Goal: Information Seeking & Learning: Find specific fact

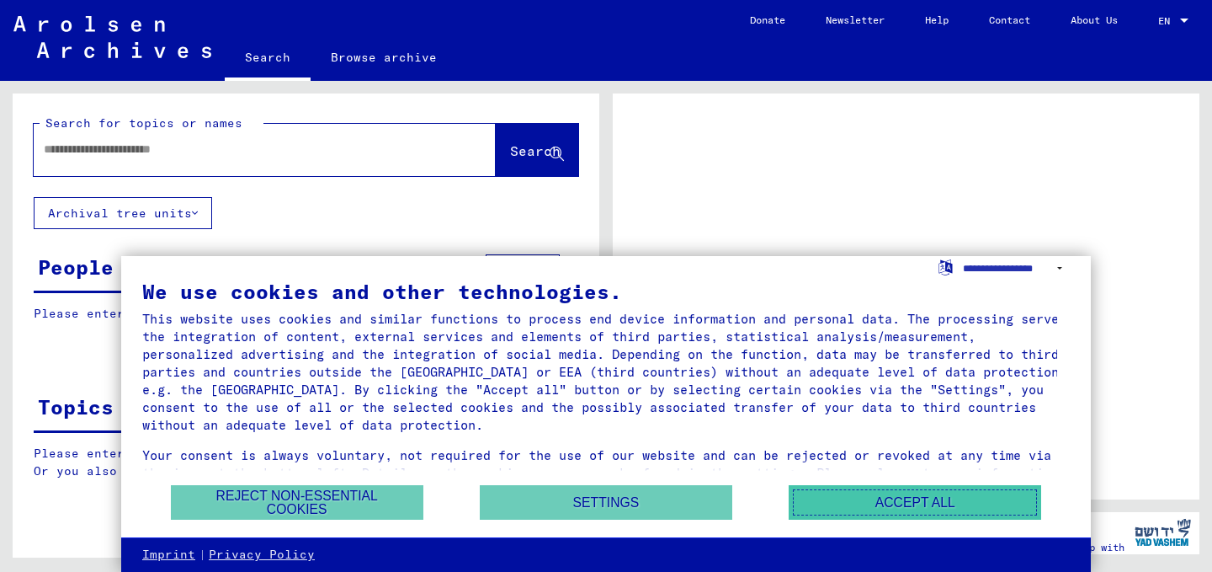
click at [884, 501] on button "Accept all" at bounding box center [915, 502] width 253 height 35
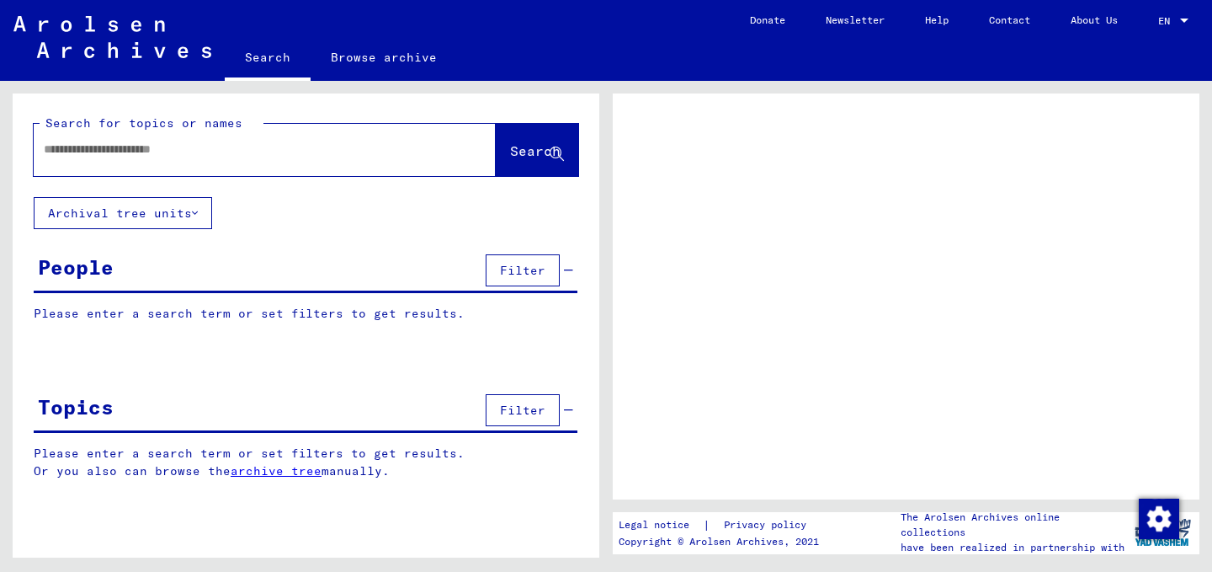
click at [236, 151] on input "text" at bounding box center [250, 150] width 412 height 18
type input "**********"
click at [550, 135] on button "Search" at bounding box center [537, 150] width 82 height 52
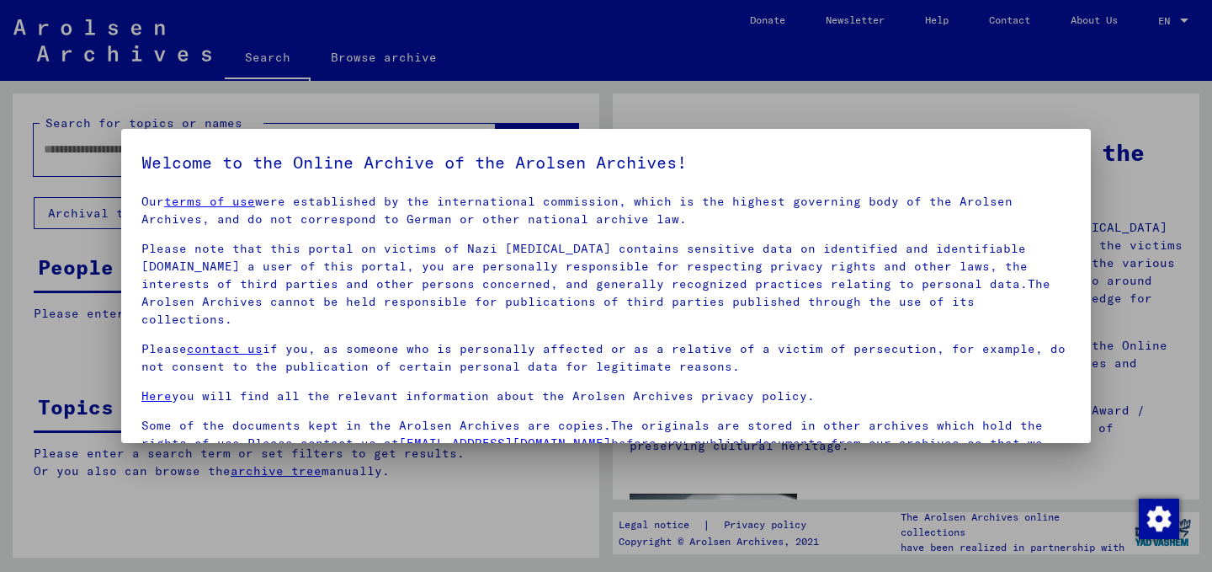
scroll to position [141, 0]
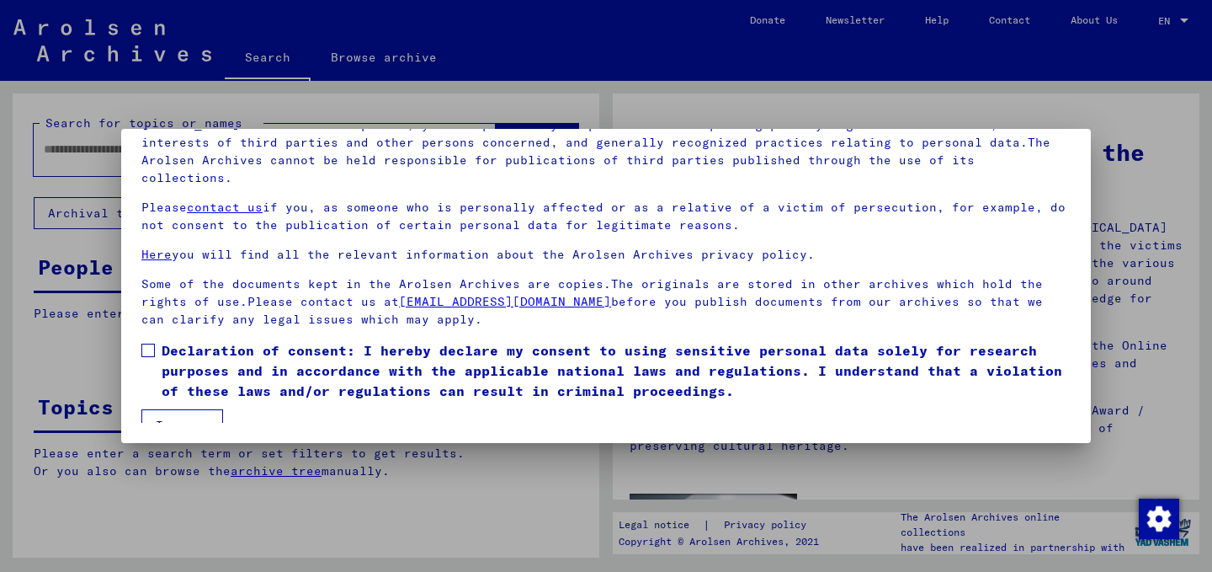
click at [138, 316] on mat-dialog-content "Our terms of use were established by the international commission, which is the…" at bounding box center [606, 236] width 970 height 371
click at [155, 340] on label "Declaration of consent: I hereby declare my consent to using sensitive personal…" at bounding box center [605, 370] width 929 height 61
click at [203, 409] on button "I agree" at bounding box center [182, 425] width 82 height 32
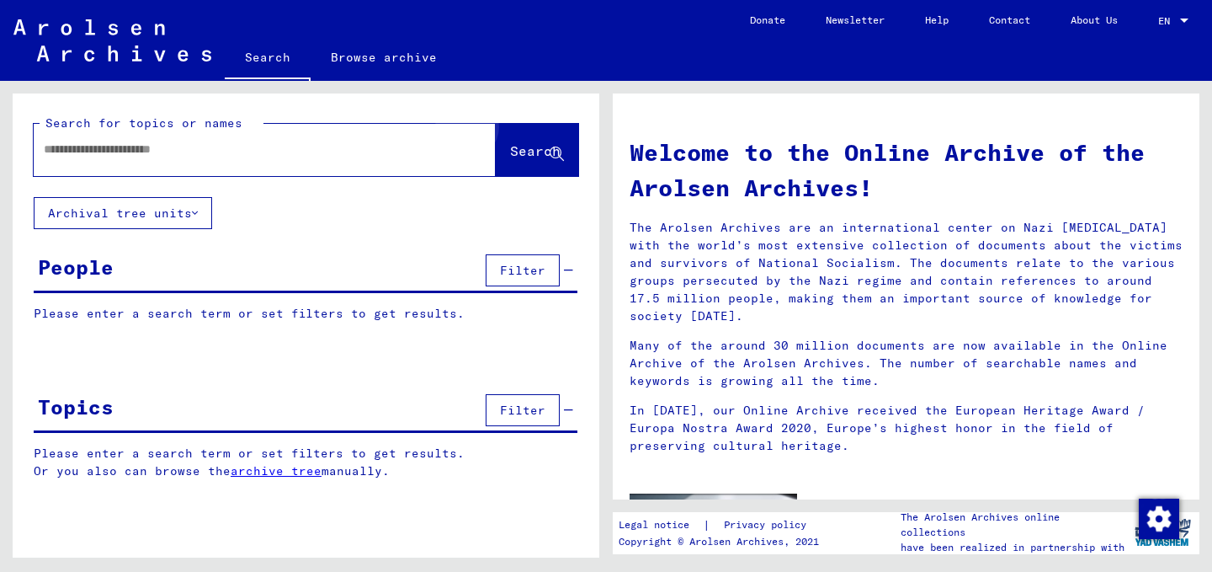
click at [535, 147] on span "Search" at bounding box center [535, 150] width 51 height 17
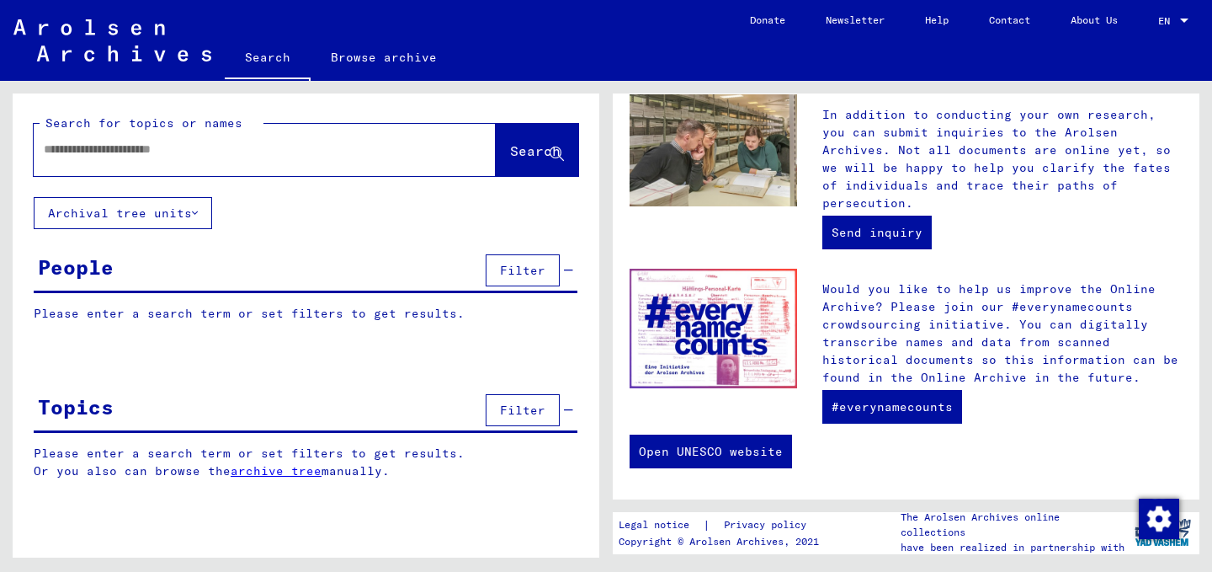
scroll to position [676, 0]
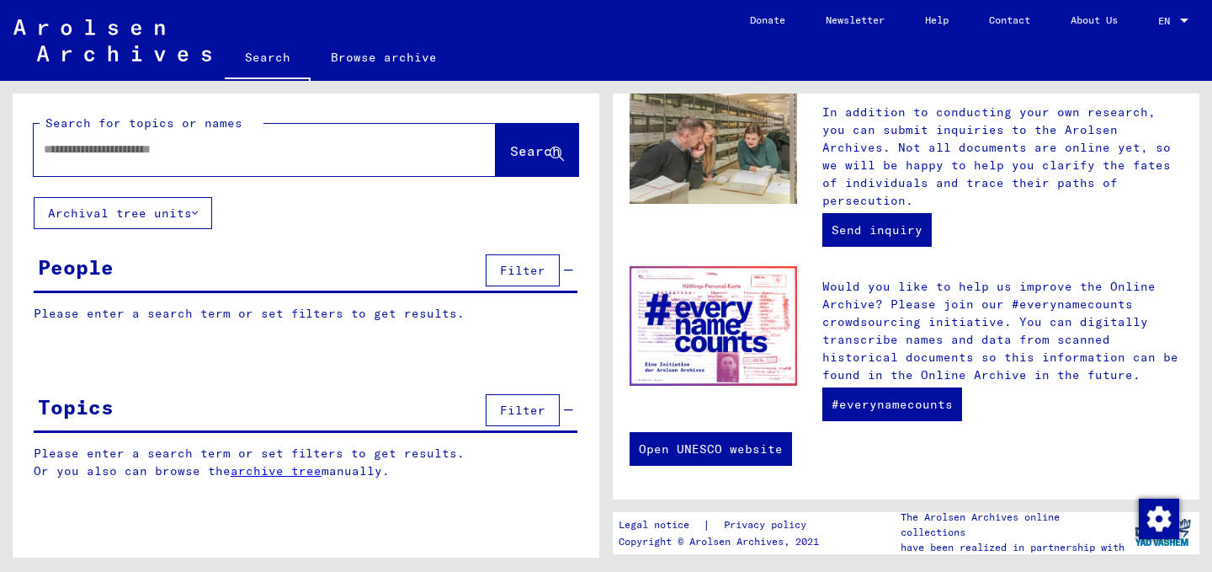
click at [311, 141] on input "text" at bounding box center [245, 150] width 402 height 18
click at [359, 64] on link "Browse archive" at bounding box center [384, 57] width 146 height 40
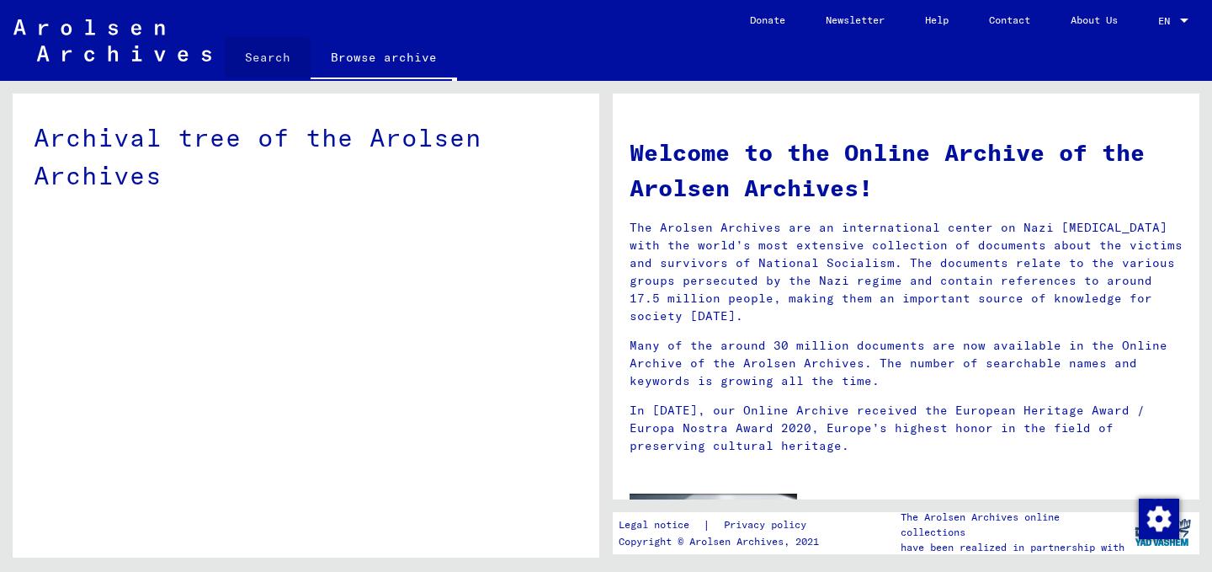
click at [233, 69] on link "Search" at bounding box center [268, 57] width 86 height 40
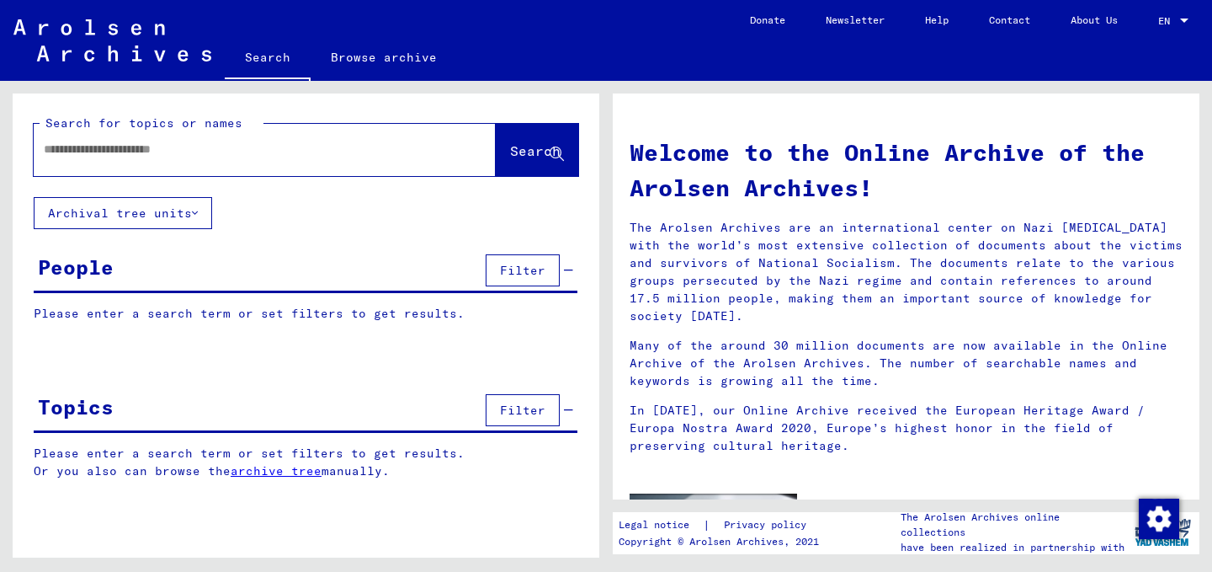
drag, startPoint x: 214, startPoint y: 176, endPoint x: 207, endPoint y: 152, distance: 25.3
click at [207, 152] on div "Search for topics or names Search" at bounding box center [306, 145] width 587 height 104
click at [207, 152] on input "text" at bounding box center [245, 150] width 402 height 18
click at [560, 163] on button "Search" at bounding box center [537, 150] width 82 height 52
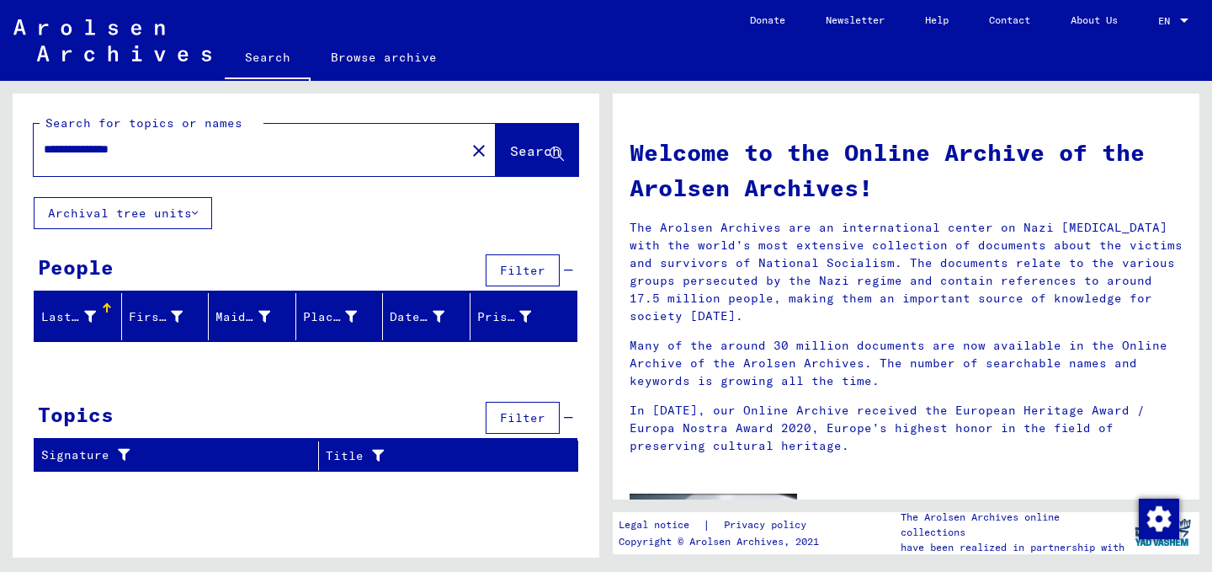
click at [75, 157] on input "**********" at bounding box center [245, 150] width 402 height 18
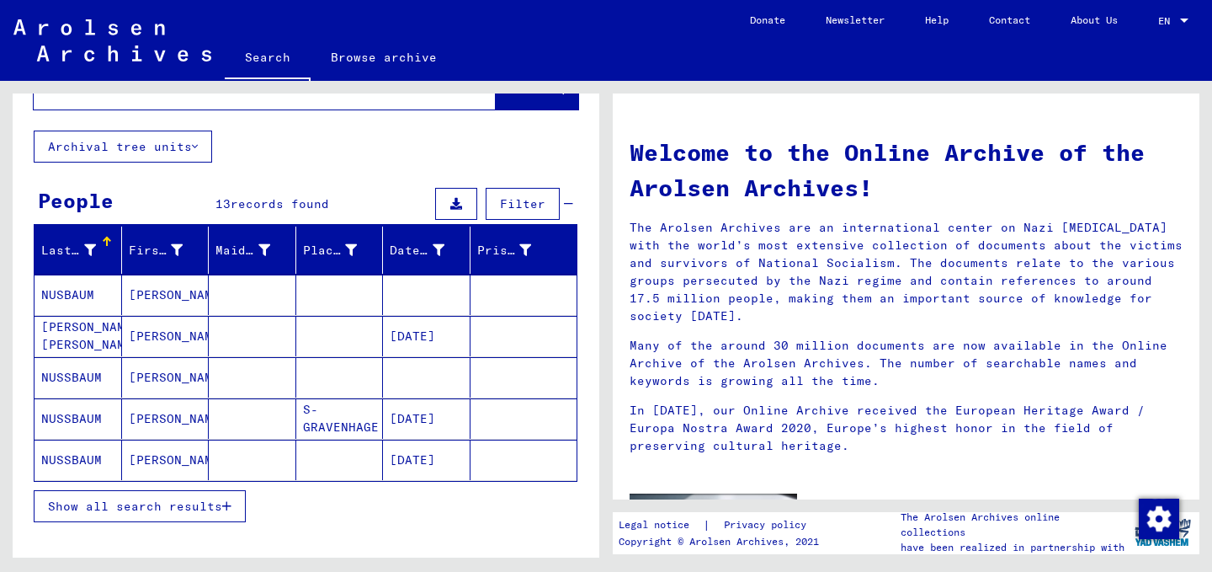
scroll to position [67, 0]
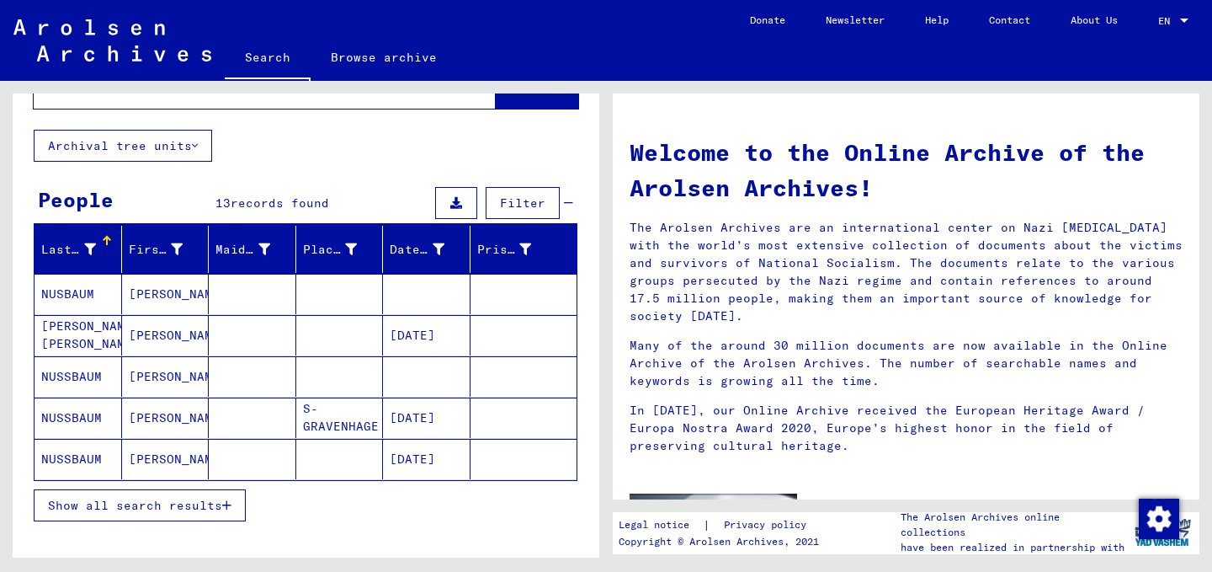
click at [144, 333] on mat-cell "[PERSON_NAME]" at bounding box center [166, 335] width 88 height 40
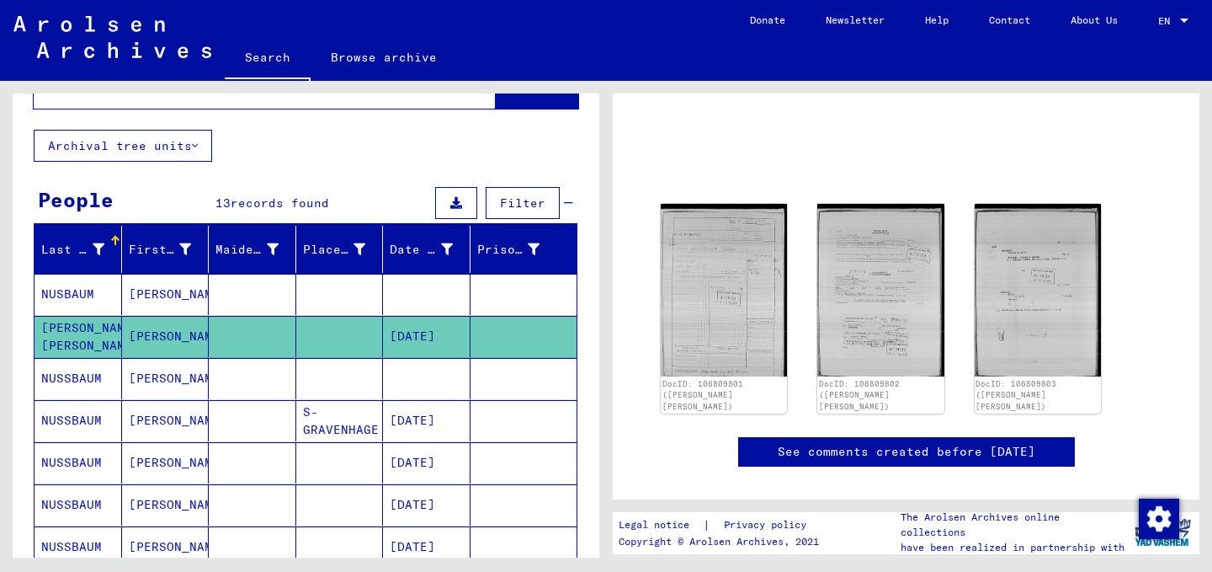
scroll to position [93, 0]
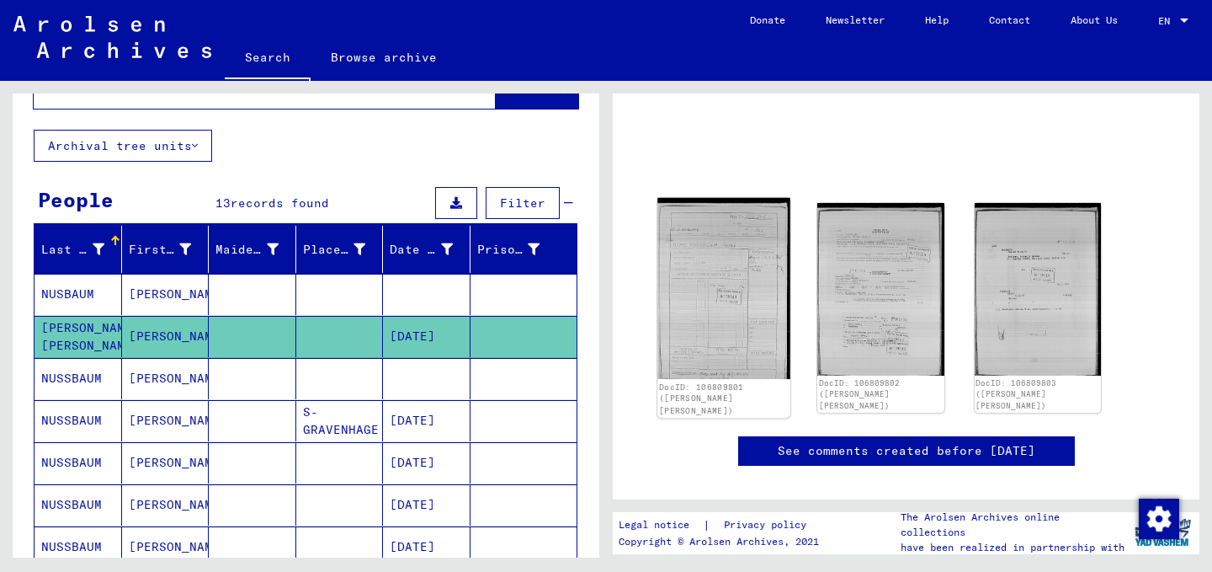
click at [753, 262] on img at bounding box center [723, 288] width 133 height 181
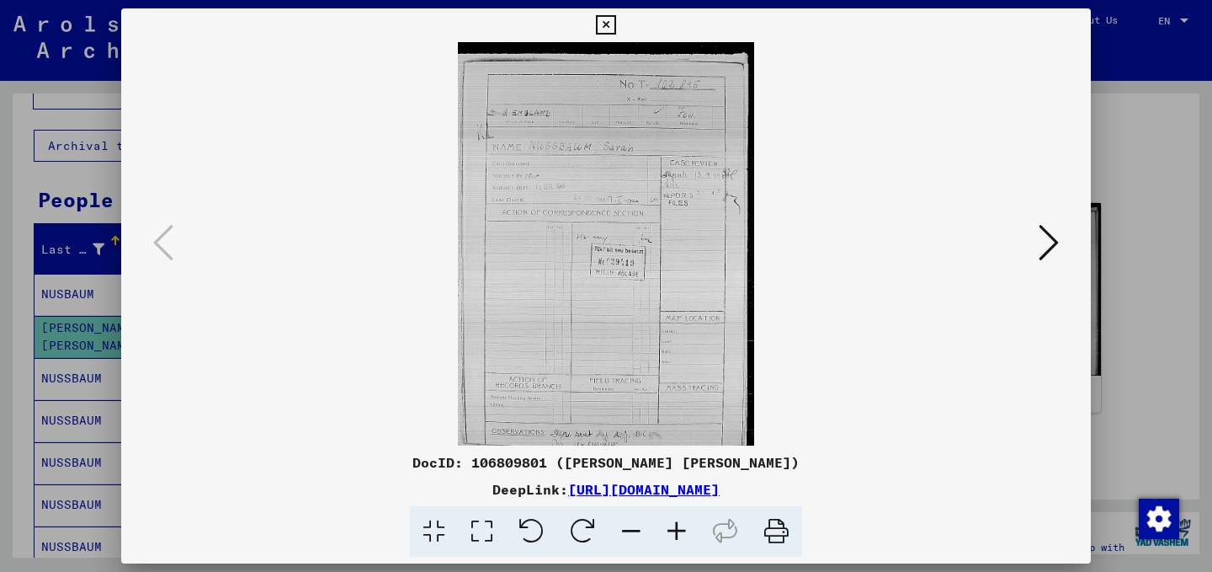
click at [1052, 240] on icon at bounding box center [1049, 242] width 20 height 40
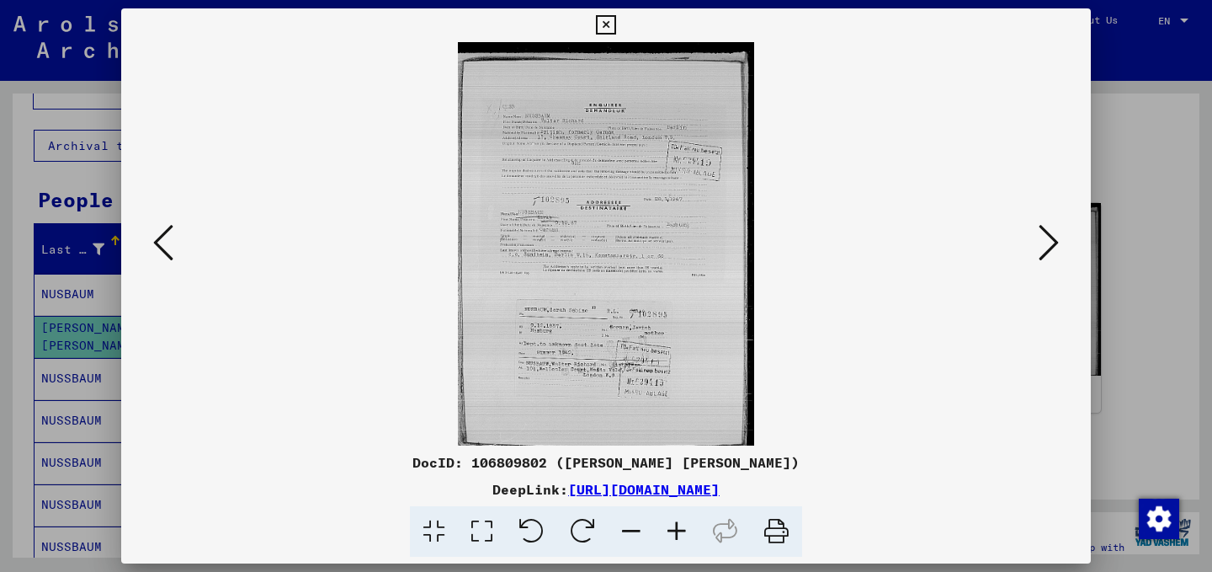
click at [1052, 240] on icon at bounding box center [1049, 242] width 20 height 40
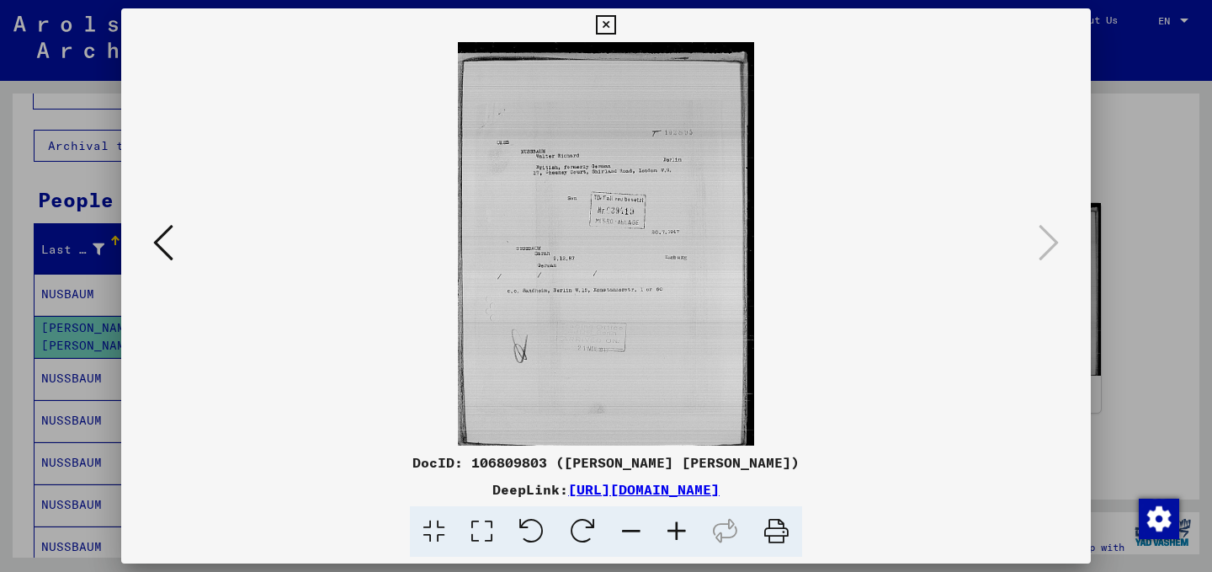
click at [603, 22] on icon at bounding box center [605, 25] width 19 height 20
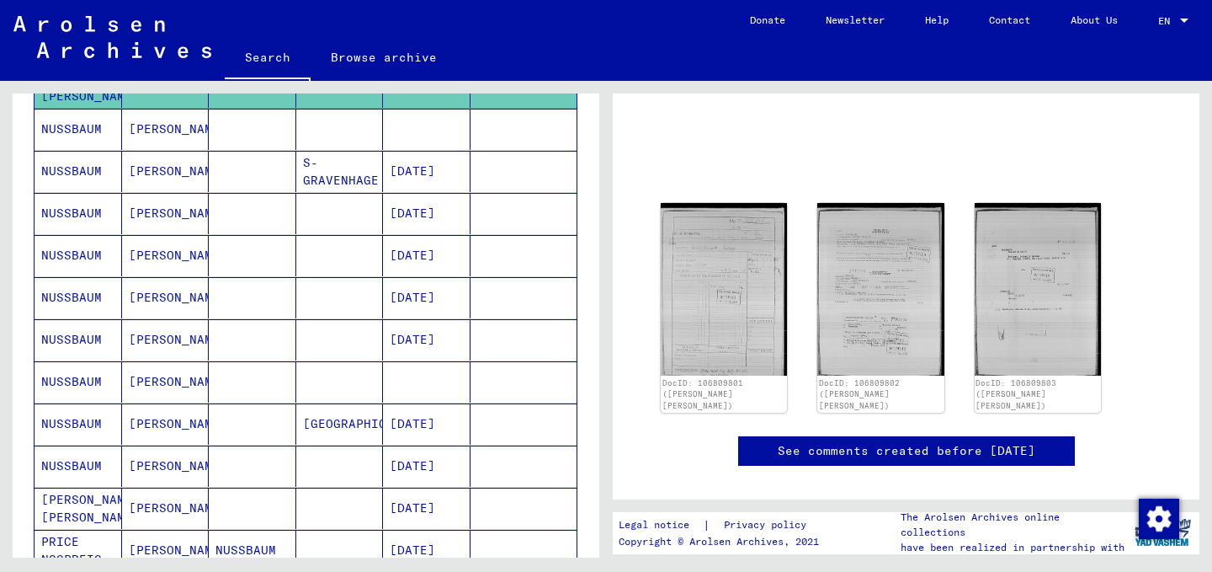
scroll to position [317, 0]
click at [214, 436] on mat-cell at bounding box center [253, 422] width 88 height 41
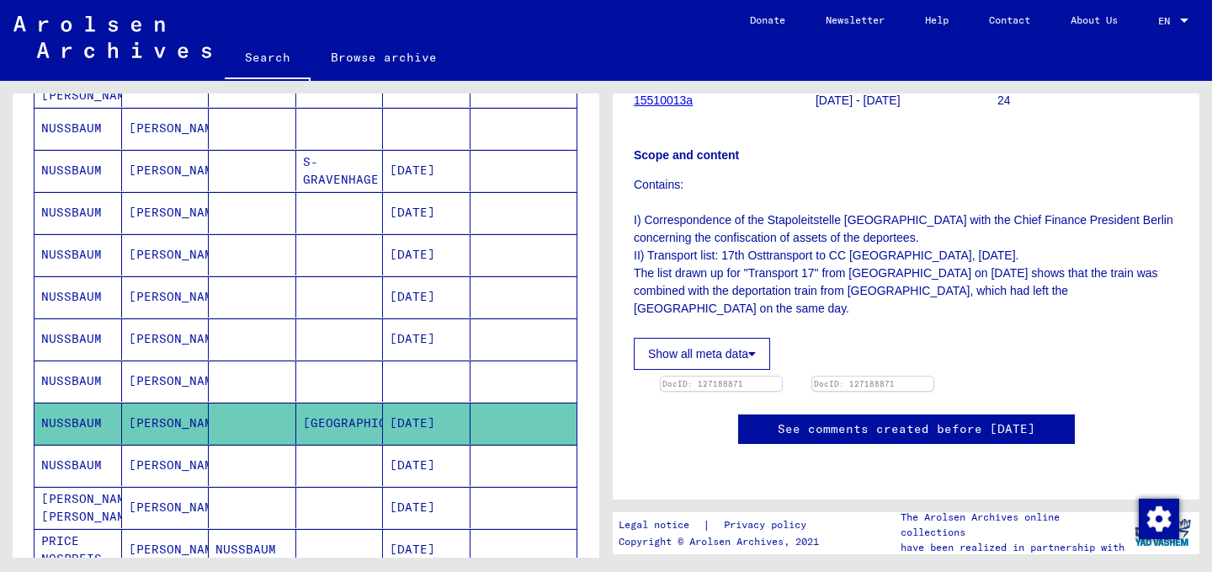
scroll to position [397, 0]
click at [778, 376] on img at bounding box center [720, 376] width 127 height 0
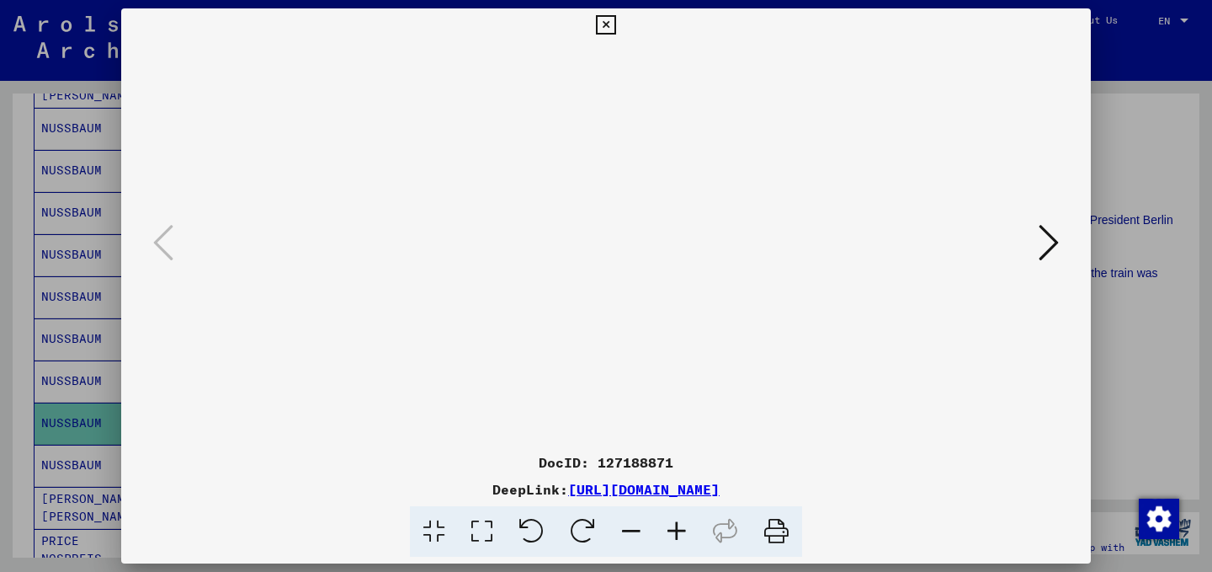
click at [1114, 299] on div at bounding box center [606, 286] width 1212 height 572
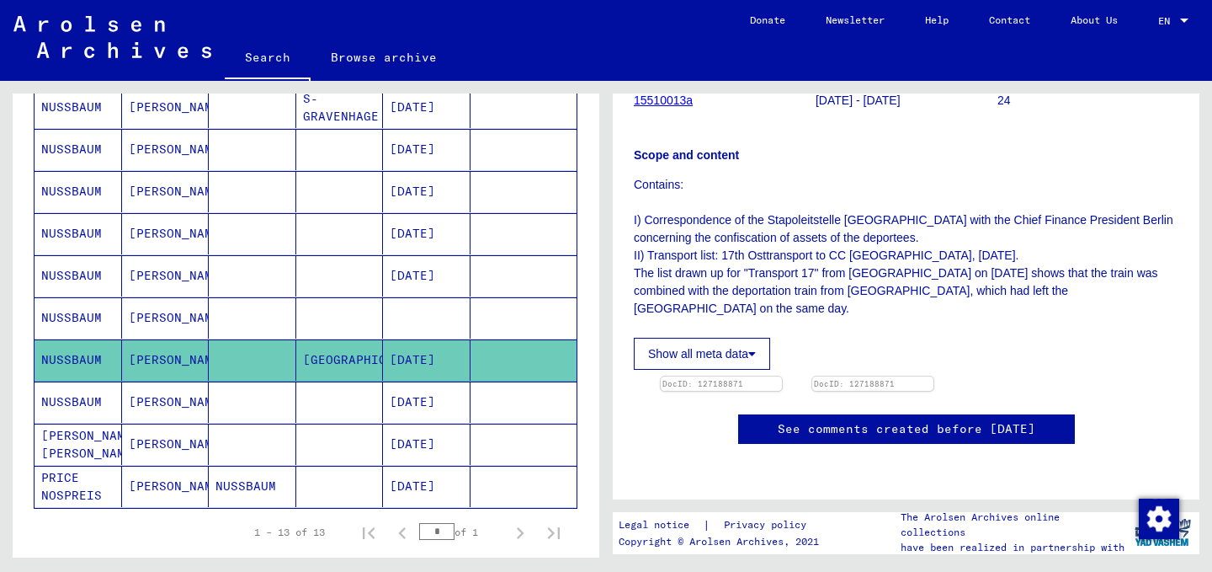
scroll to position [377, 0]
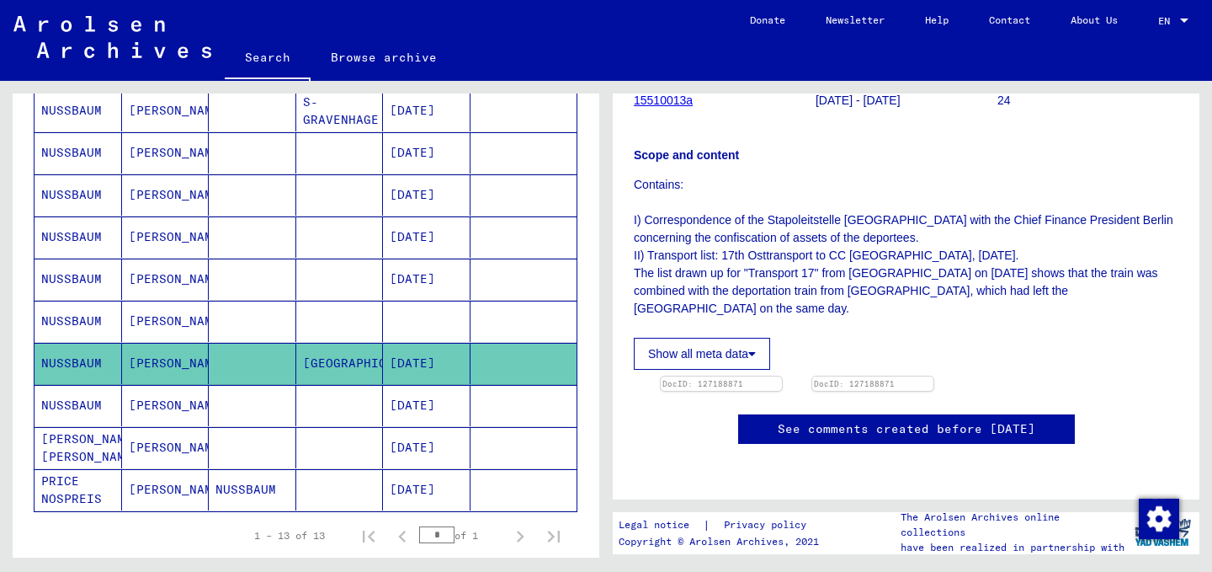
click at [338, 325] on mat-cell at bounding box center [340, 320] width 88 height 41
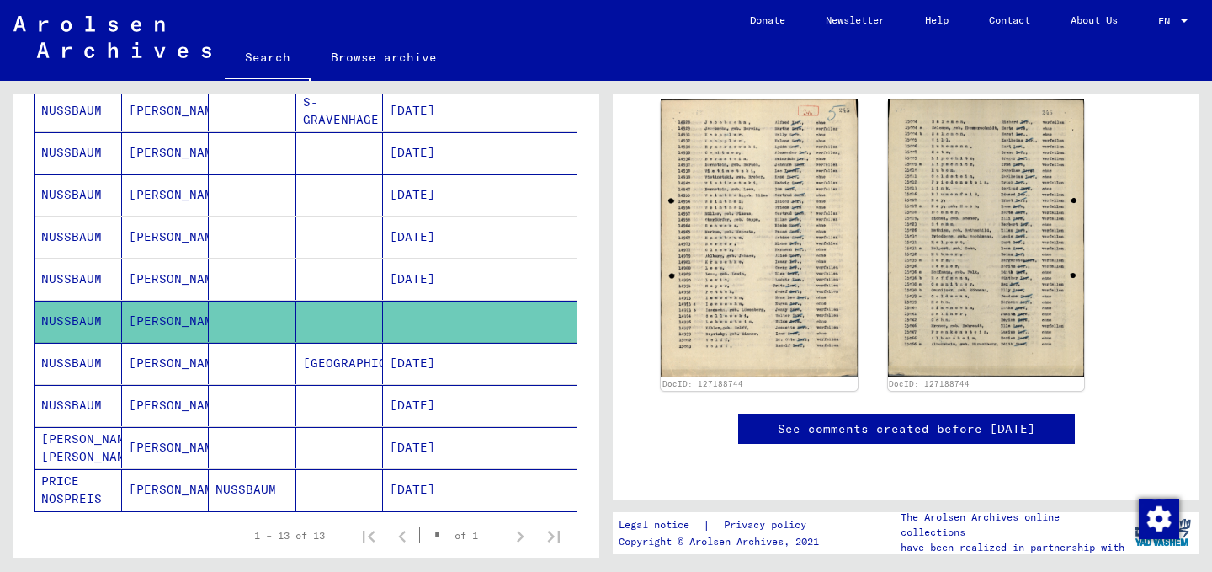
scroll to position [900, 0]
click at [476, 273] on mat-cell at bounding box center [524, 278] width 107 height 41
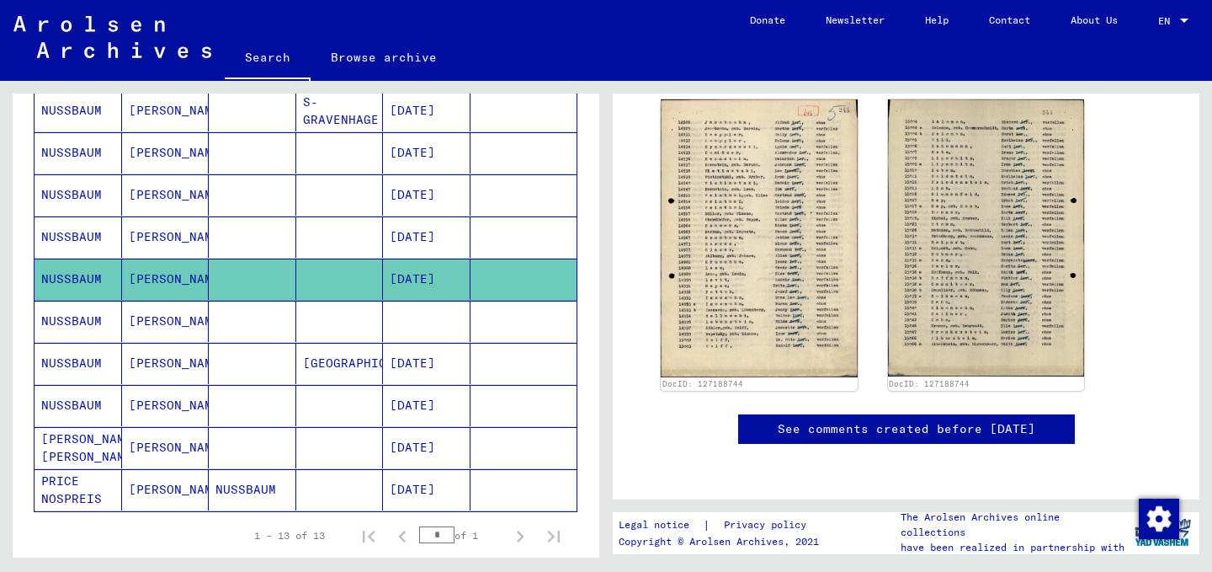
scroll to position [287, 0]
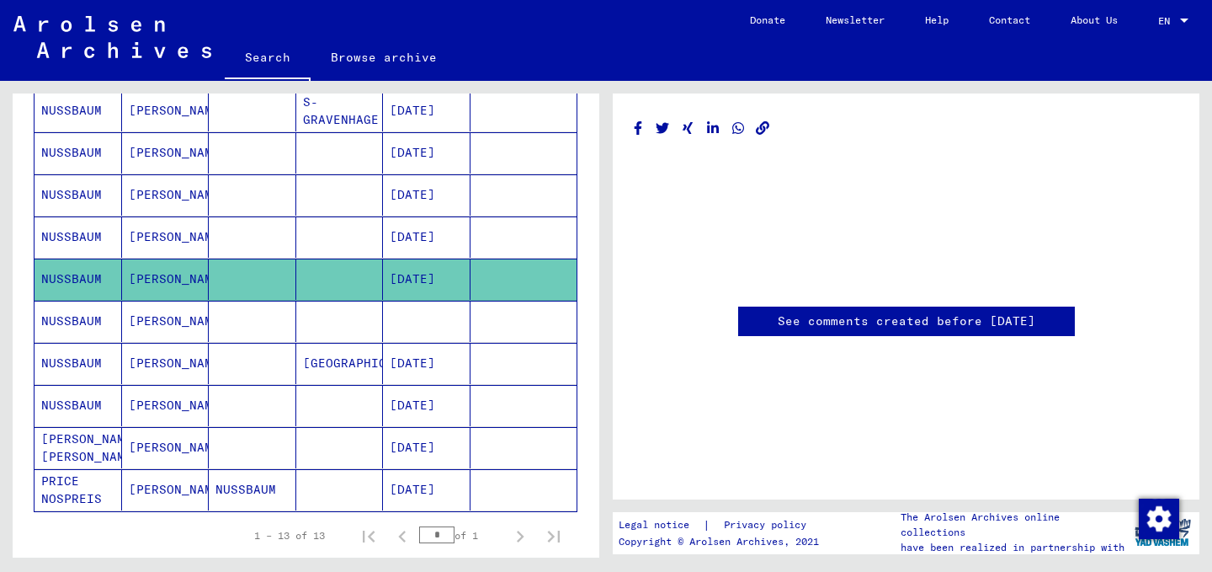
click at [403, 276] on mat-cell "[DATE]" at bounding box center [427, 278] width 88 height 41
click at [408, 277] on mat-cell "[DATE]" at bounding box center [427, 278] width 88 height 41
click at [419, 232] on mat-cell "[DATE]" at bounding box center [427, 236] width 88 height 41
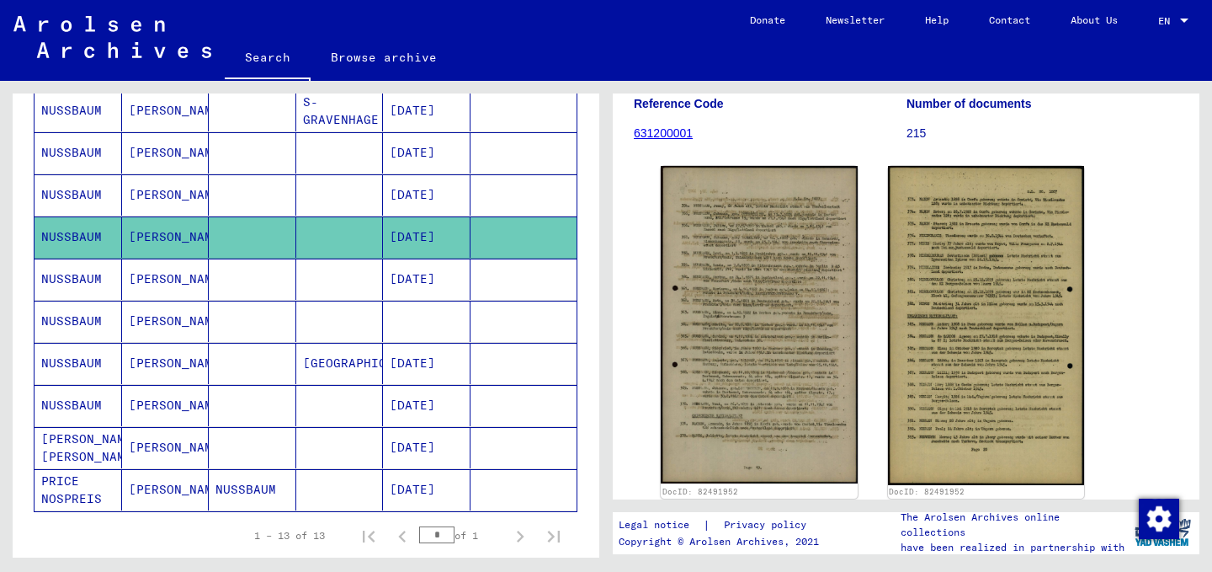
scroll to position [197, 0]
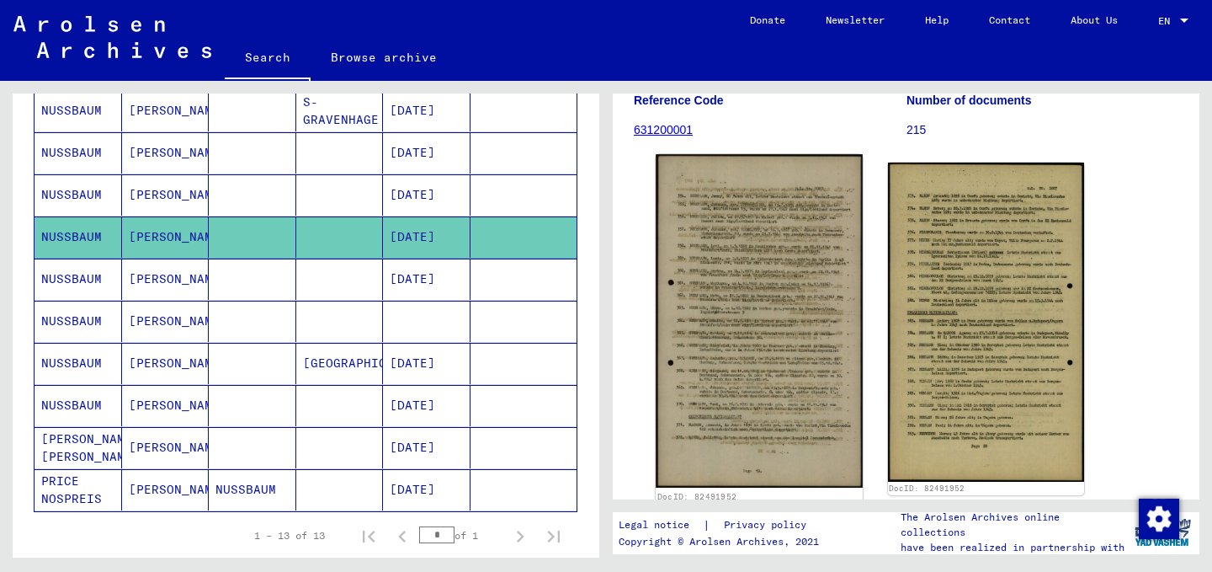
click at [749, 304] on img at bounding box center [759, 320] width 206 height 333
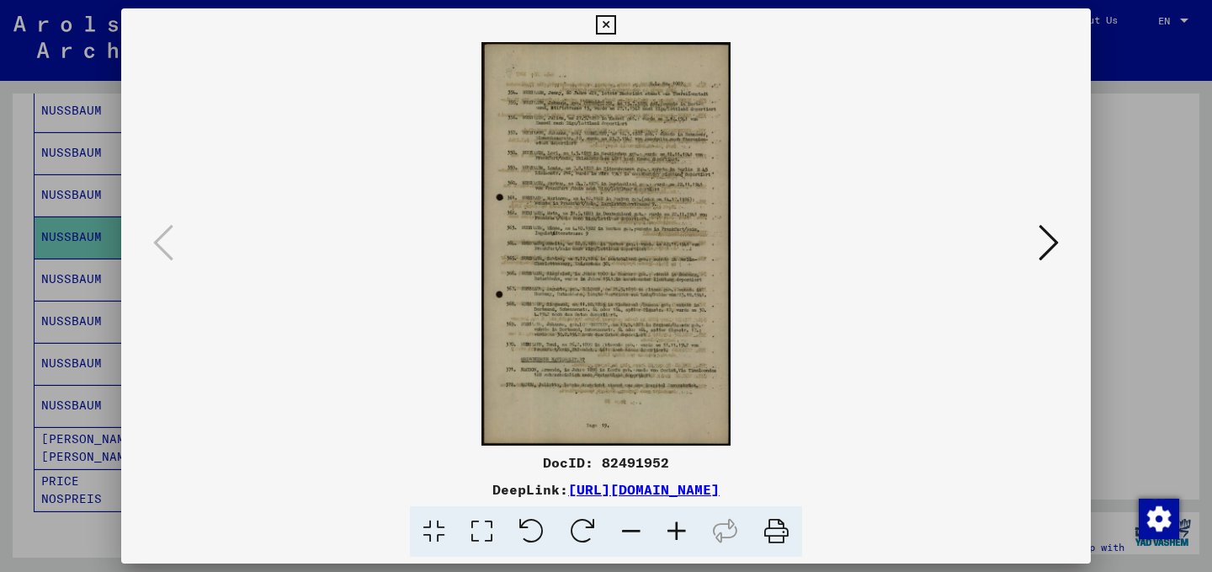
click at [686, 530] on icon at bounding box center [676, 531] width 45 height 51
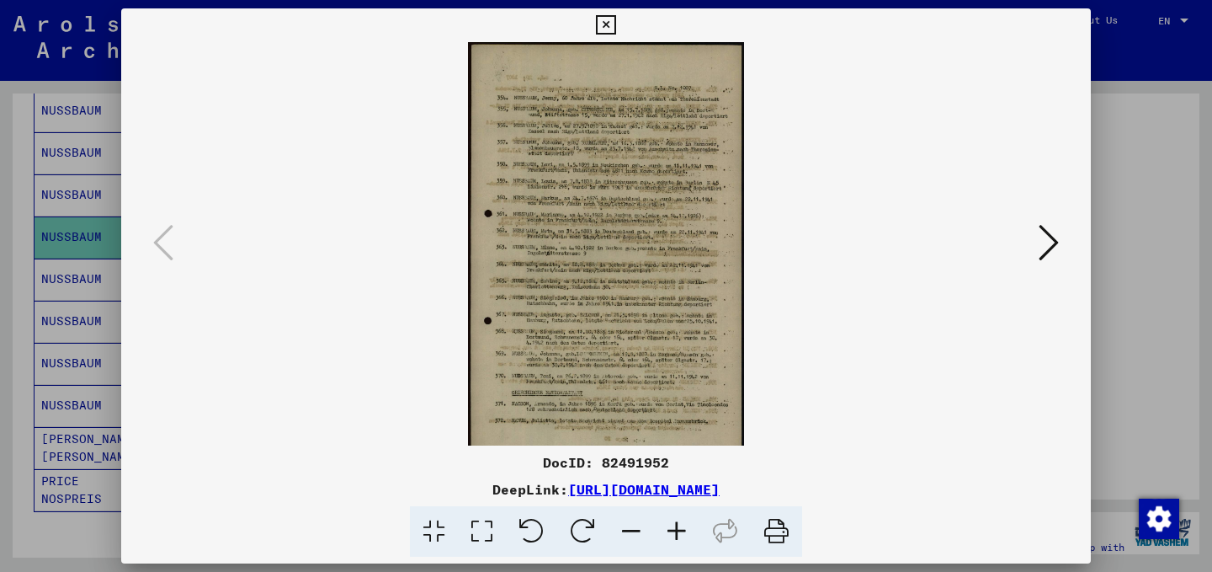
click at [686, 530] on icon at bounding box center [676, 531] width 45 height 51
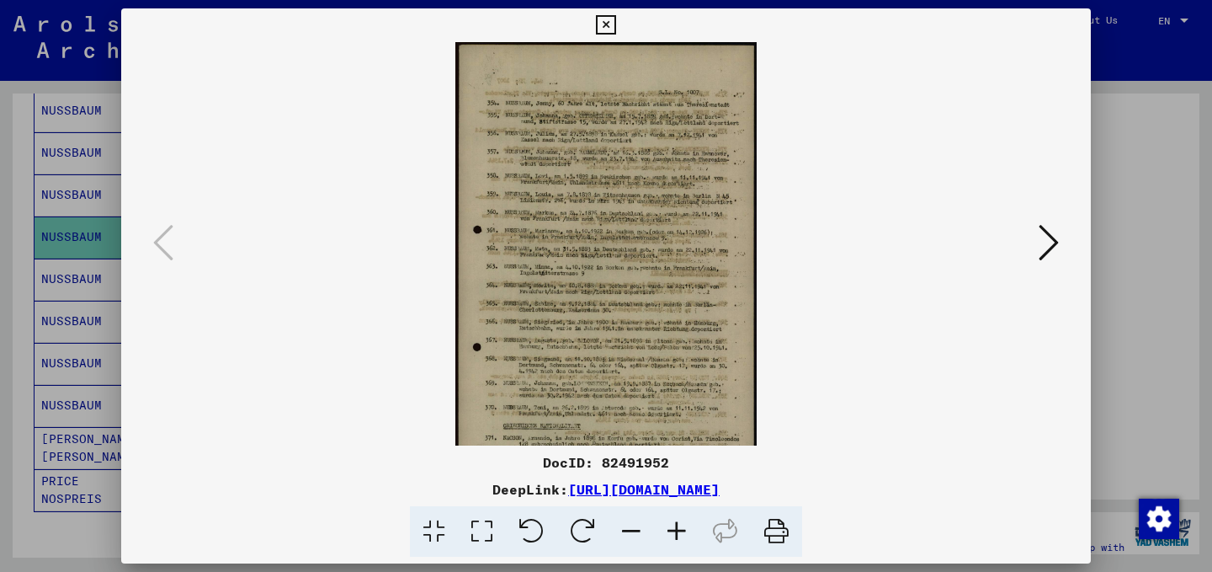
click at [686, 530] on icon at bounding box center [676, 531] width 45 height 51
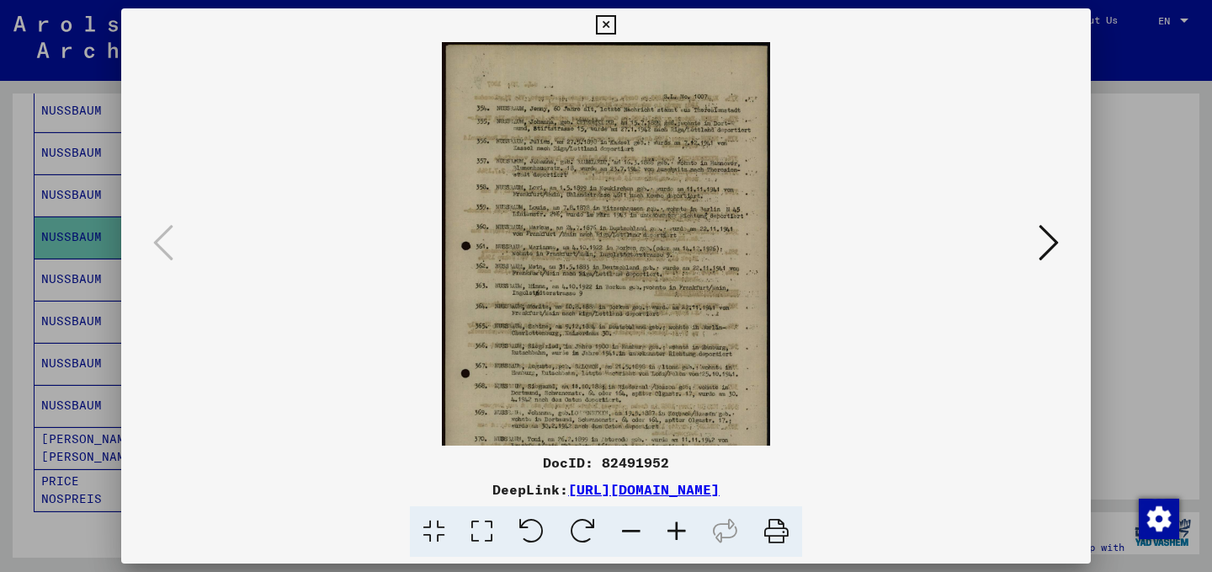
click at [686, 530] on icon at bounding box center [676, 531] width 45 height 51
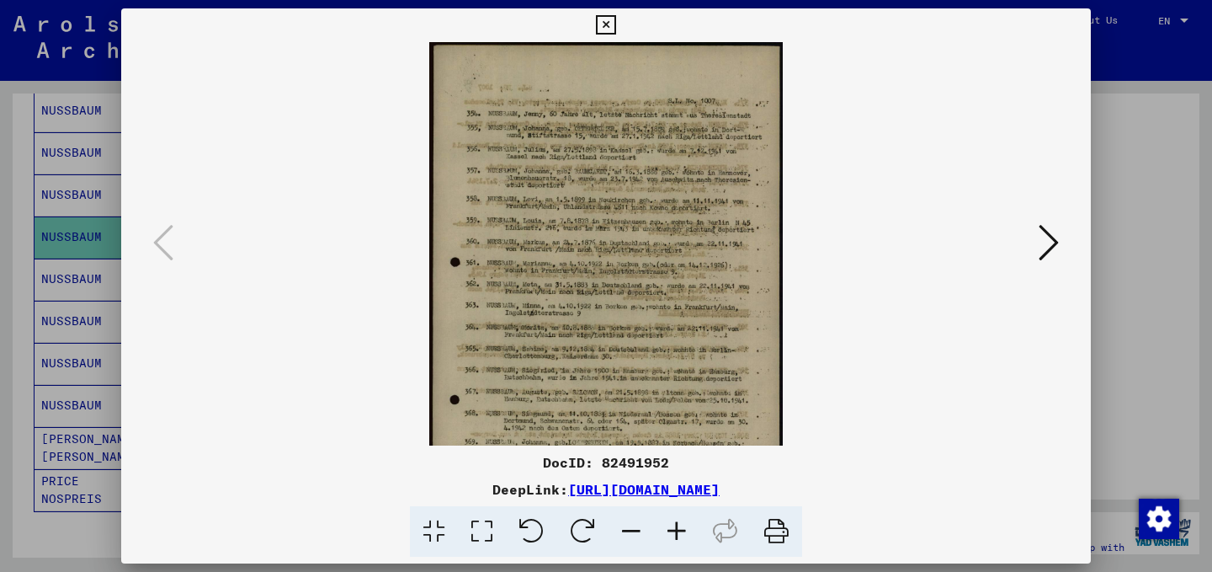
click at [686, 530] on icon at bounding box center [676, 531] width 45 height 51
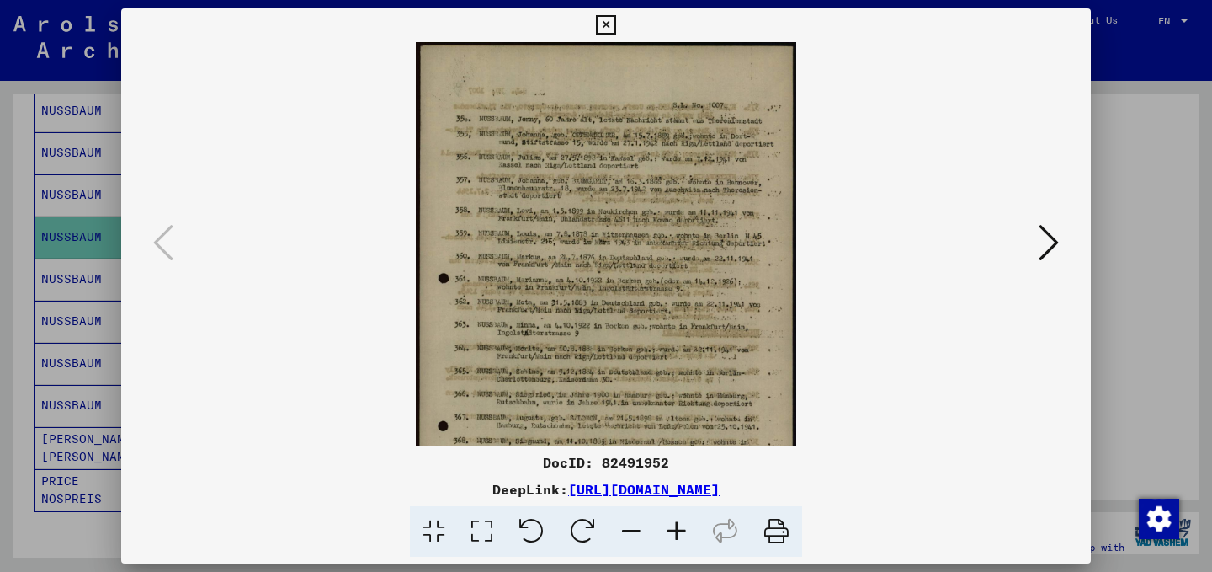
click at [686, 530] on icon at bounding box center [676, 531] width 45 height 51
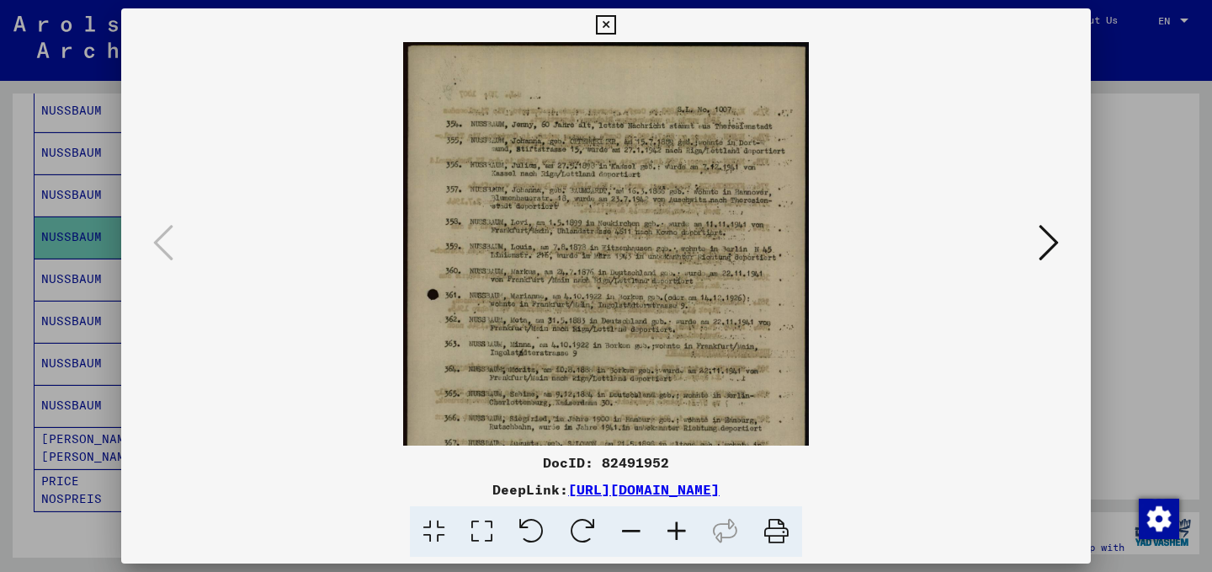
click at [1047, 249] on icon at bounding box center [1049, 242] width 20 height 40
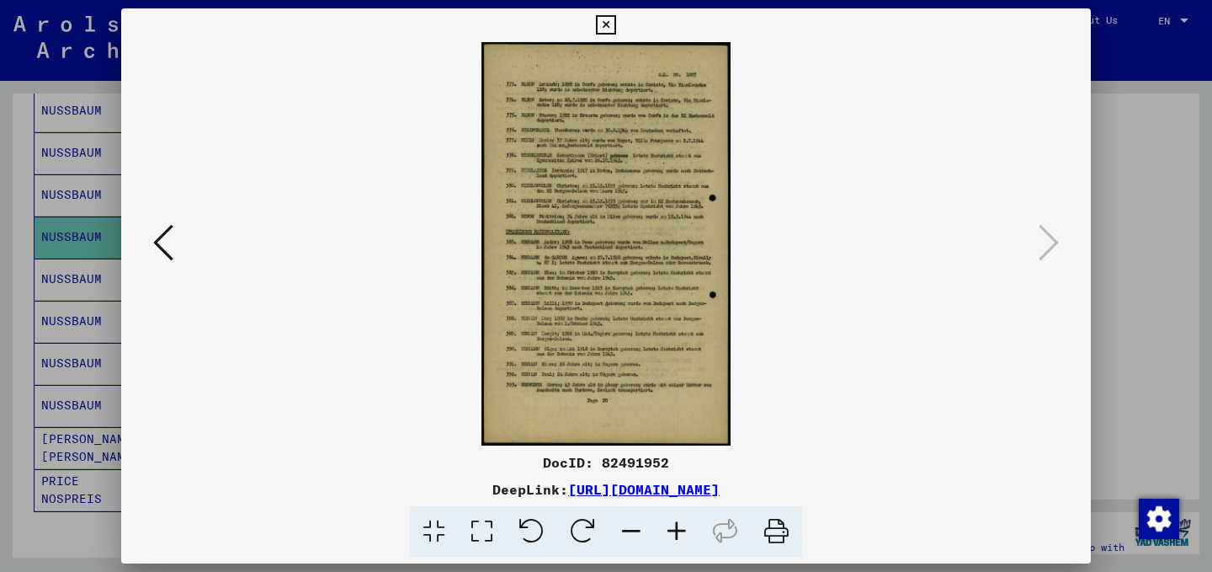
click at [677, 538] on icon at bounding box center [676, 531] width 45 height 51
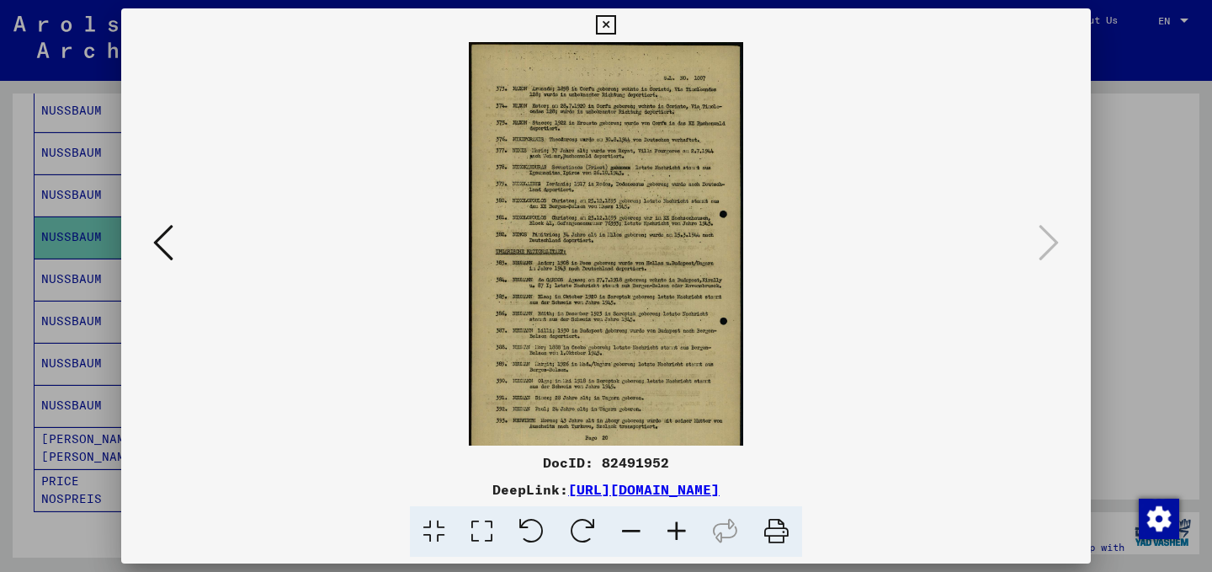
click at [677, 538] on icon at bounding box center [676, 531] width 45 height 51
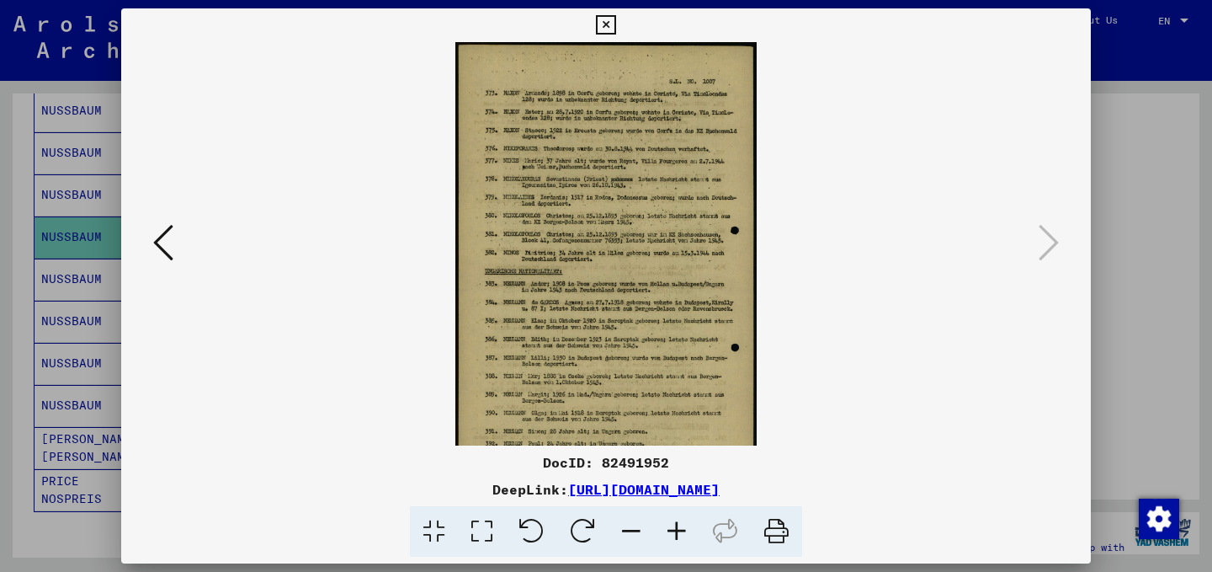
click at [677, 538] on icon at bounding box center [676, 531] width 45 height 51
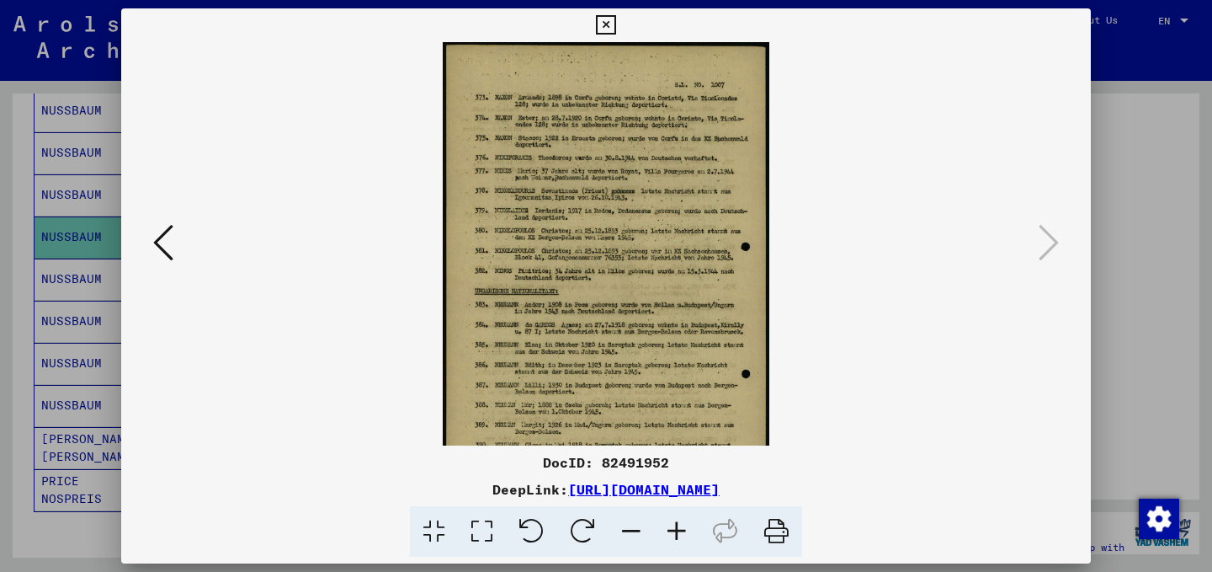
click at [677, 538] on icon at bounding box center [676, 531] width 45 height 51
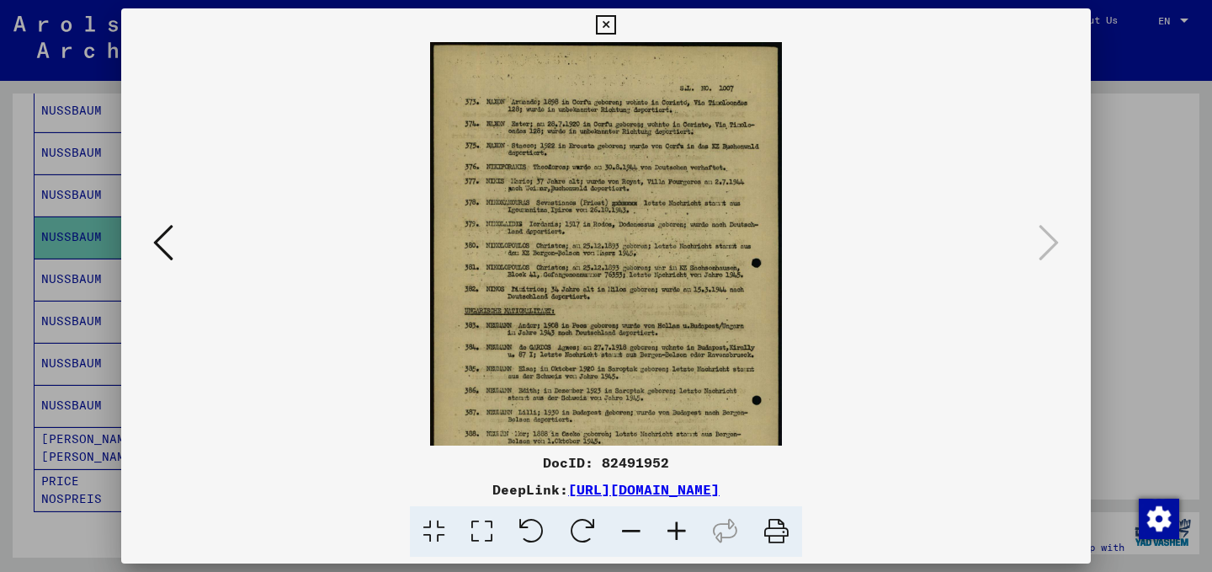
click at [677, 538] on icon at bounding box center [676, 531] width 45 height 51
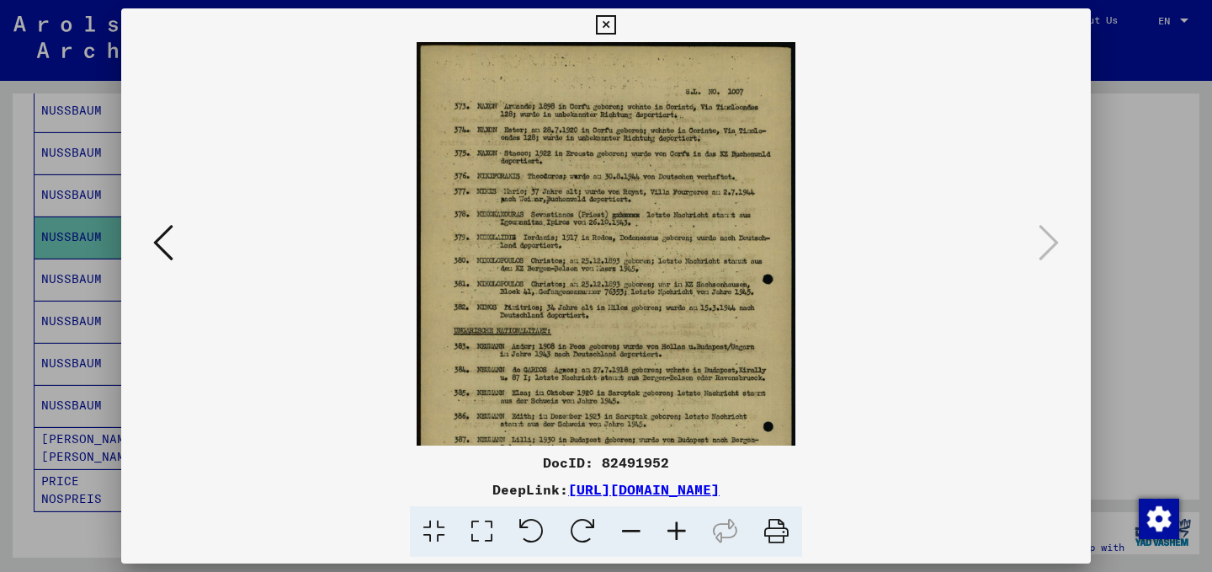
click at [1123, 186] on div at bounding box center [606, 286] width 1212 height 572
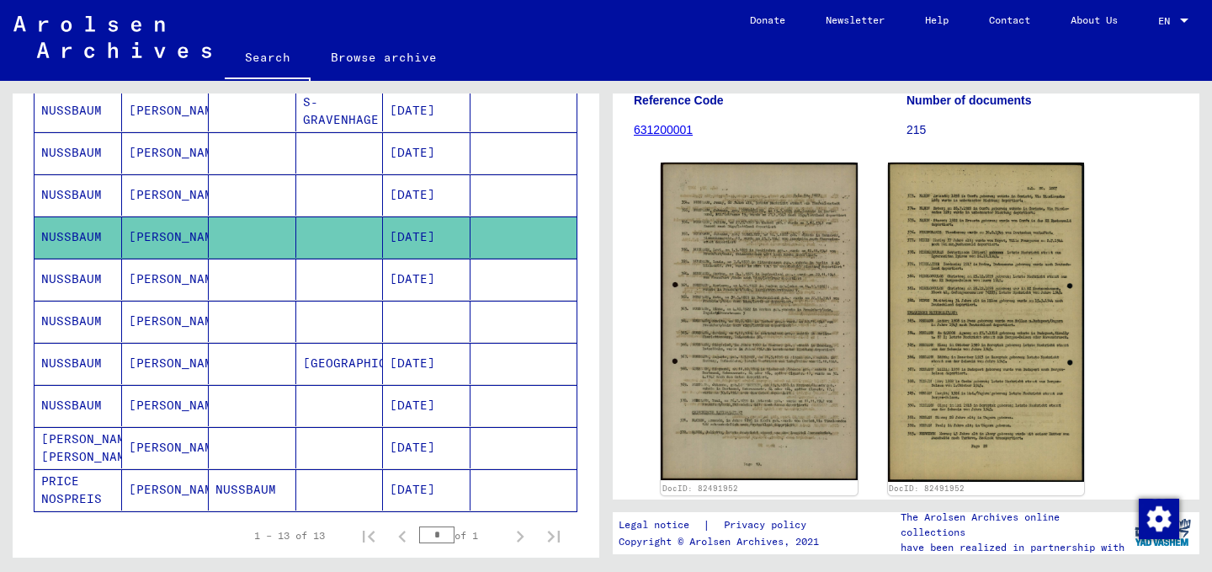
click at [345, 285] on mat-cell at bounding box center [340, 278] width 88 height 41
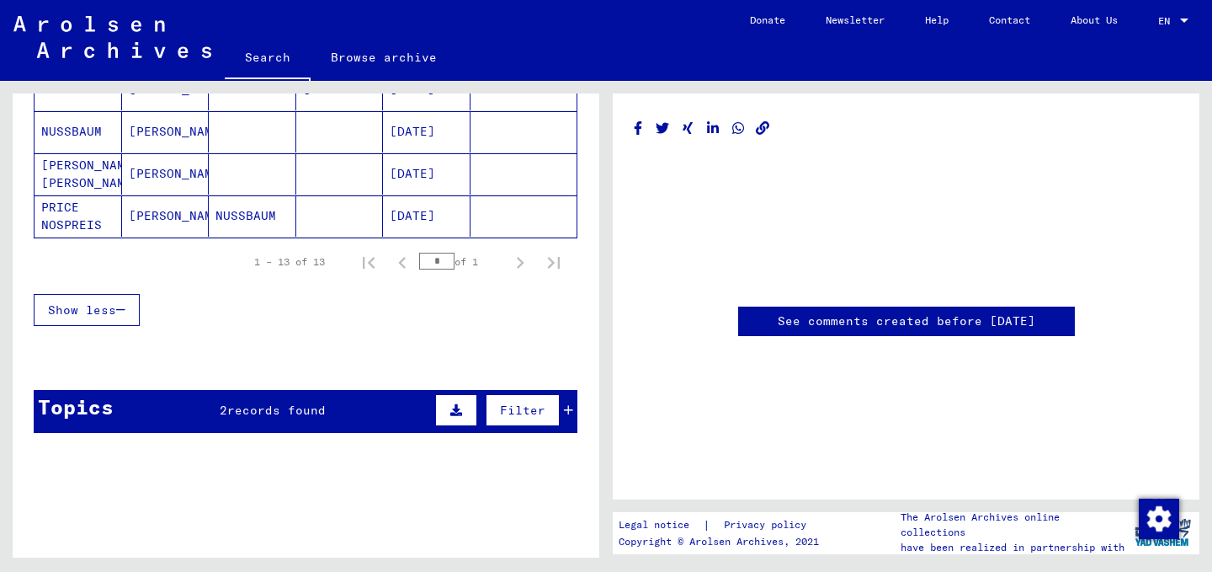
scroll to position [747, 0]
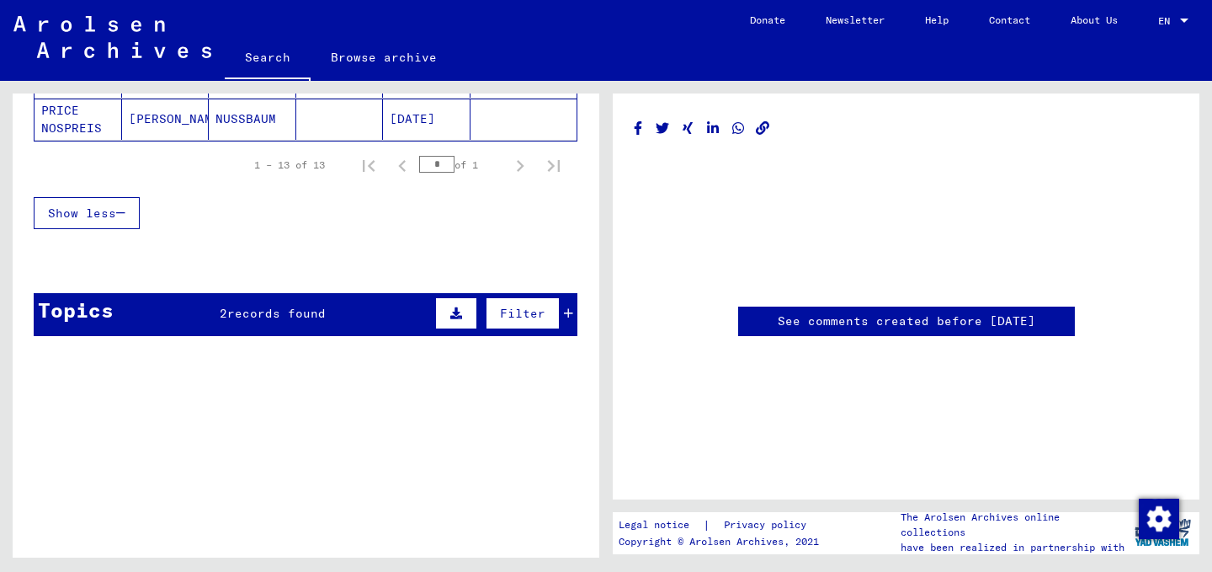
click at [276, 315] on span "records found" at bounding box center [276, 313] width 98 height 15
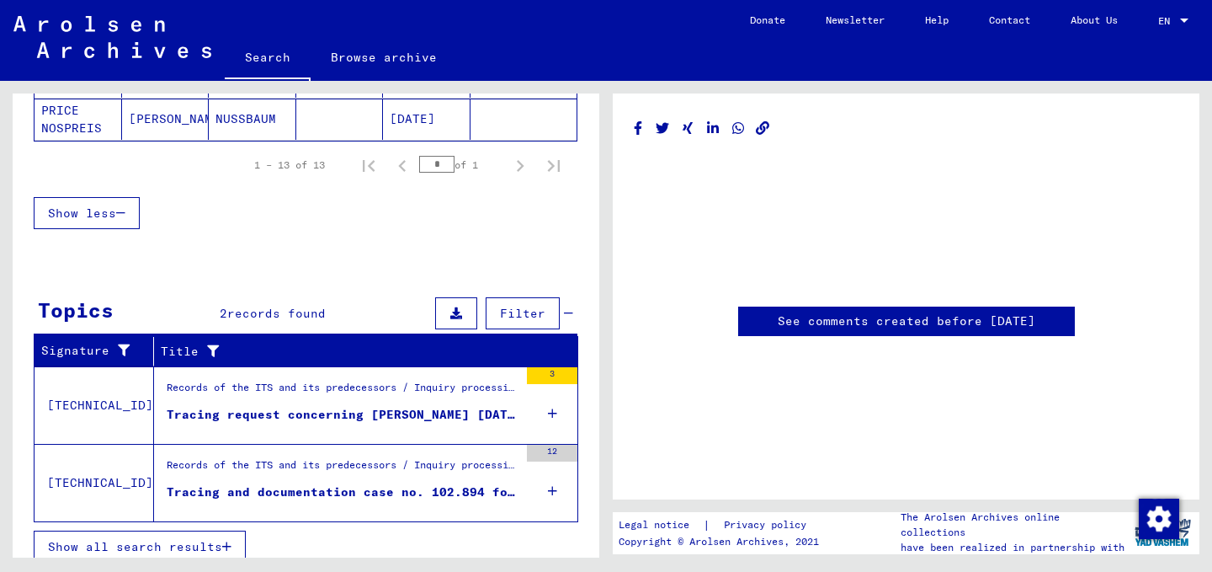
scroll to position [761, 0]
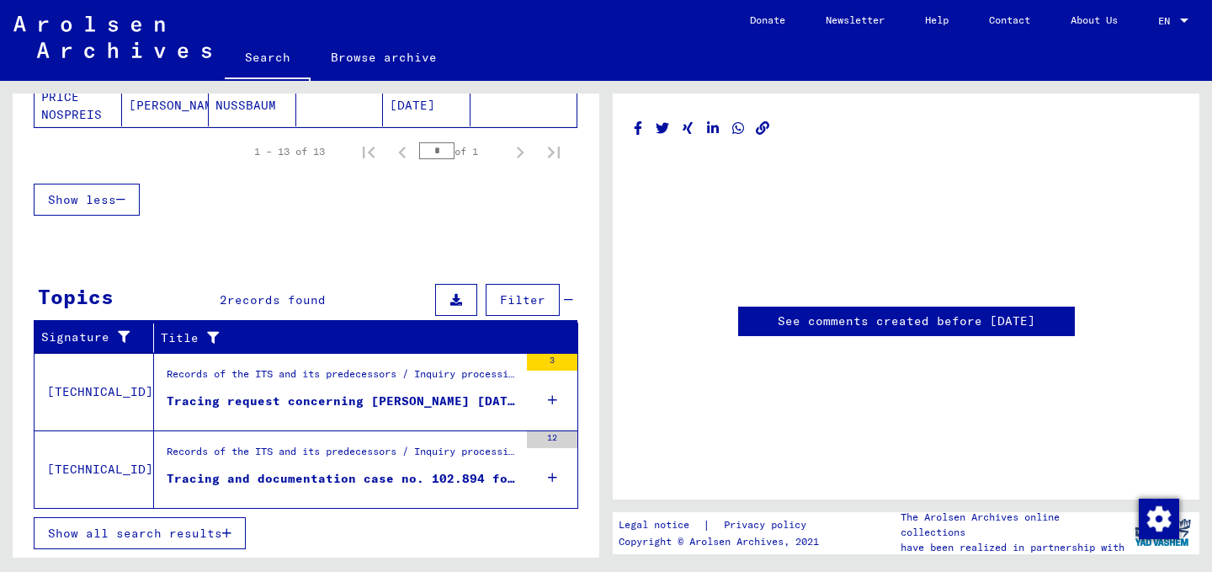
click at [268, 411] on figure "Tracing request concerning [PERSON_NAME] [DATE]" at bounding box center [343, 404] width 352 height 25
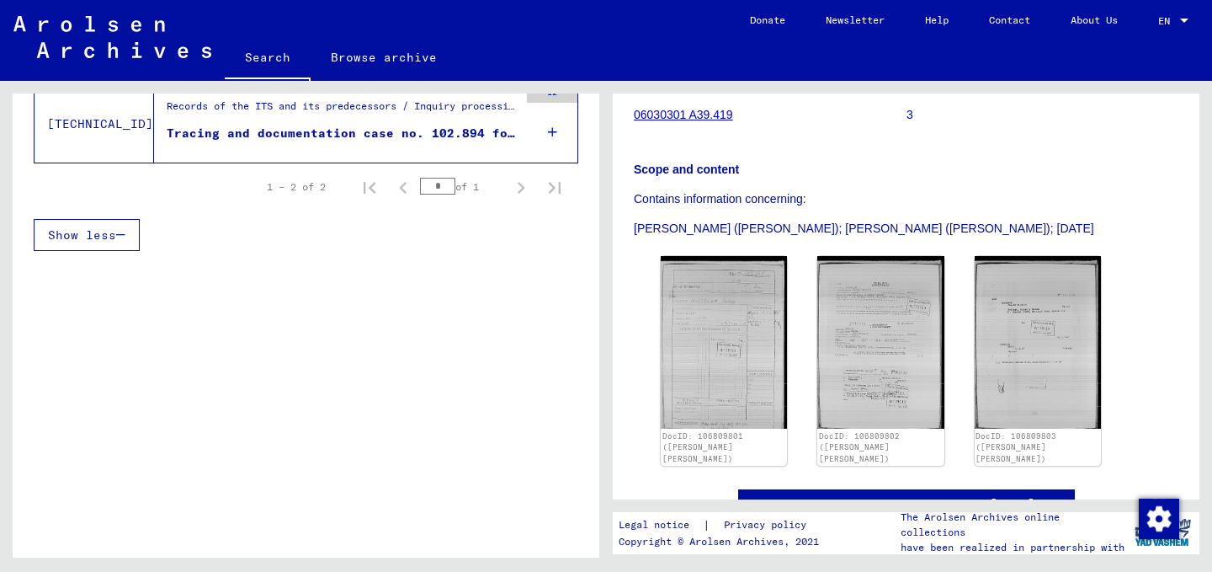
scroll to position [347, 0]
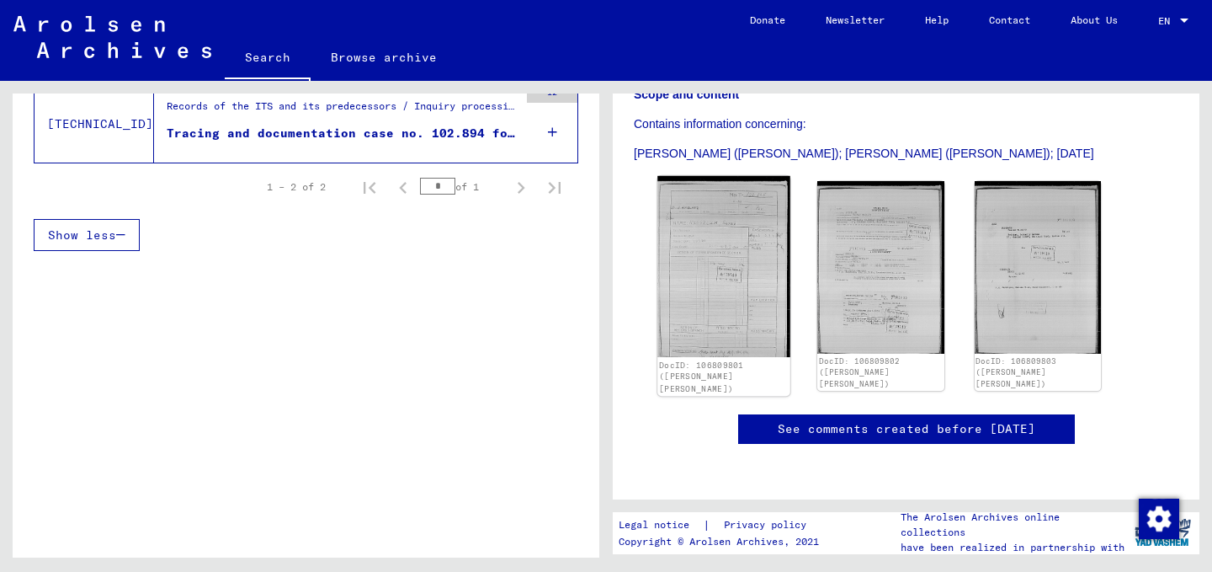
click at [729, 197] on img at bounding box center [723, 266] width 133 height 181
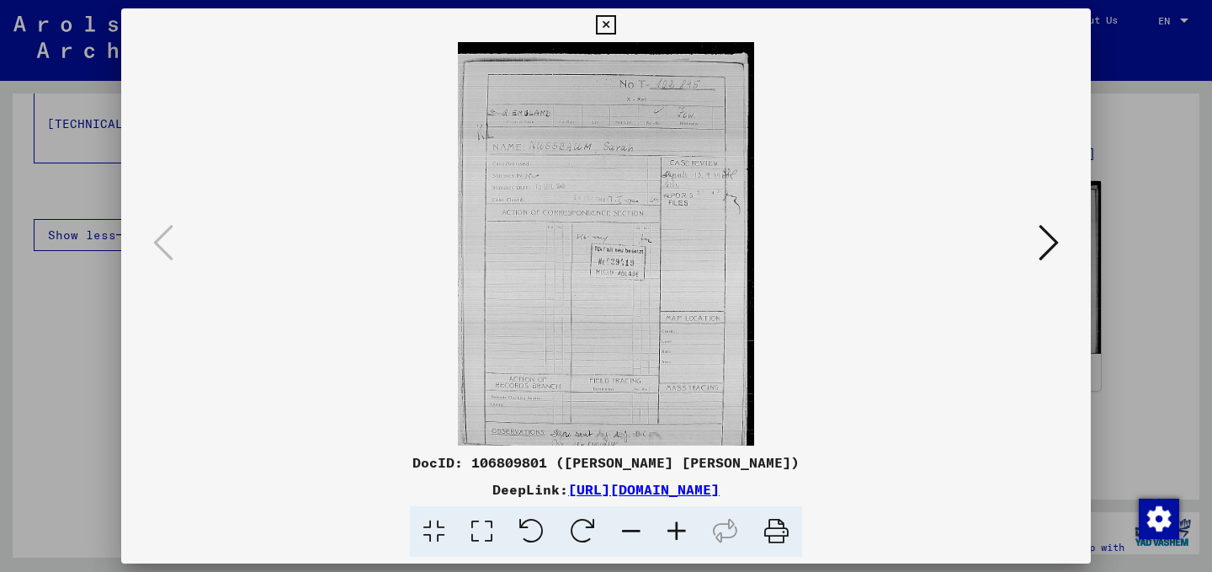
click at [676, 527] on icon at bounding box center [676, 531] width 45 height 51
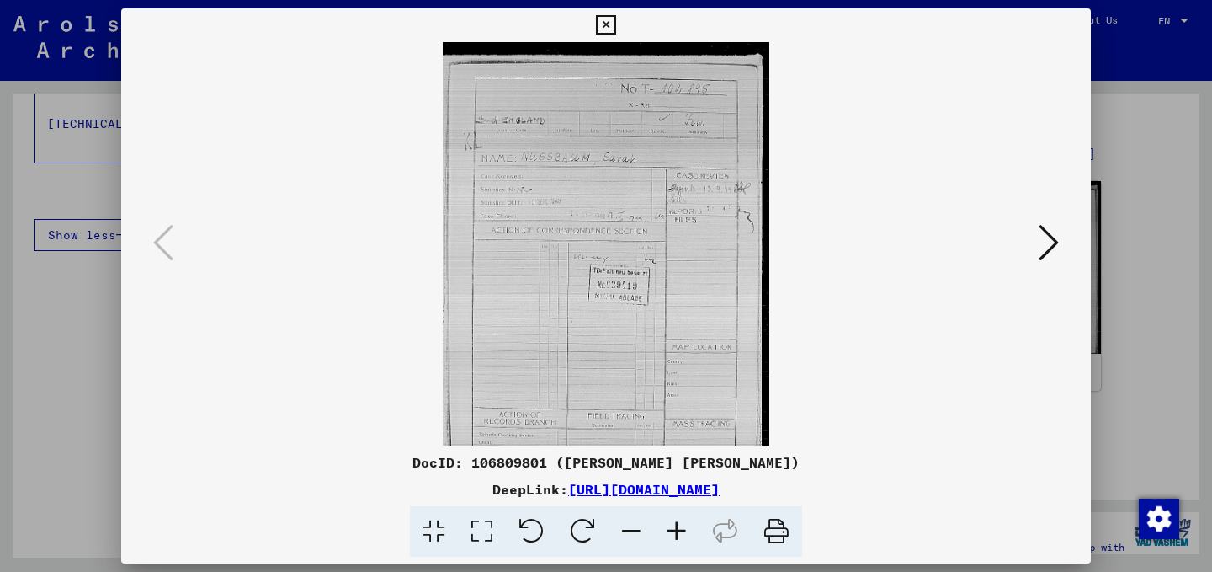
click at [676, 527] on icon at bounding box center [676, 531] width 45 height 51
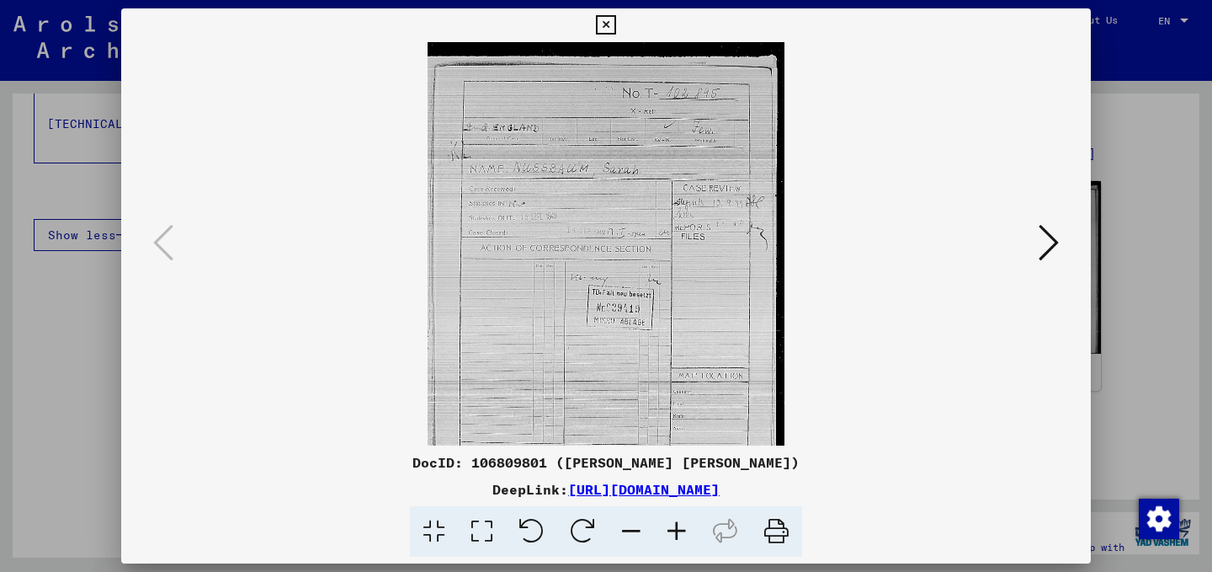
click at [676, 527] on icon at bounding box center [676, 531] width 45 height 51
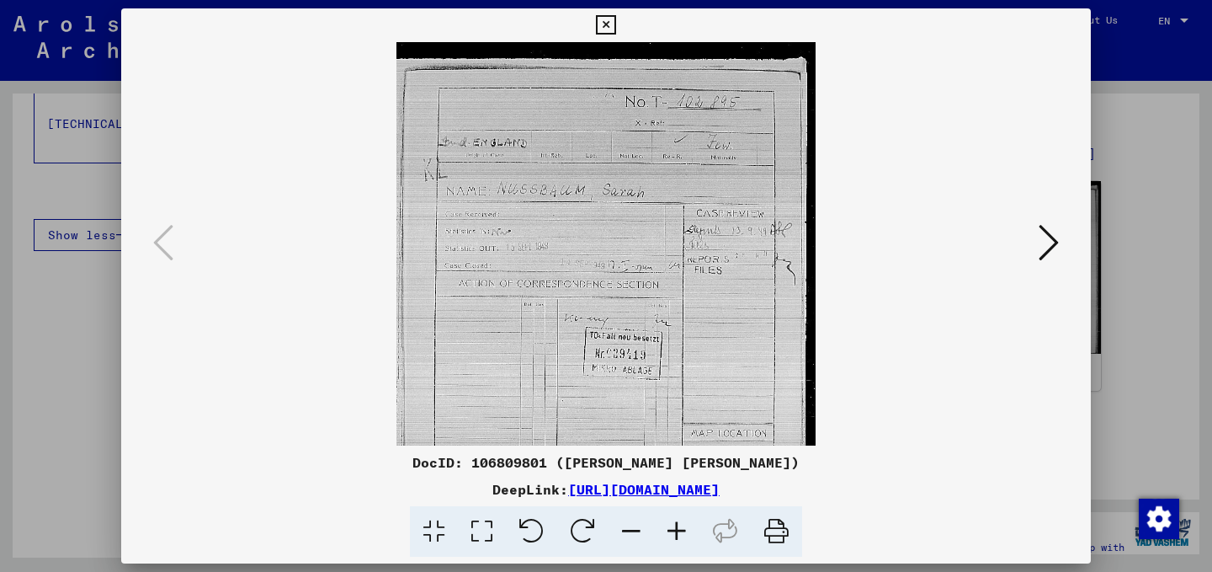
click at [676, 527] on icon at bounding box center [676, 531] width 45 height 51
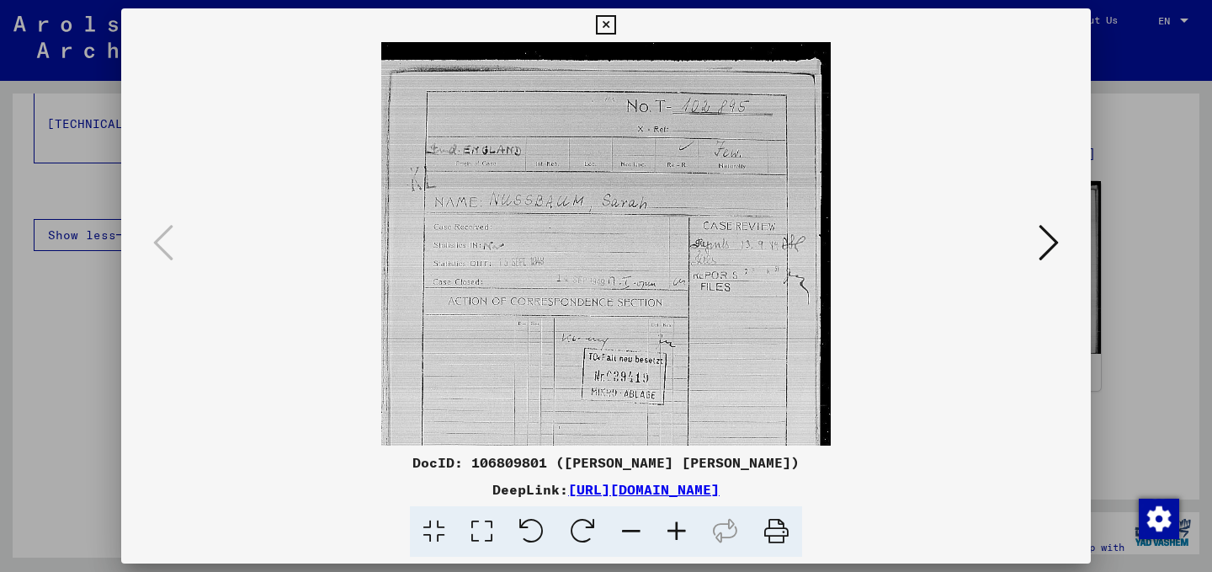
click at [676, 527] on icon at bounding box center [676, 531] width 45 height 51
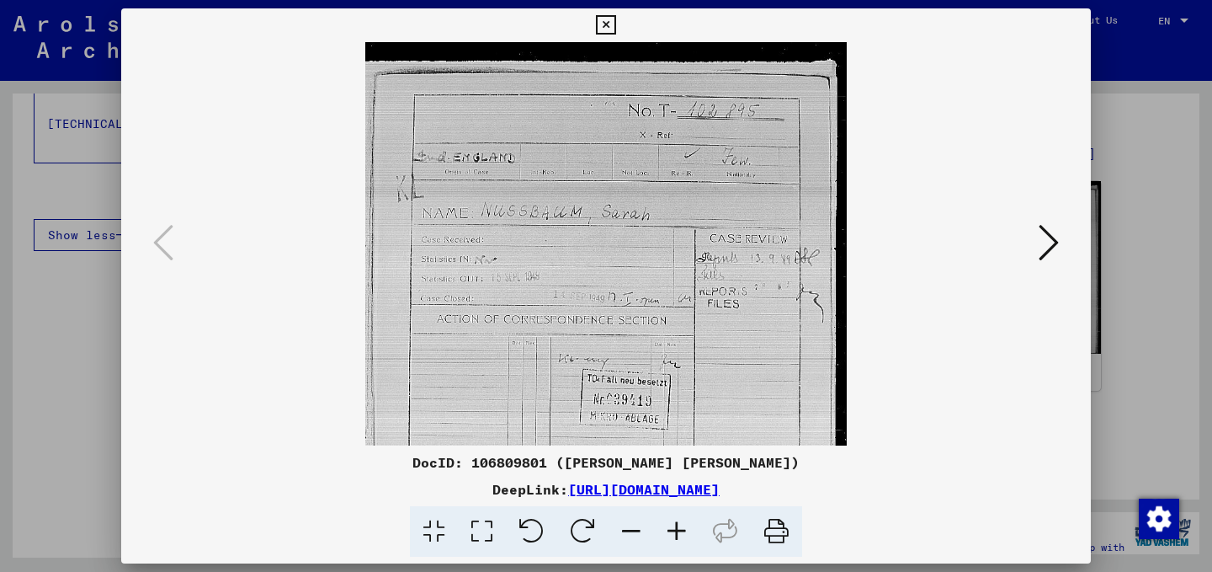
click at [676, 527] on icon at bounding box center [676, 531] width 45 height 51
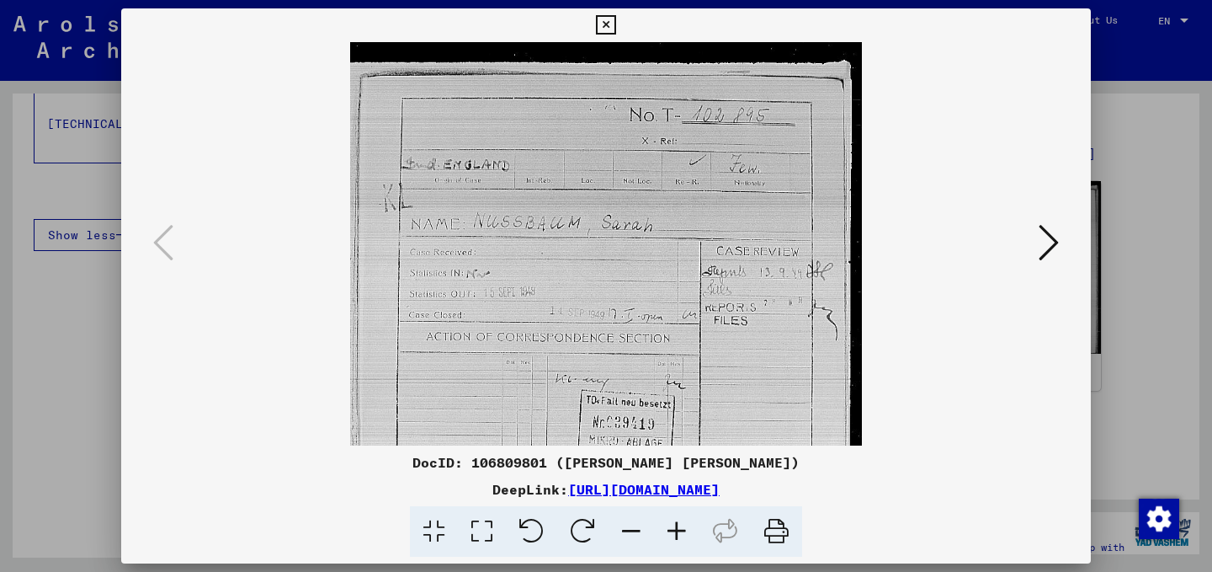
click at [676, 527] on icon at bounding box center [676, 531] width 45 height 51
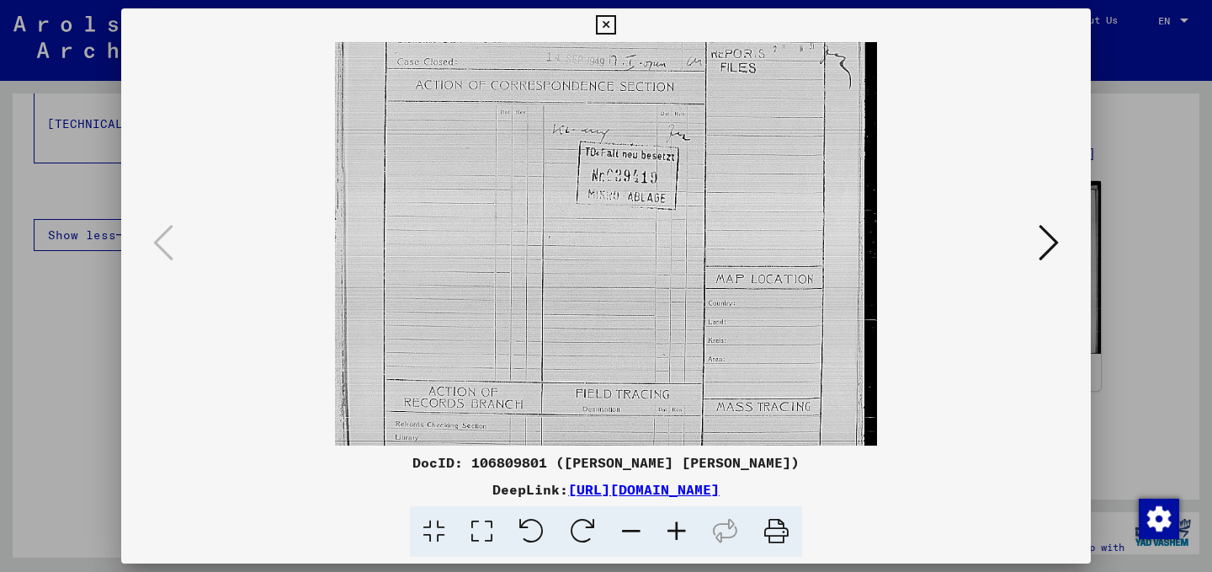
scroll to position [279, 0]
drag, startPoint x: 705, startPoint y: 339, endPoint x: 744, endPoint y: 61, distance: 281.3
click at [744, 61] on img at bounding box center [606, 137] width 543 height 740
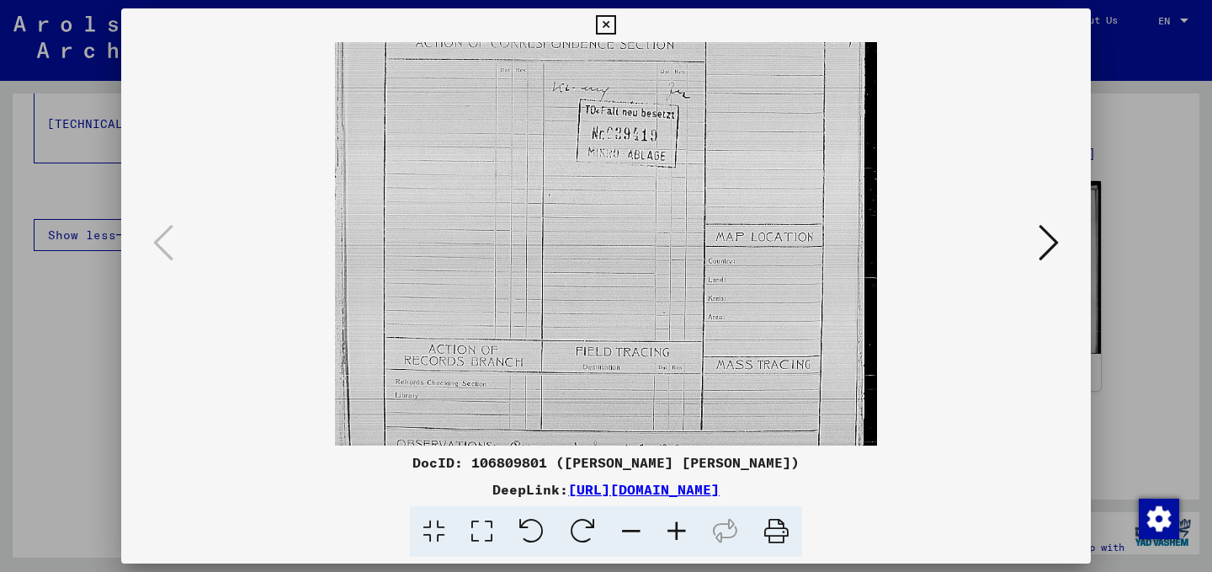
scroll to position [337, 0]
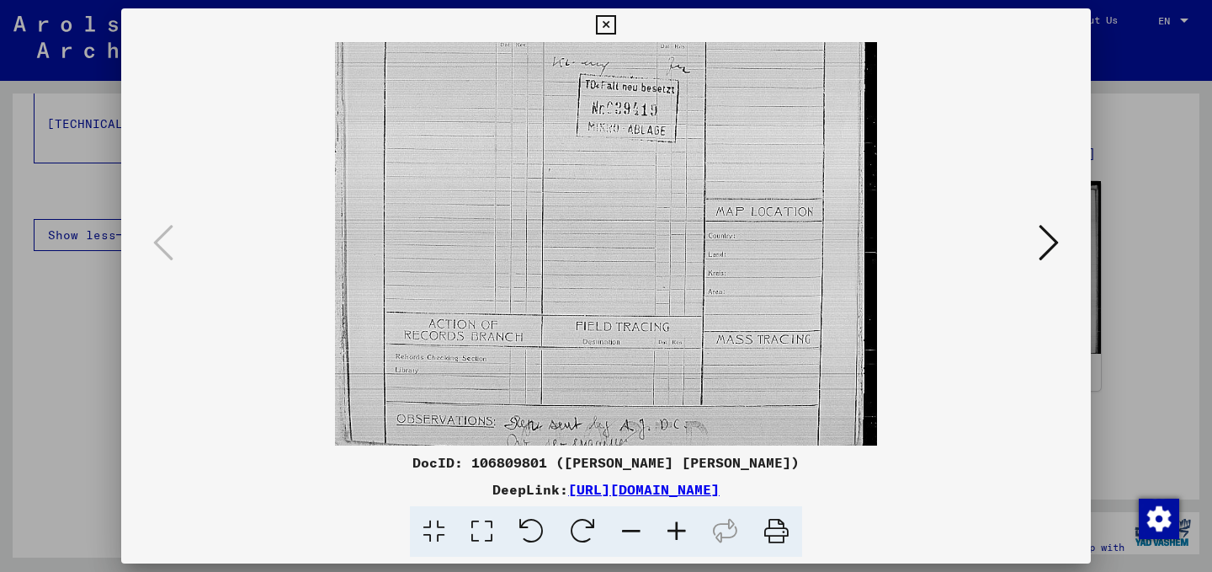
drag, startPoint x: 653, startPoint y: 286, endPoint x: 683, endPoint y: 76, distance: 212.5
click at [683, 76] on img at bounding box center [606, 75] width 543 height 740
drag, startPoint x: 684, startPoint y: 318, endPoint x: 695, endPoint y: 229, distance: 89.9
click at [695, 229] on img at bounding box center [606, 75] width 543 height 740
click at [1063, 247] on button at bounding box center [1049, 244] width 30 height 48
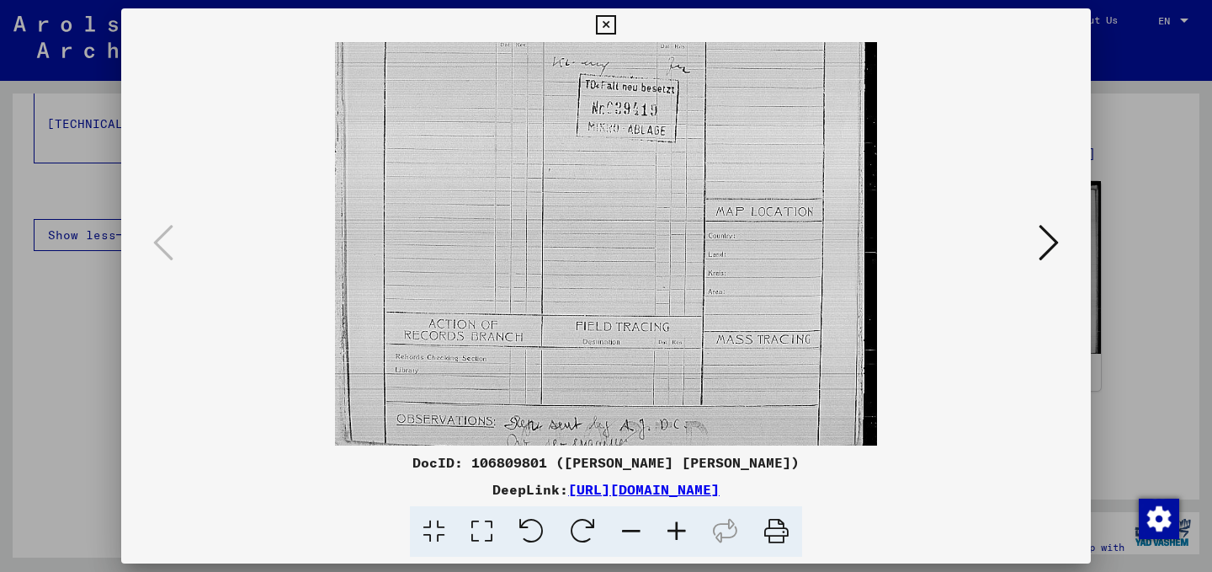
scroll to position [0, 0]
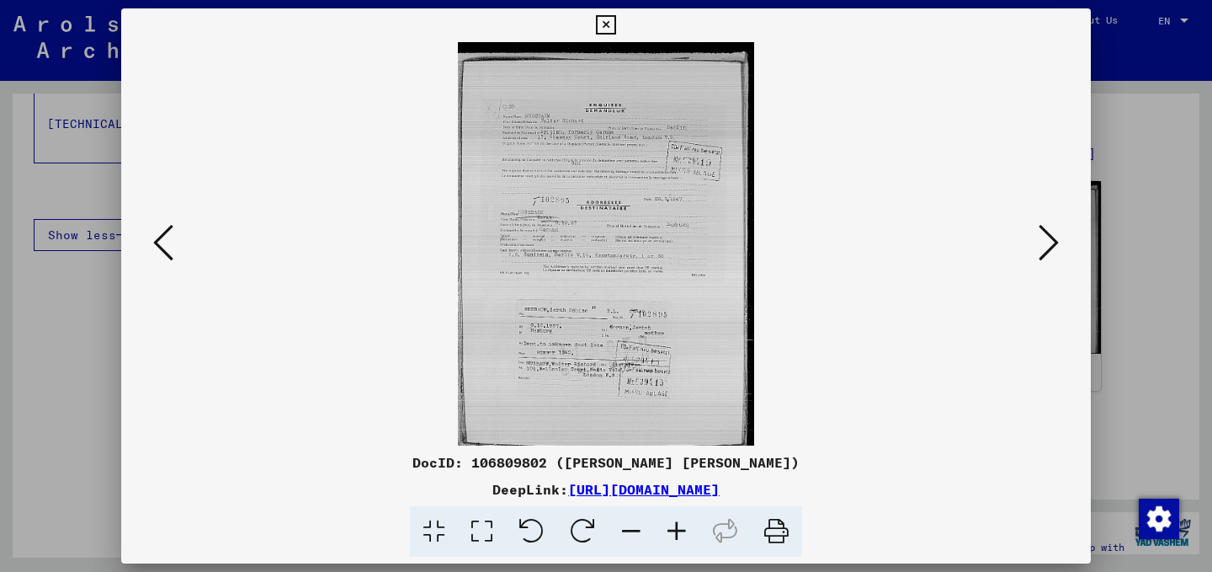
click at [682, 529] on icon at bounding box center [676, 531] width 45 height 51
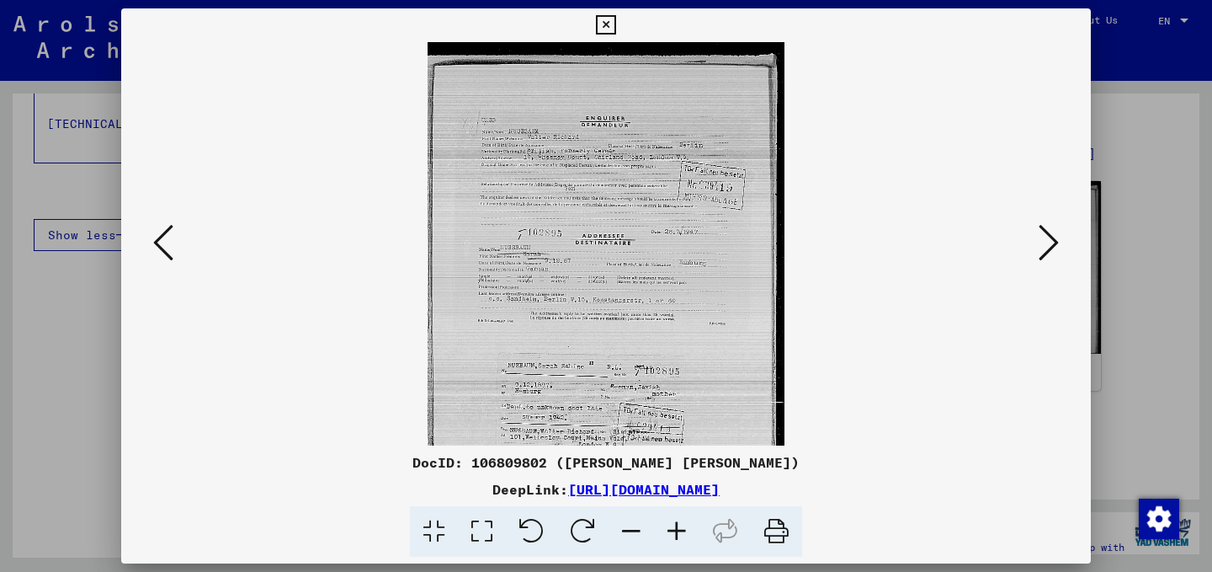
click at [682, 529] on icon at bounding box center [676, 531] width 45 height 51
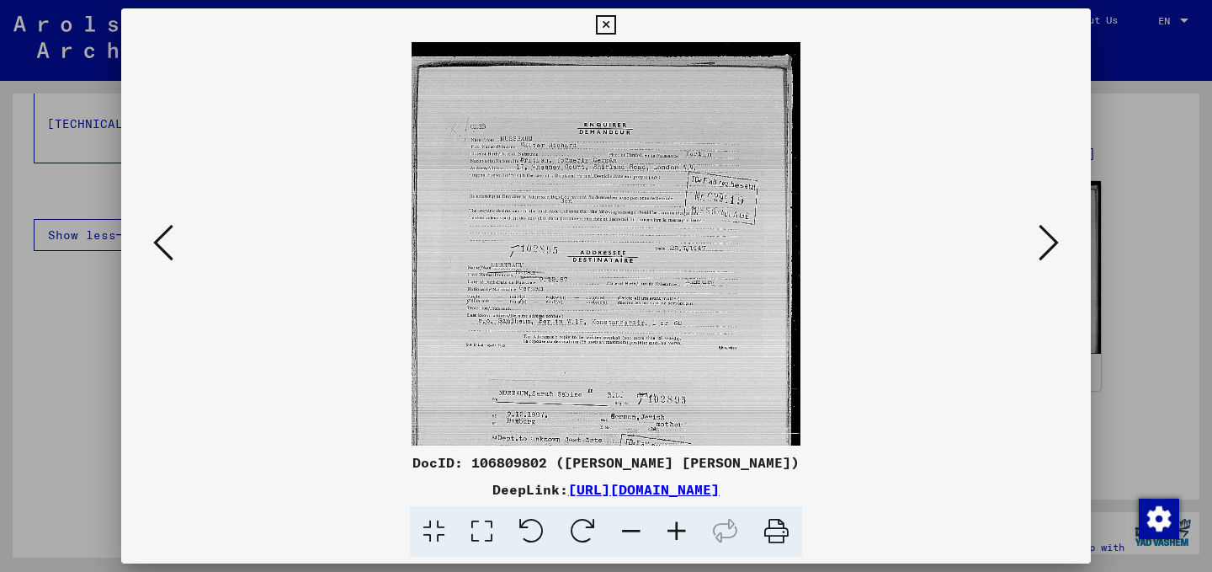
click at [682, 529] on icon at bounding box center [676, 531] width 45 height 51
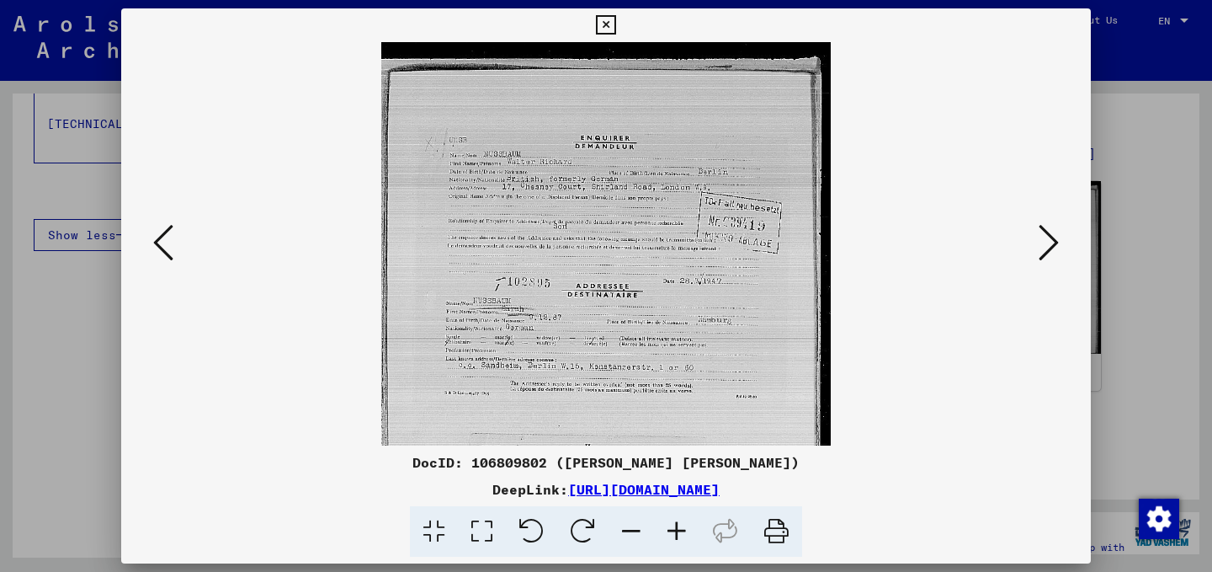
click at [682, 529] on icon at bounding box center [676, 531] width 45 height 51
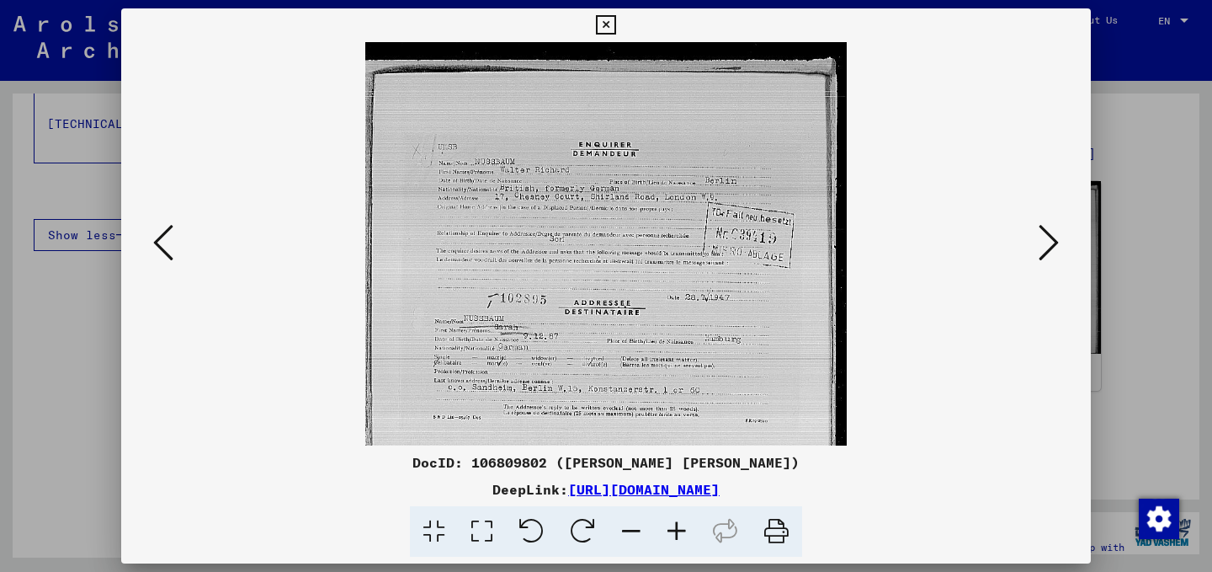
click at [682, 529] on icon at bounding box center [676, 531] width 45 height 51
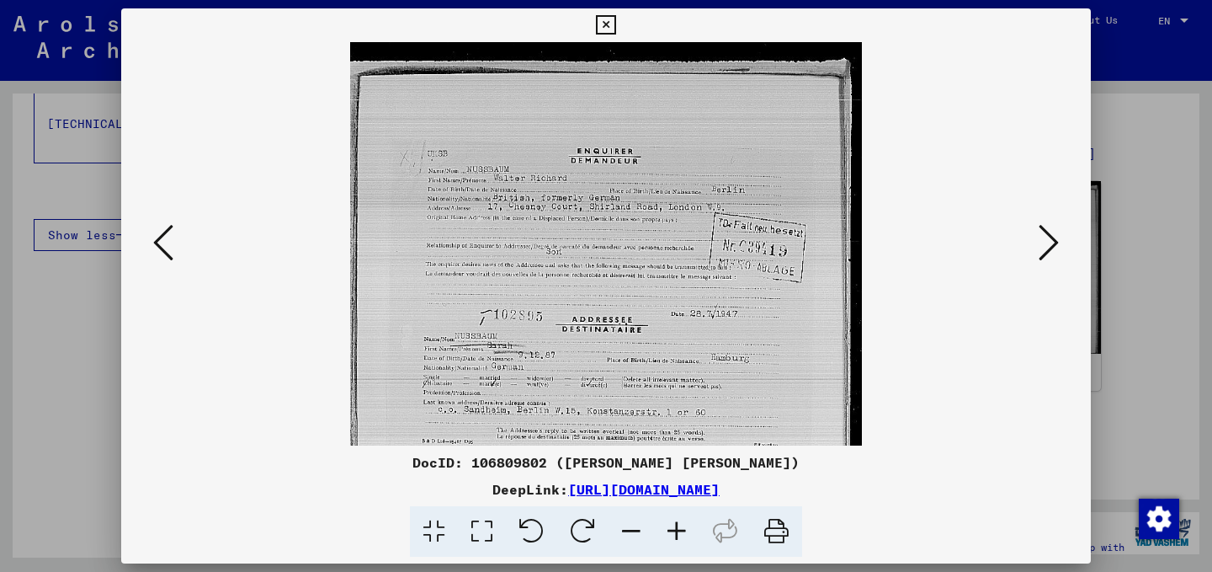
click at [682, 529] on icon at bounding box center [676, 531] width 45 height 51
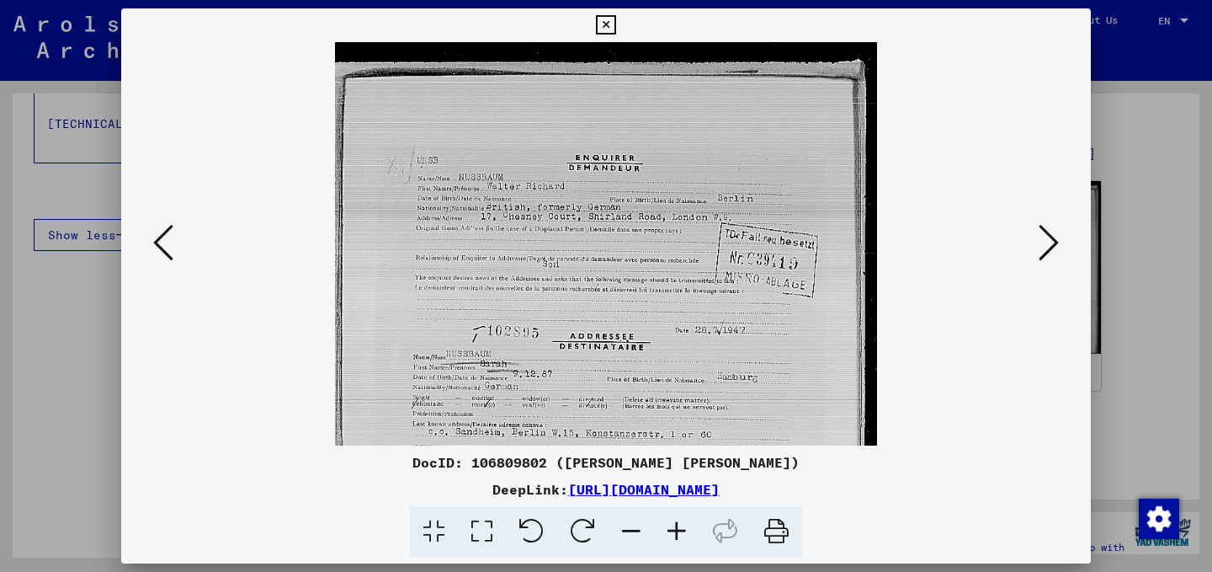
click at [682, 529] on icon at bounding box center [676, 531] width 45 height 51
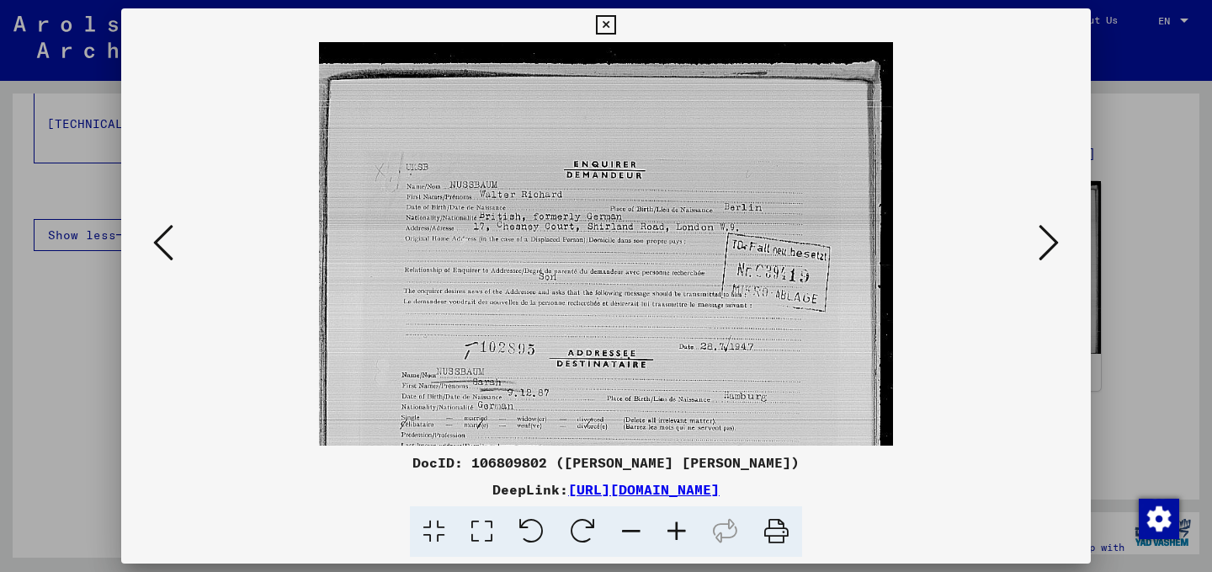
click at [682, 529] on icon at bounding box center [676, 531] width 45 height 51
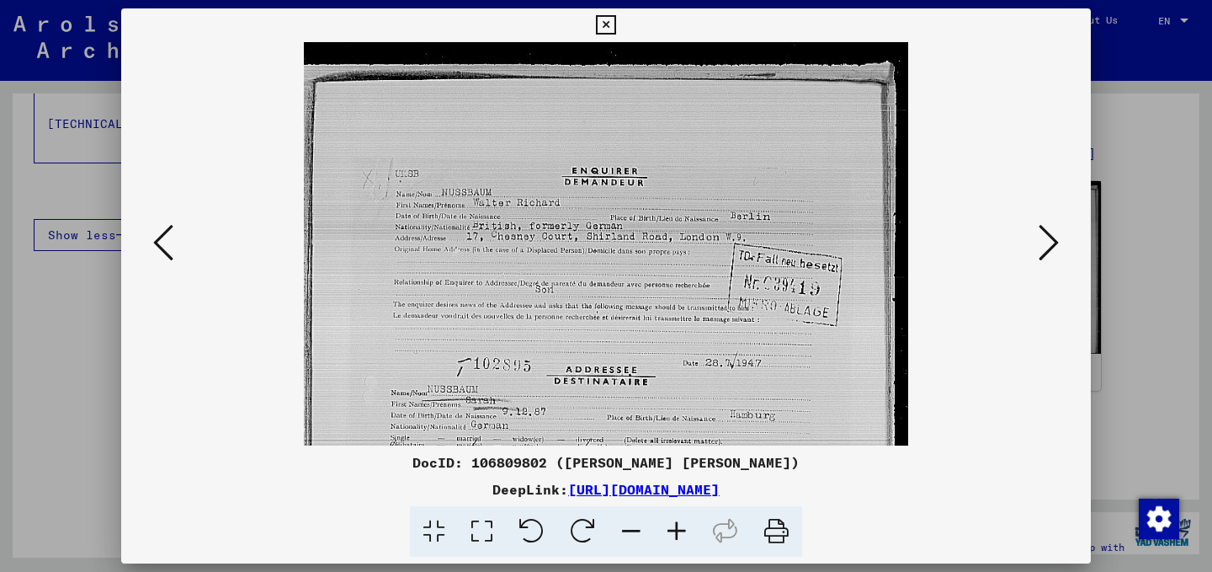
click at [682, 529] on icon at bounding box center [676, 531] width 45 height 51
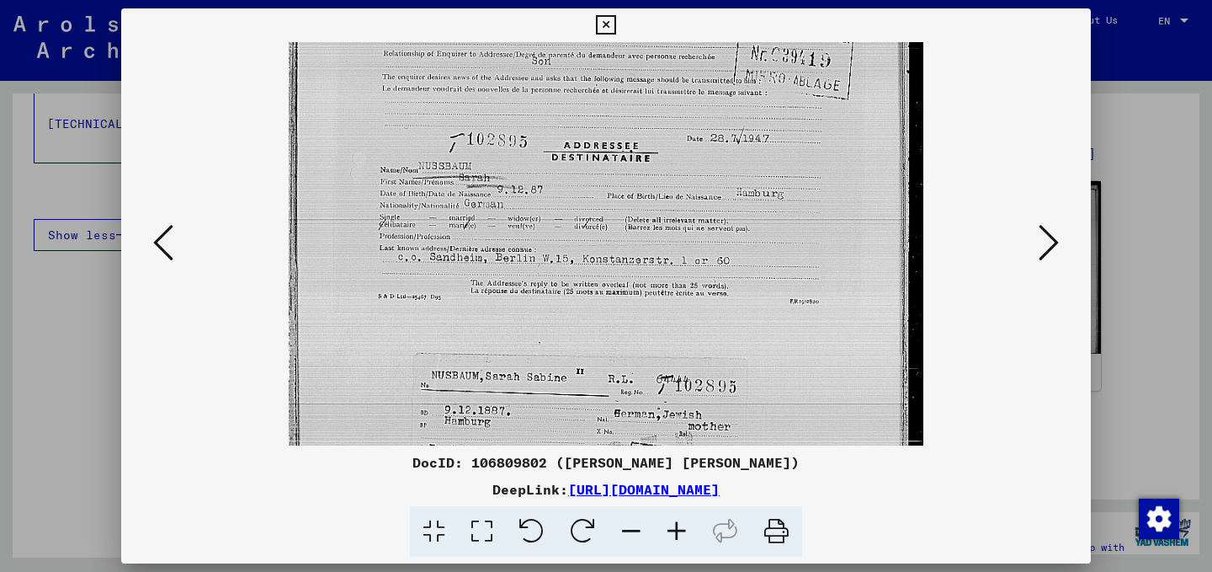
drag, startPoint x: 659, startPoint y: 322, endPoint x: 667, endPoint y: 79, distance: 242.5
click at [667, 79] on img at bounding box center [607, 234] width 636 height 866
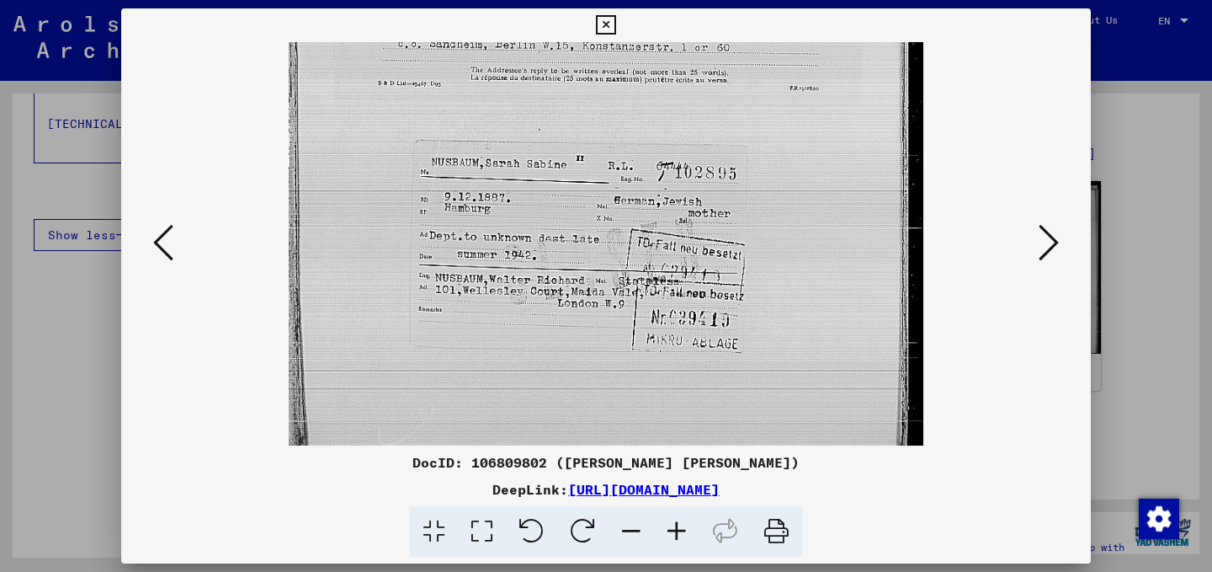
scroll to position [460, 0]
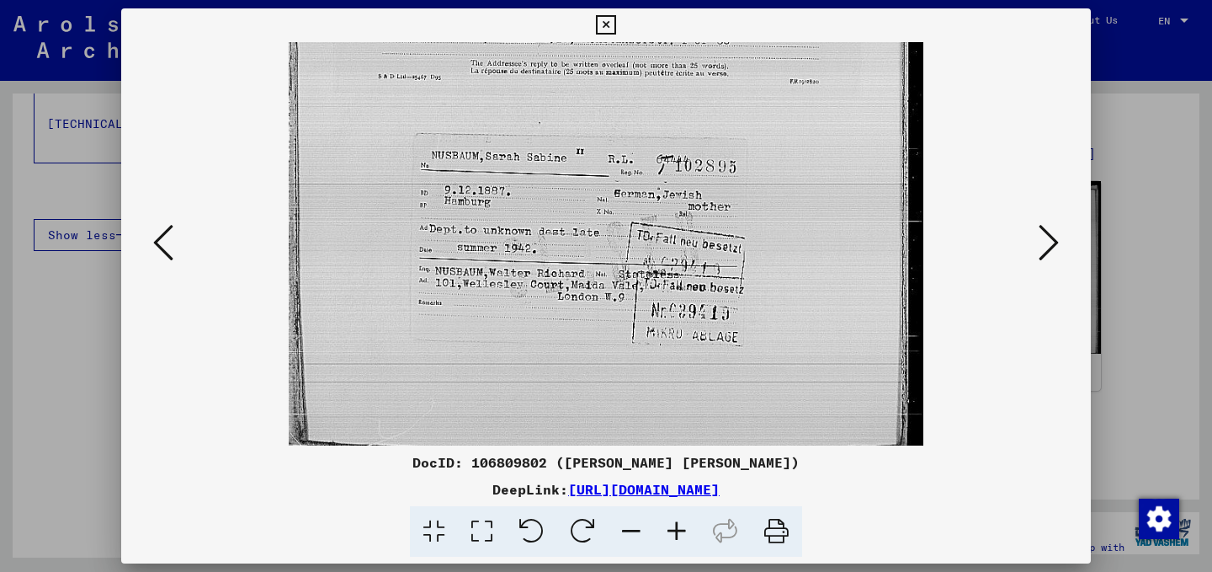
drag, startPoint x: 558, startPoint y: 290, endPoint x: 572, endPoint y: 72, distance: 218.5
click at [572, 72] on img at bounding box center [607, 15] width 636 height 866
click at [1033, 242] on div at bounding box center [605, 243] width 855 height 403
click at [1065, 245] on div at bounding box center [606, 243] width 970 height 403
click at [1054, 245] on icon at bounding box center [1049, 242] width 20 height 40
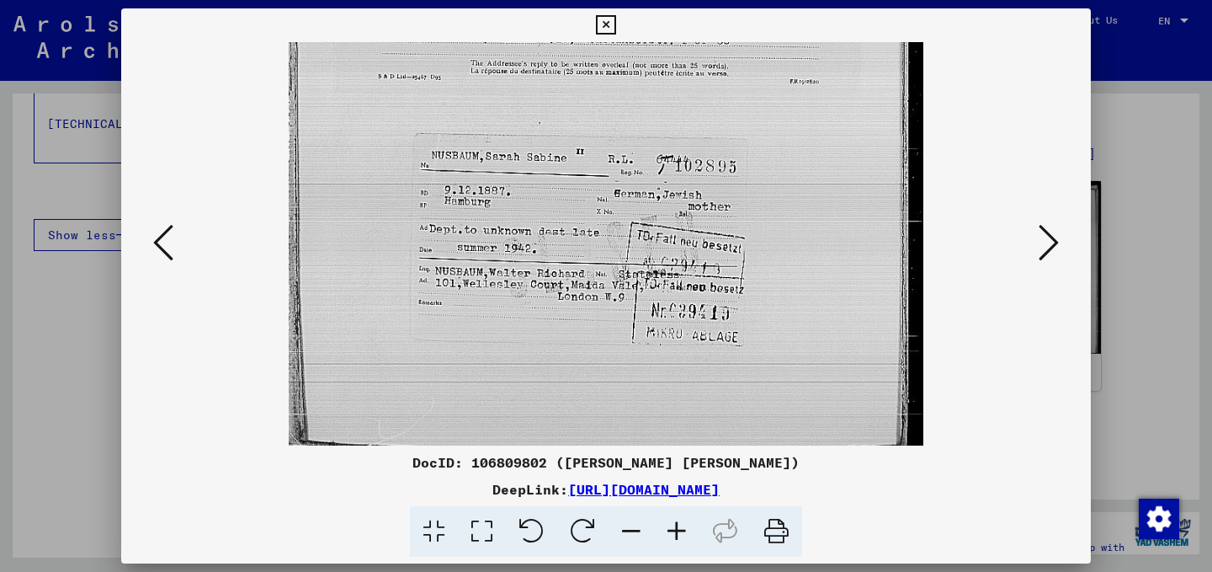
scroll to position [0, 0]
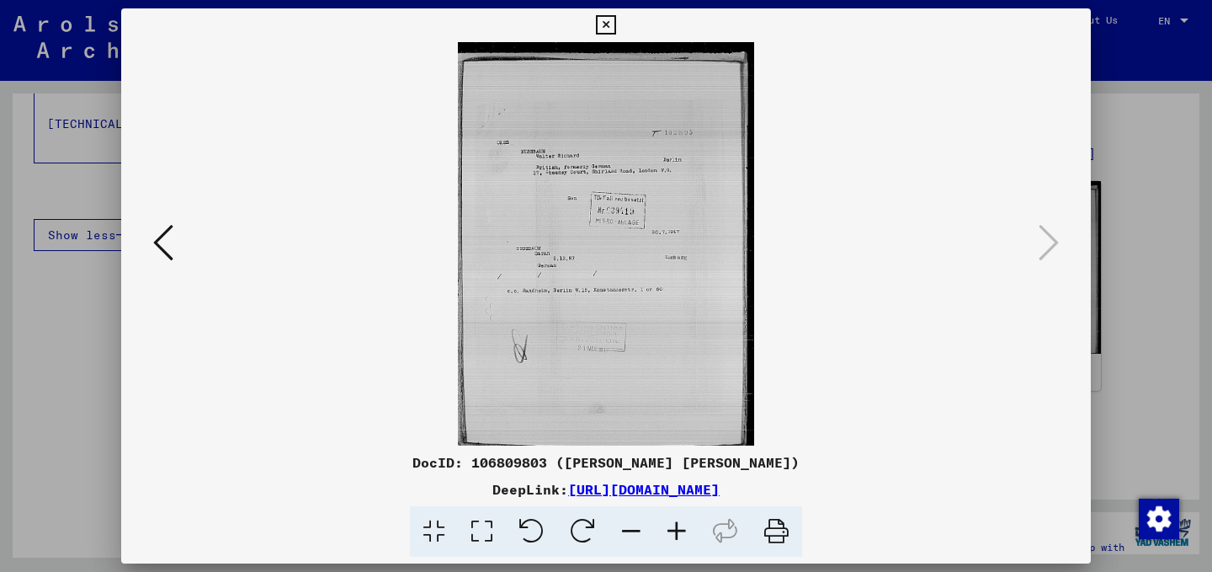
click at [677, 526] on icon at bounding box center [676, 531] width 45 height 51
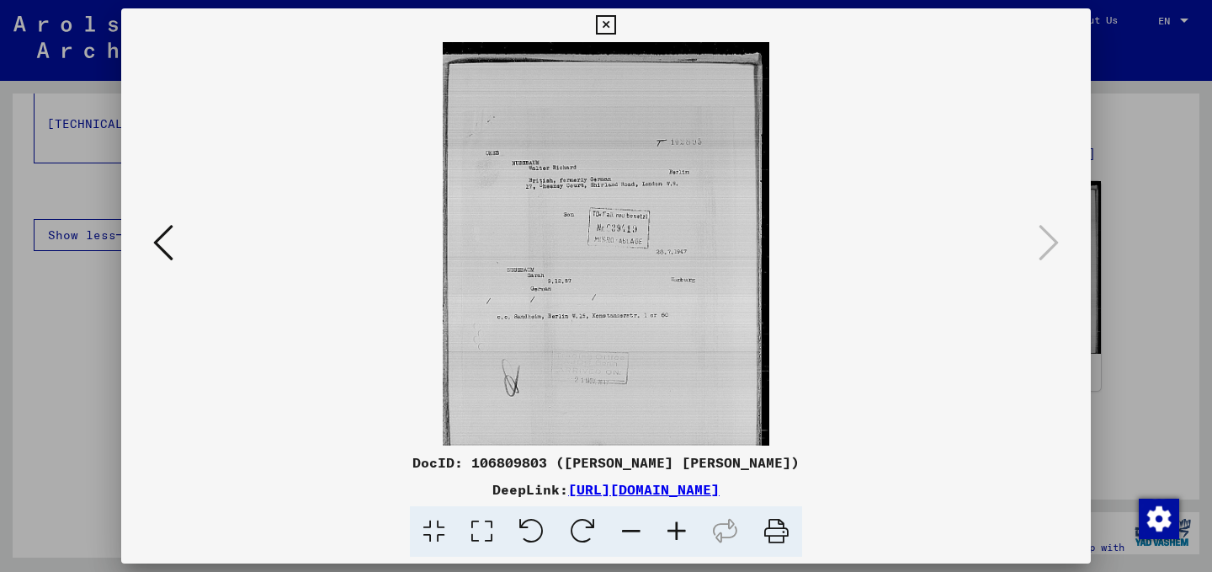
click at [677, 526] on icon at bounding box center [676, 531] width 45 height 51
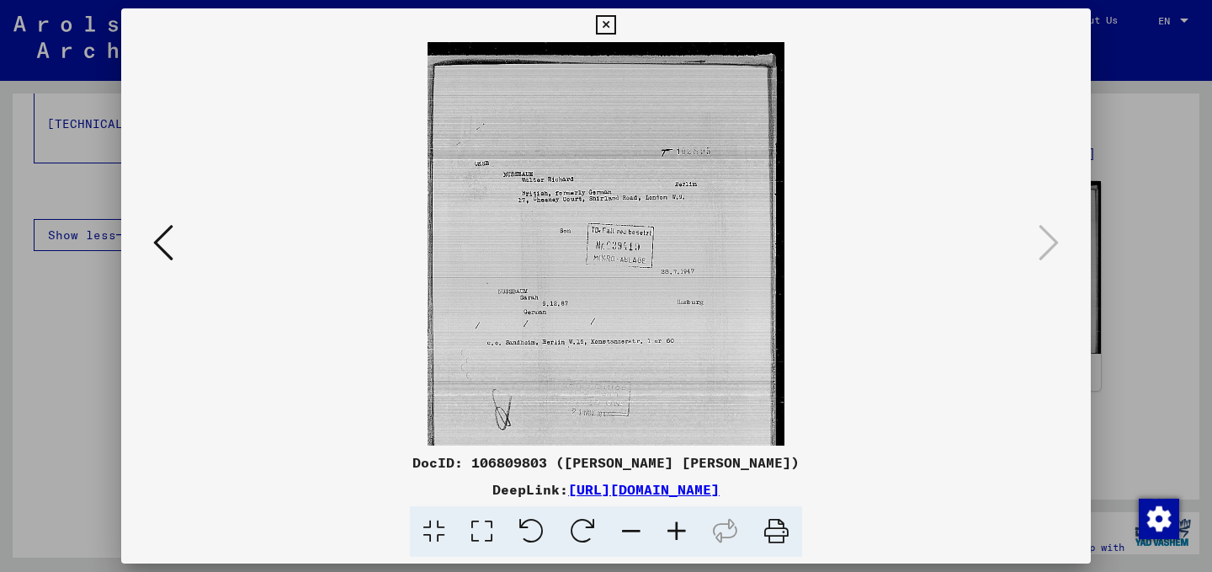
click at [677, 526] on icon at bounding box center [676, 531] width 45 height 51
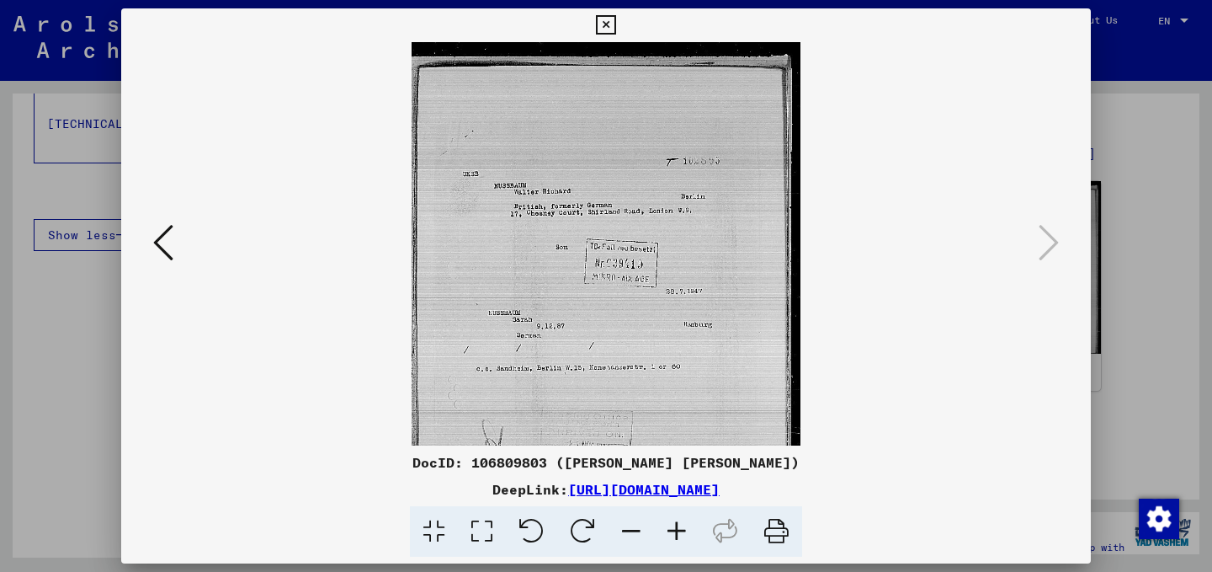
click at [677, 526] on icon at bounding box center [676, 531] width 45 height 51
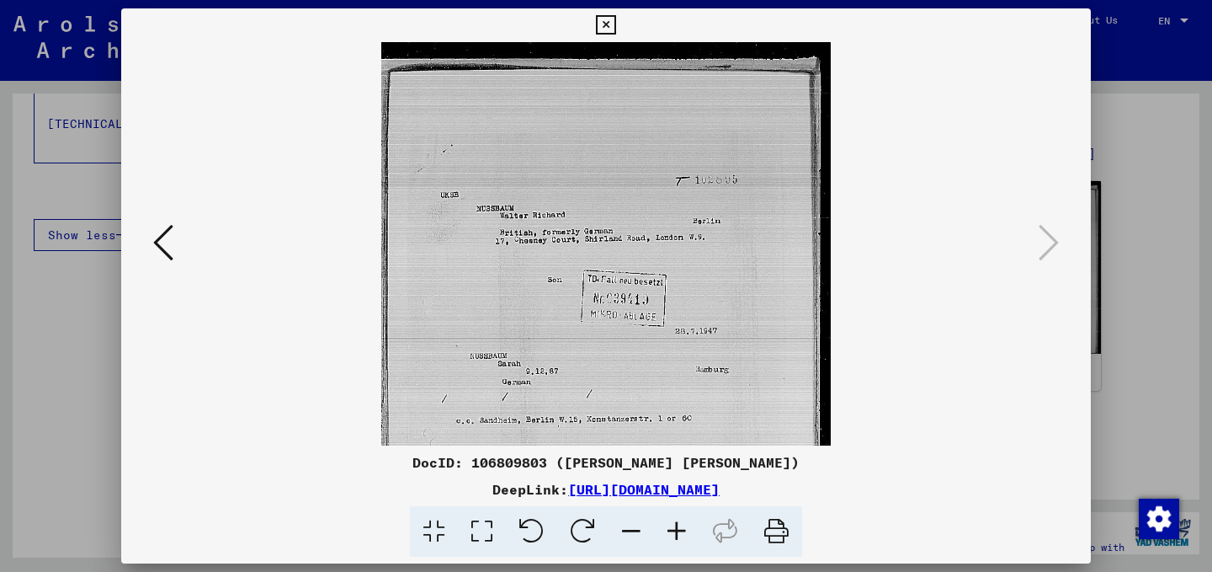
click at [677, 526] on icon at bounding box center [676, 531] width 45 height 51
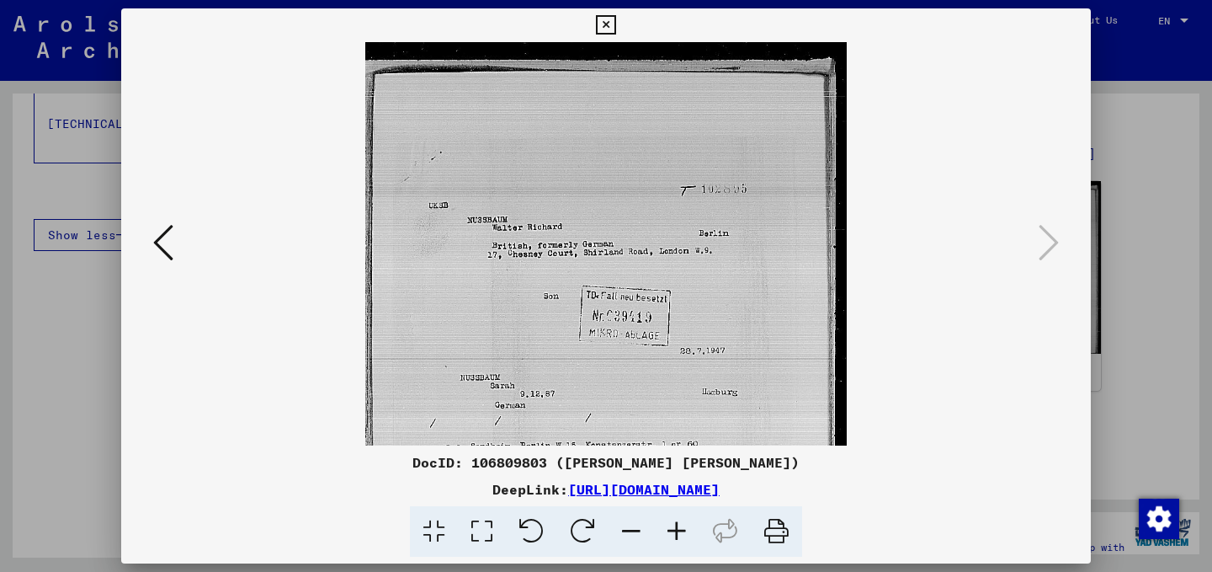
click at [677, 526] on icon at bounding box center [676, 531] width 45 height 51
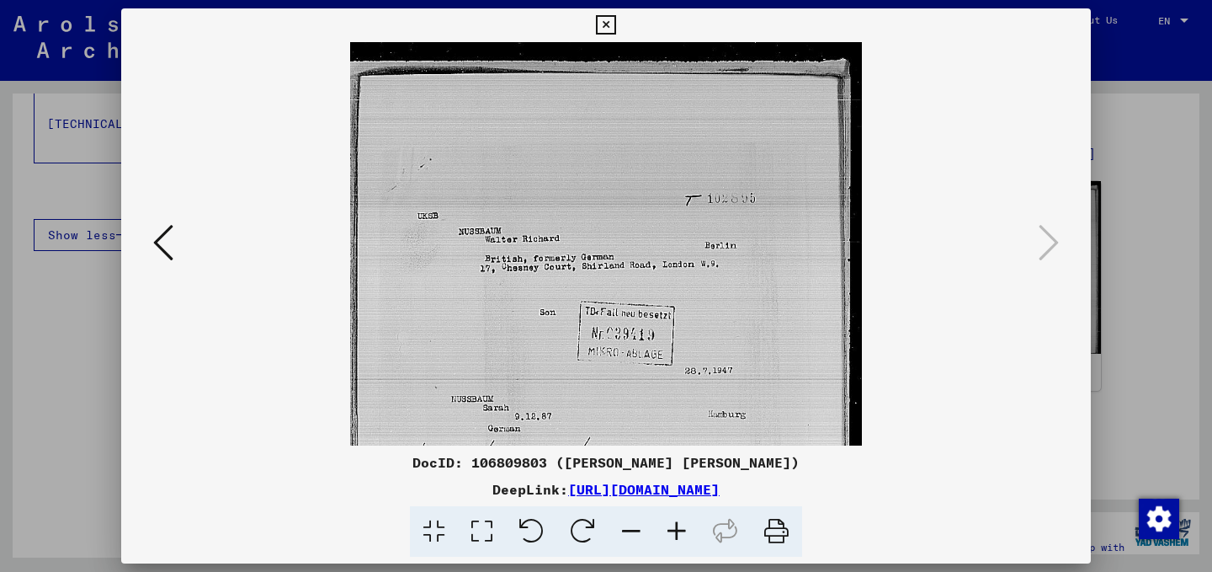
drag, startPoint x: 683, startPoint y: 532, endPoint x: 651, endPoint y: 520, distance: 33.3
click at [651, 520] on icon at bounding box center [631, 531] width 45 height 51
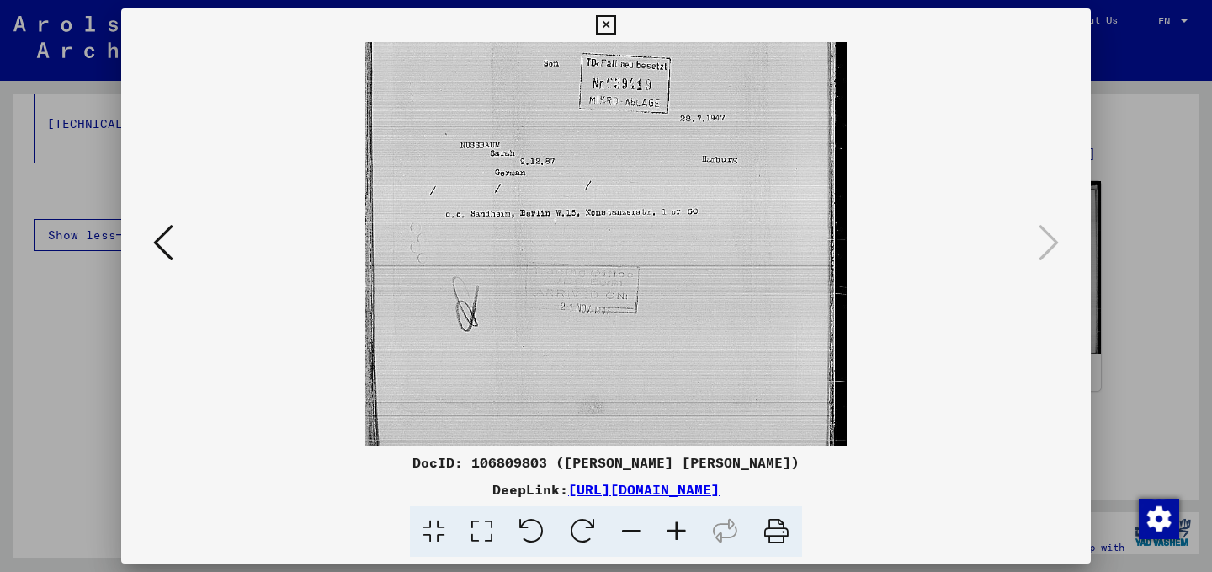
scroll to position [241, 0]
drag, startPoint x: 734, startPoint y: 332, endPoint x: 716, endPoint y: 92, distance: 241.4
click at [716, 92] on img at bounding box center [605, 129] width 481 height 656
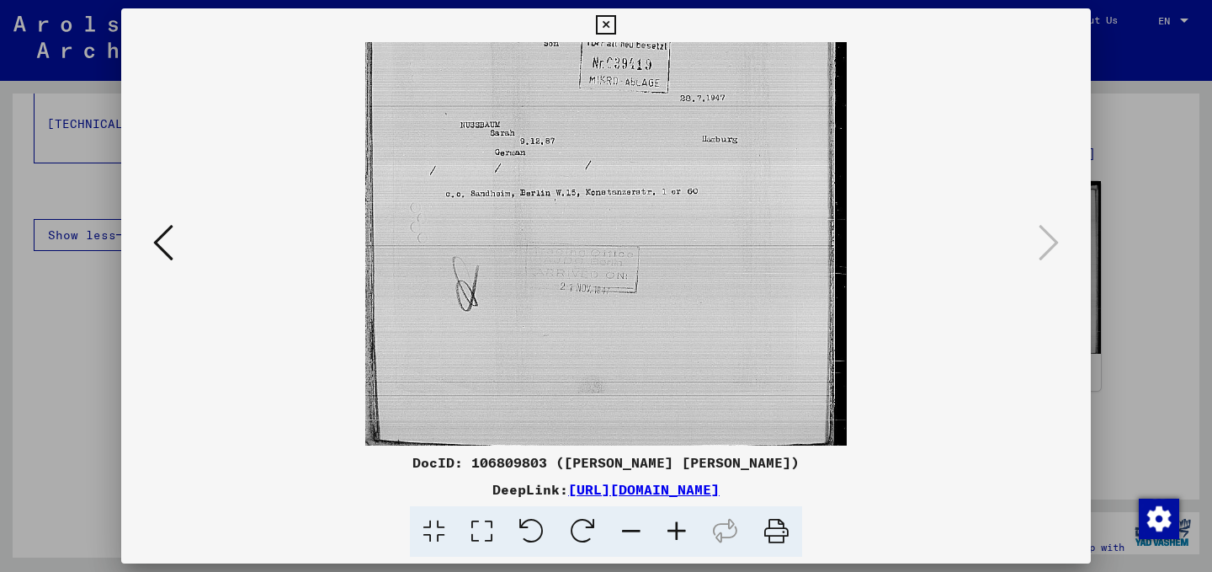
drag, startPoint x: 686, startPoint y: 260, endPoint x: 685, endPoint y: 217, distance: 42.9
click at [685, 217] on img at bounding box center [605, 118] width 481 height 656
click at [606, 32] on icon at bounding box center [605, 25] width 19 height 20
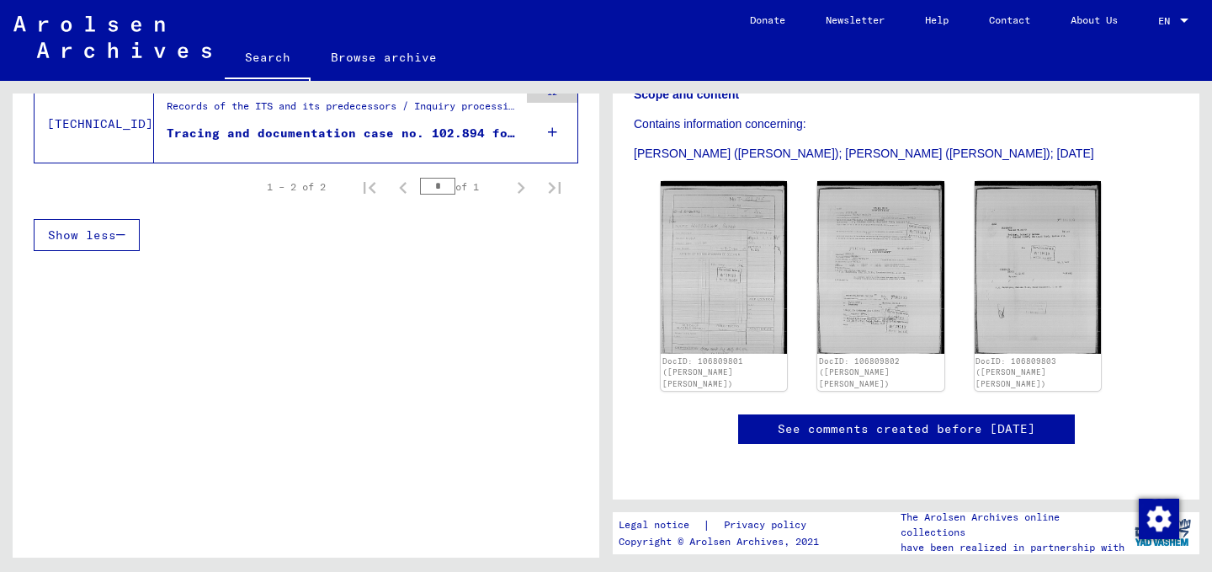
scroll to position [0, 0]
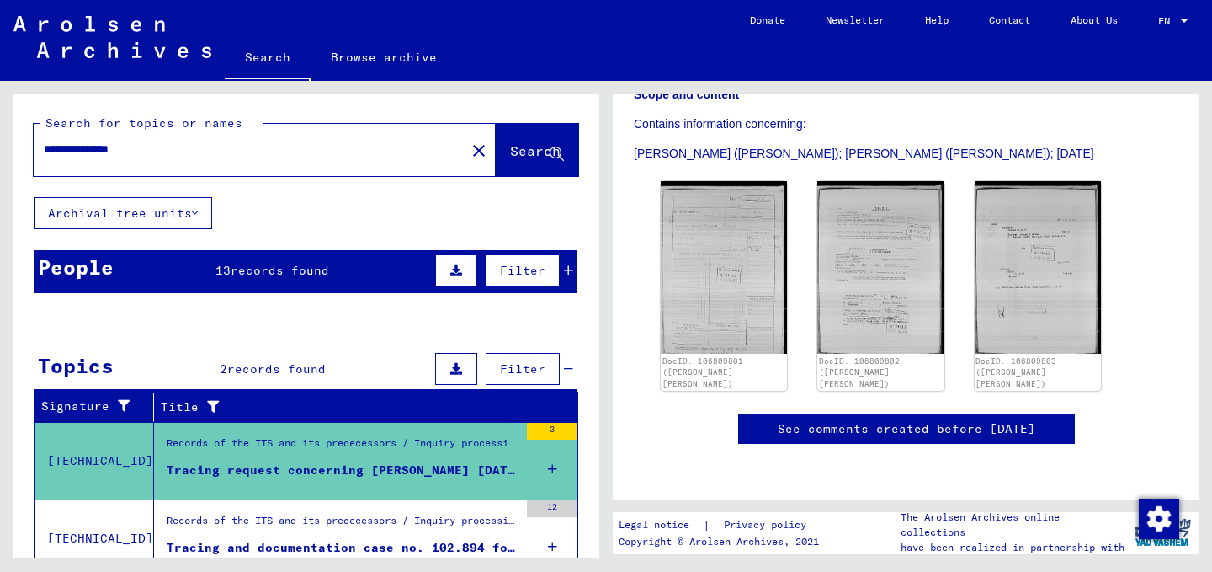
click at [72, 151] on input "**********" at bounding box center [250, 150] width 412 height 18
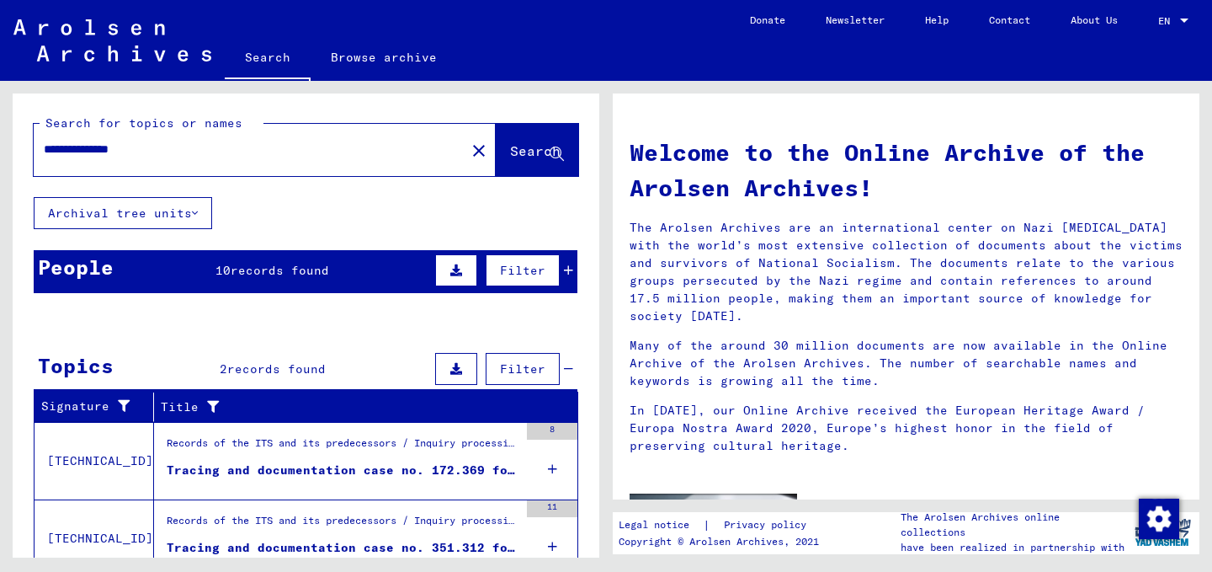
scroll to position [69, 0]
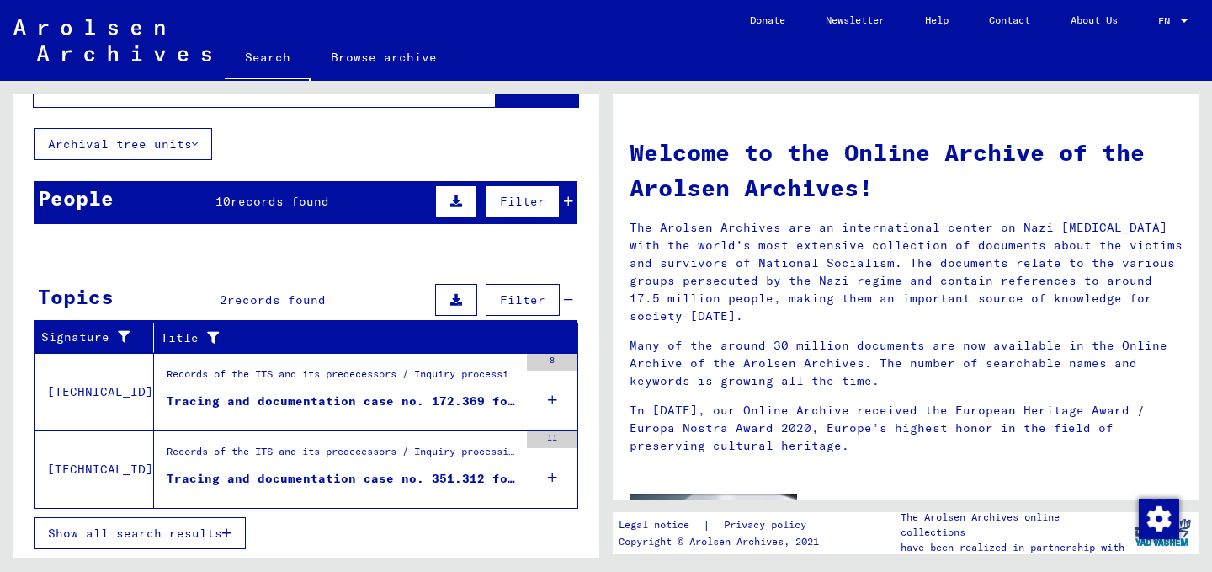
click at [299, 423] on mat-cell at bounding box center [340, 416] width 88 height 40
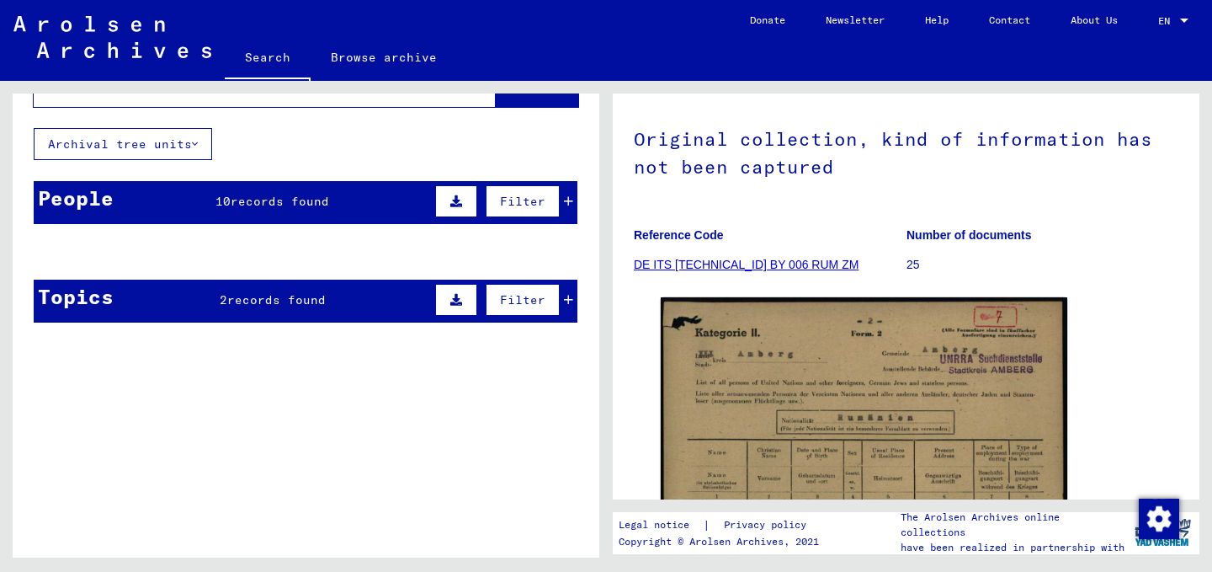
scroll to position [121, 0]
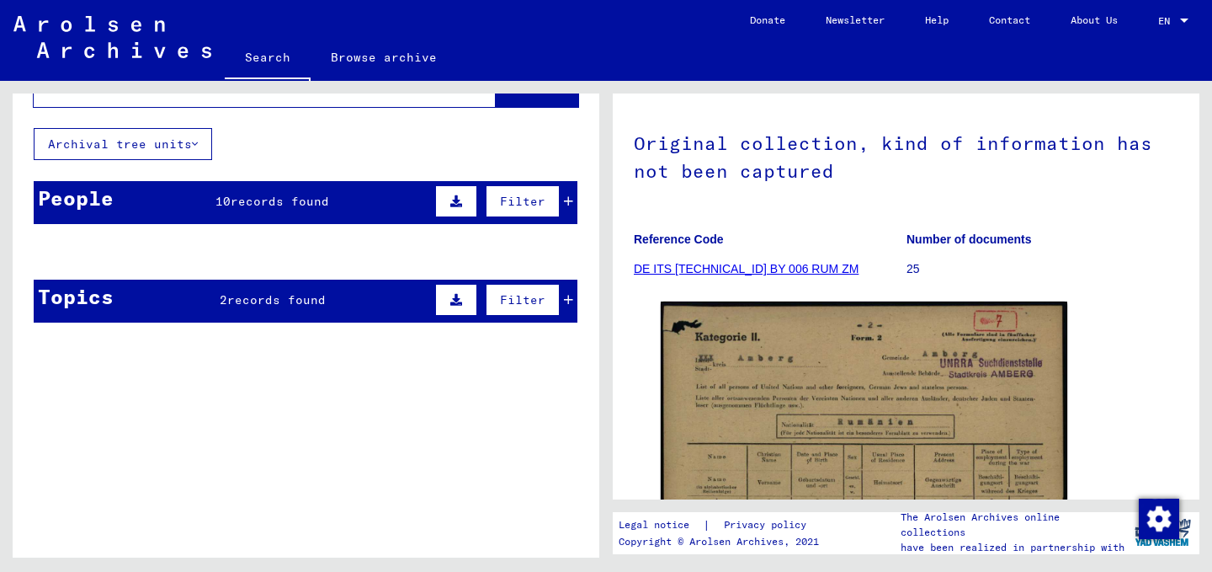
click at [276, 201] on span "records found" at bounding box center [280, 201] width 98 height 15
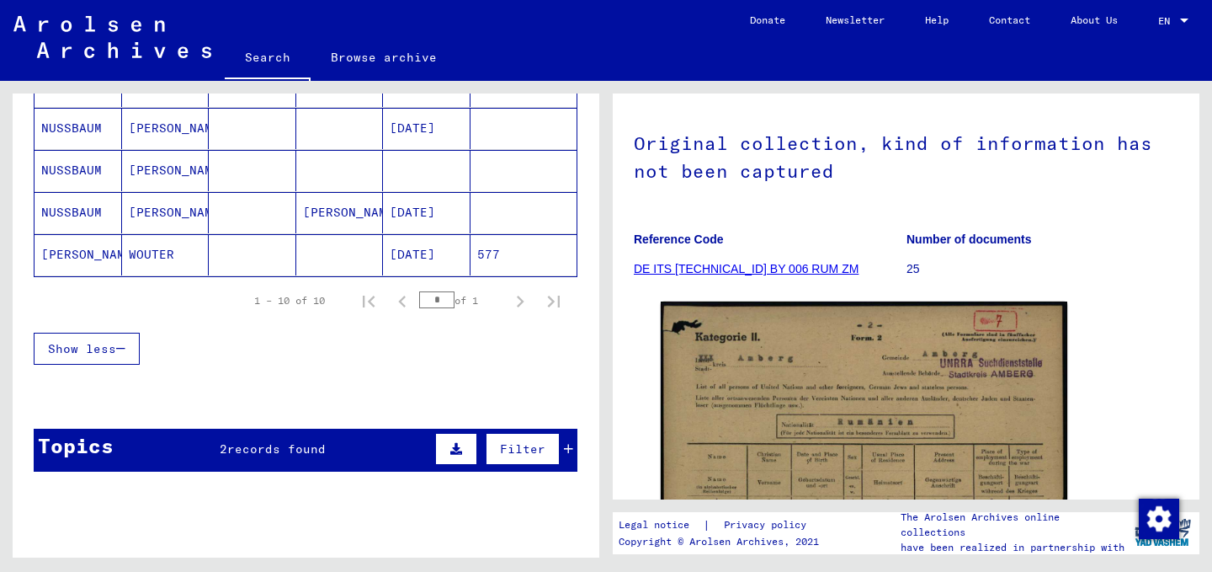
scroll to position [490, 0]
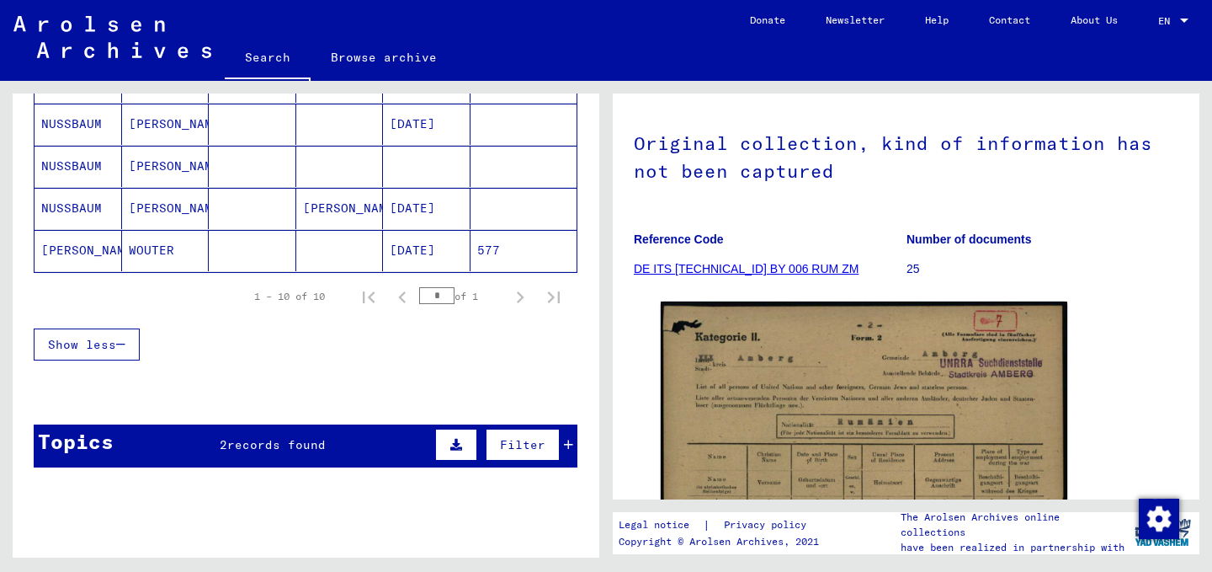
click at [266, 441] on span "records found" at bounding box center [276, 444] width 98 height 15
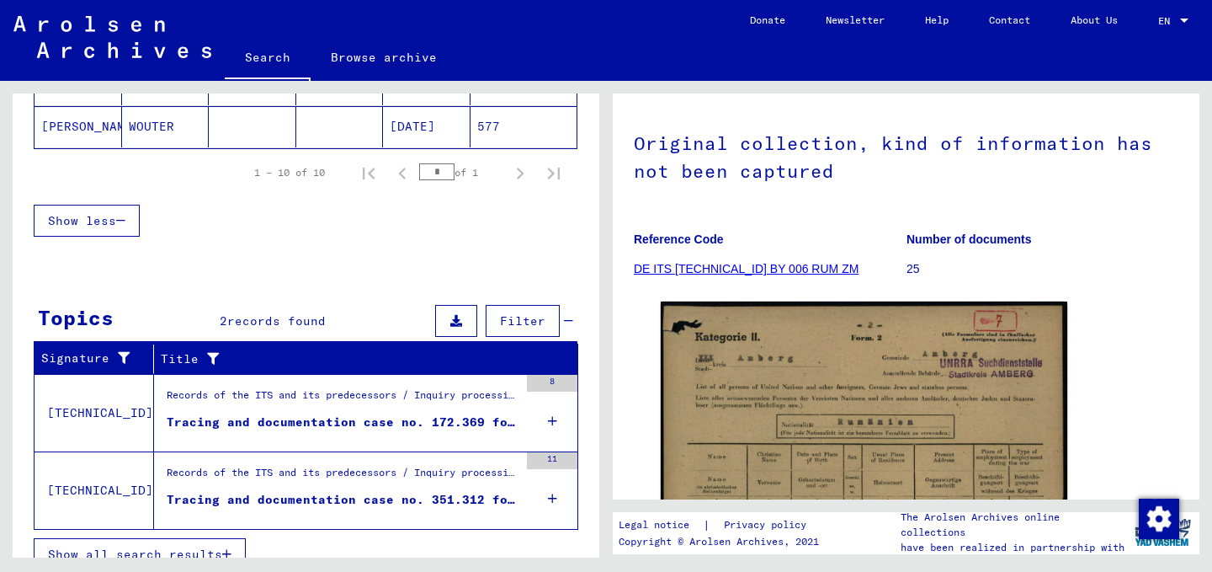
scroll to position [0, 0]
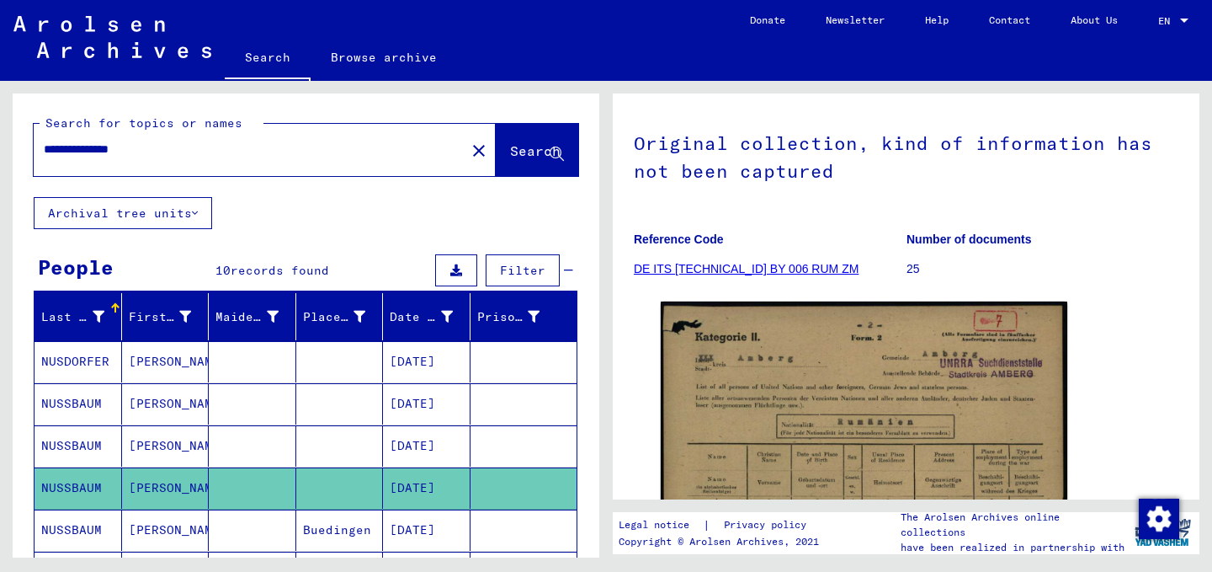
click at [54, 150] on input "**********" at bounding box center [250, 150] width 412 height 18
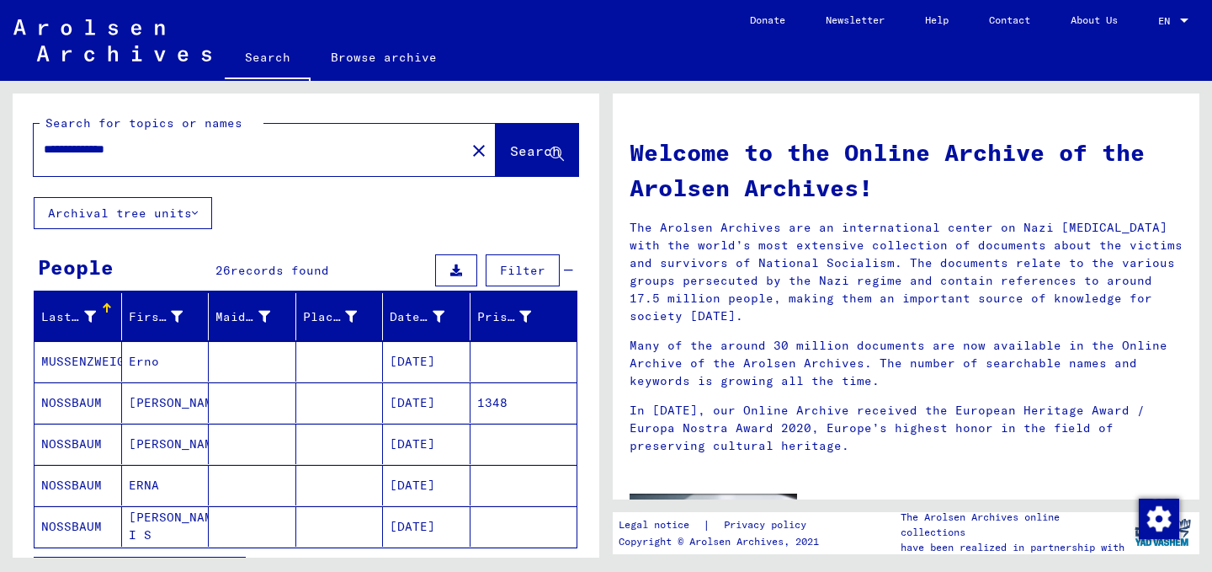
click at [61, 152] on input "**********" at bounding box center [245, 150] width 402 height 18
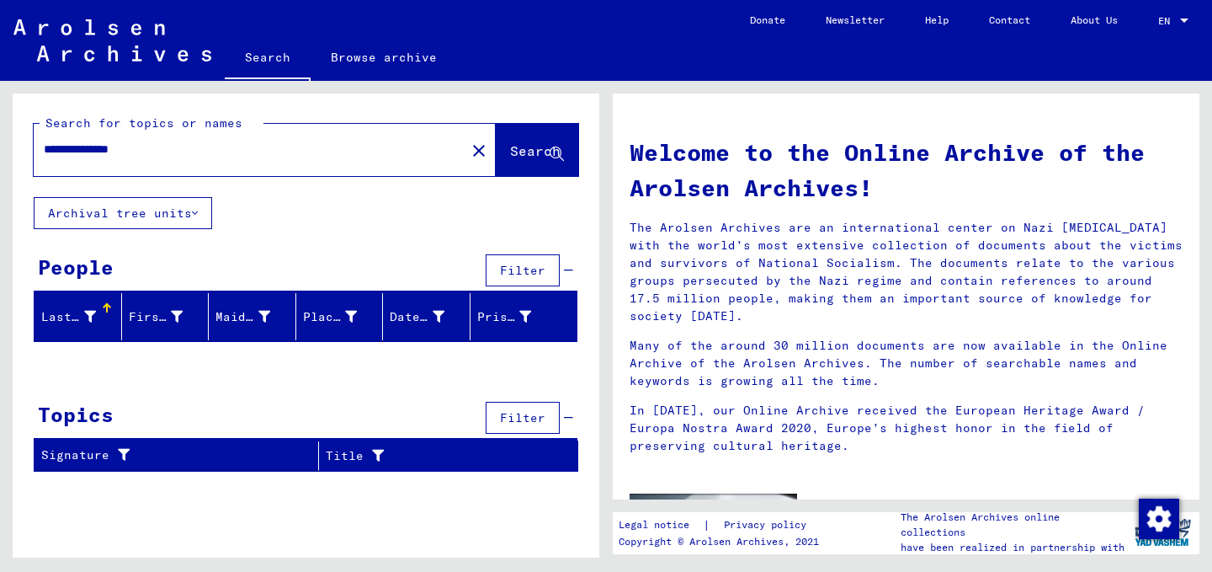
click at [88, 144] on input "**********" at bounding box center [245, 150] width 402 height 18
click at [66, 150] on input "**********" at bounding box center [245, 150] width 402 height 18
click at [60, 148] on input "**********" at bounding box center [245, 150] width 402 height 18
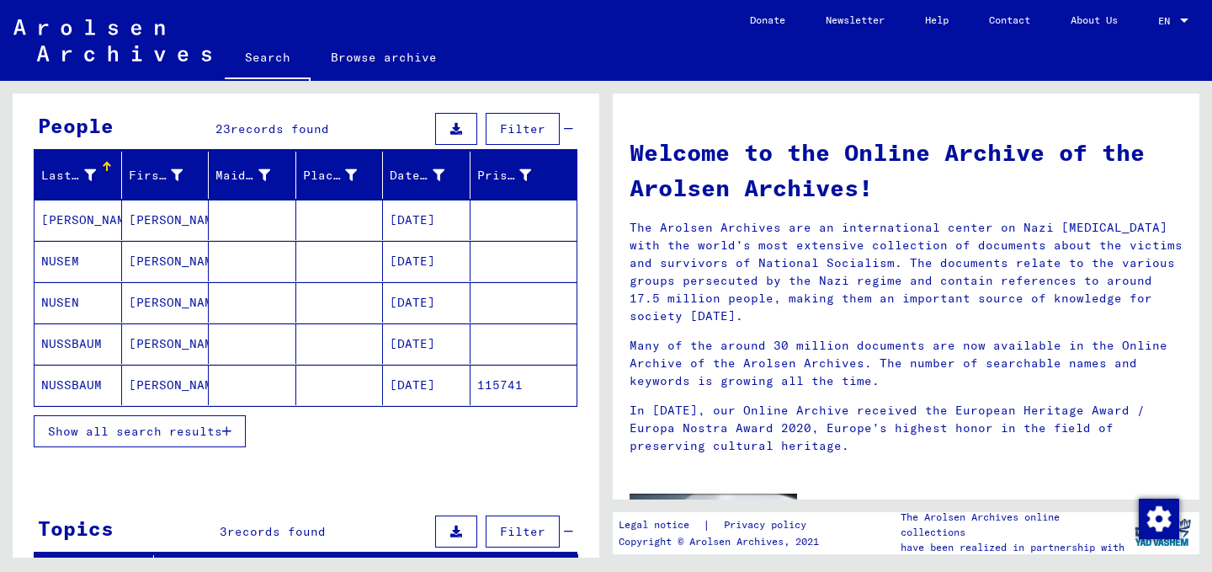
scroll to position [141, 0]
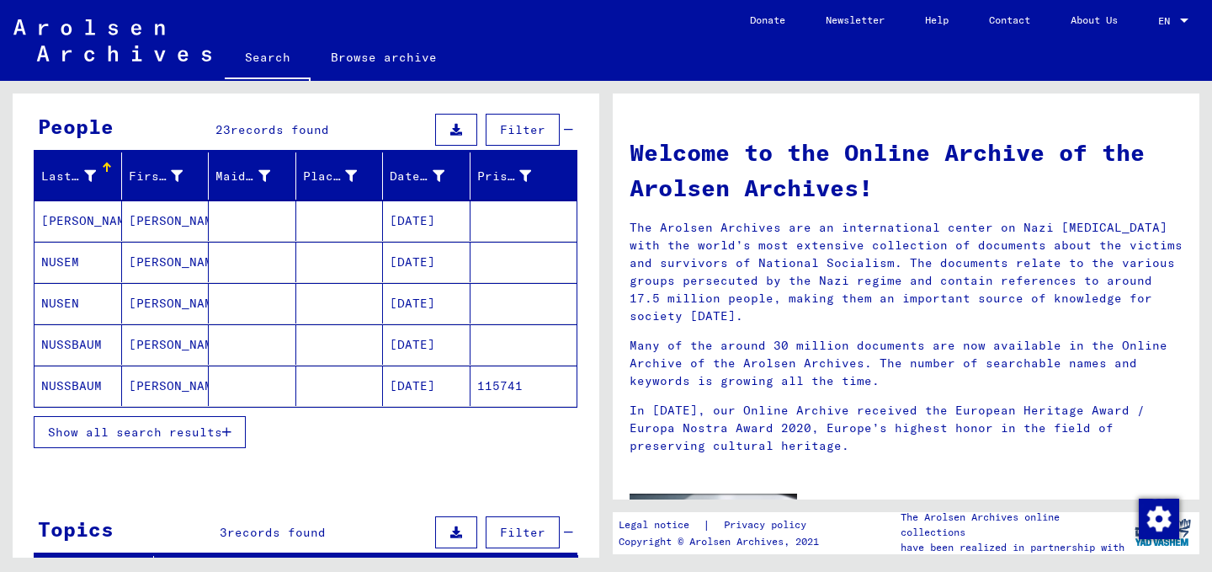
click at [156, 380] on mat-cell "[PERSON_NAME]" at bounding box center [166, 385] width 88 height 40
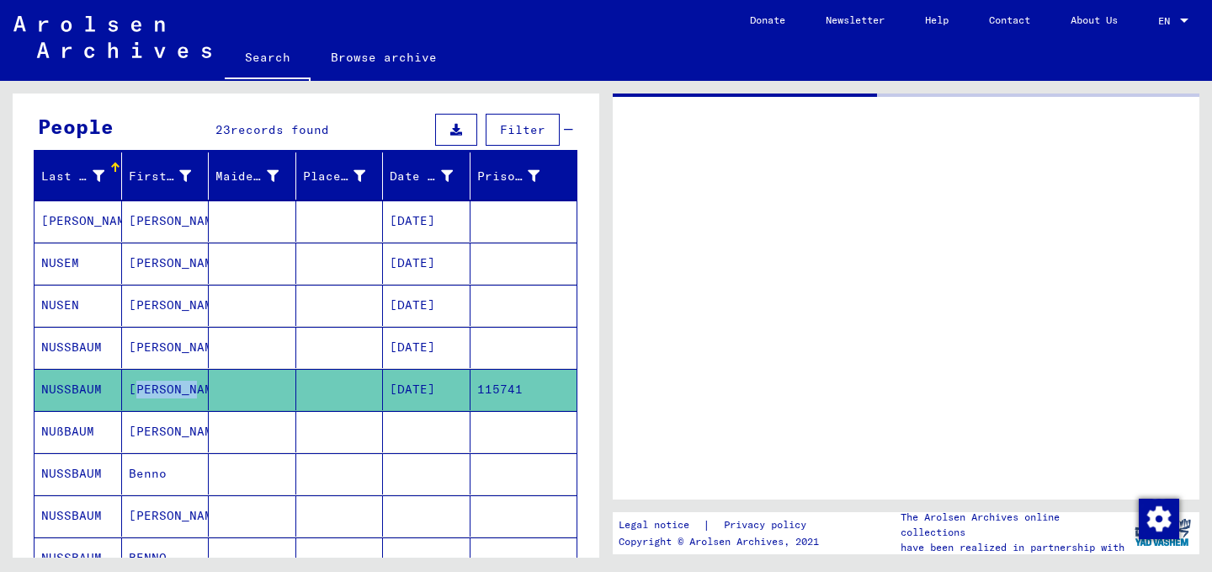
click at [156, 380] on mat-cell "[PERSON_NAME]" at bounding box center [166, 389] width 88 height 41
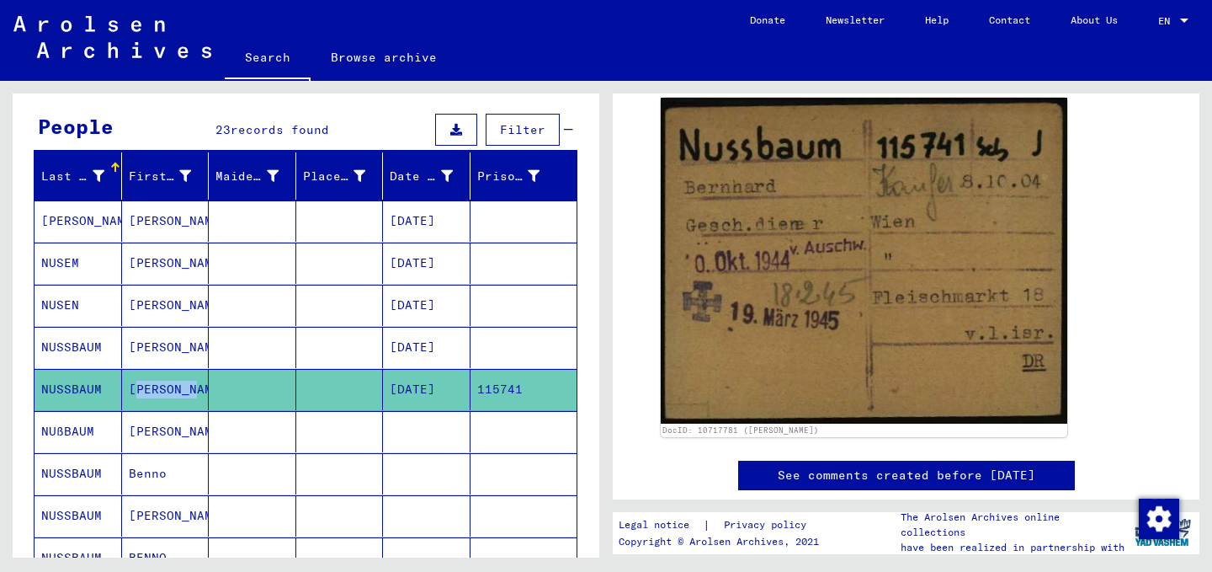
scroll to position [276, 0]
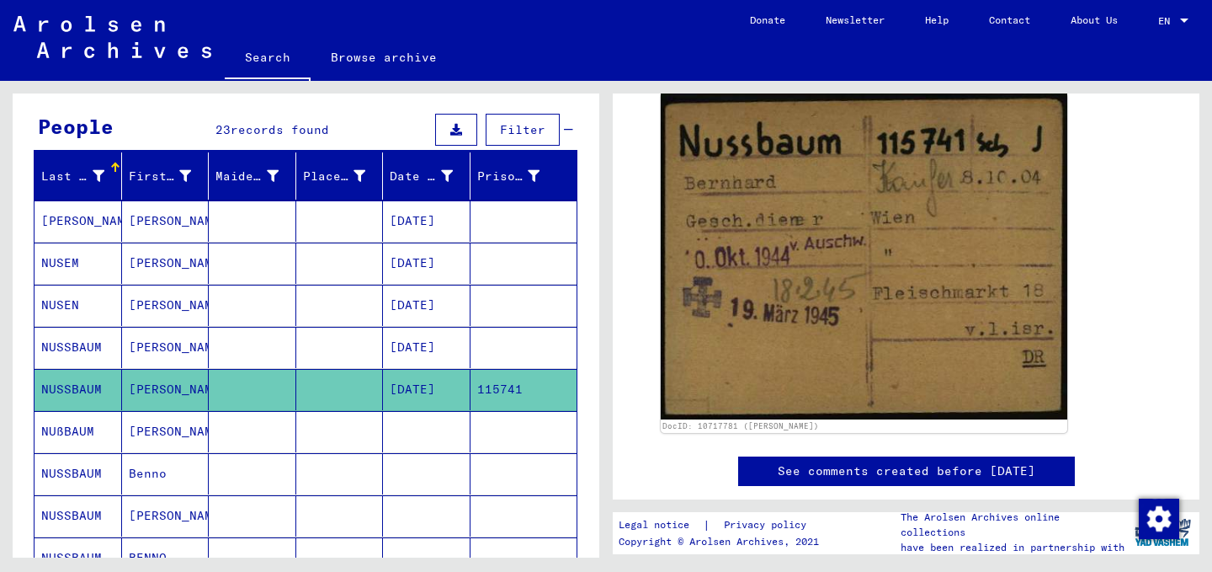
click at [163, 349] on mat-cell "[PERSON_NAME]" at bounding box center [166, 347] width 88 height 41
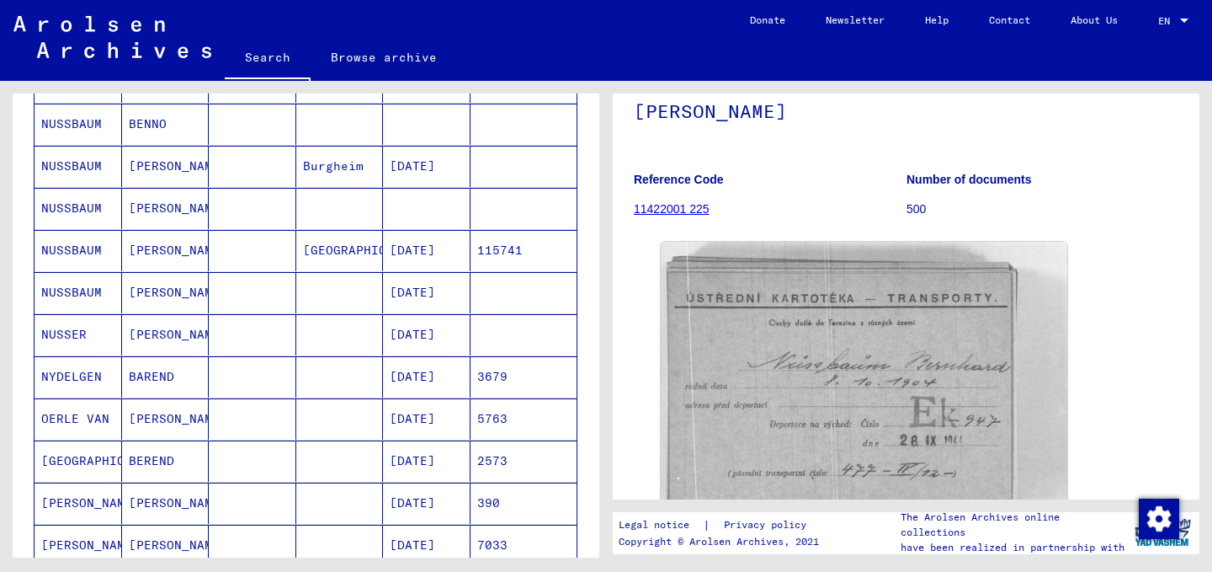
scroll to position [572, 0]
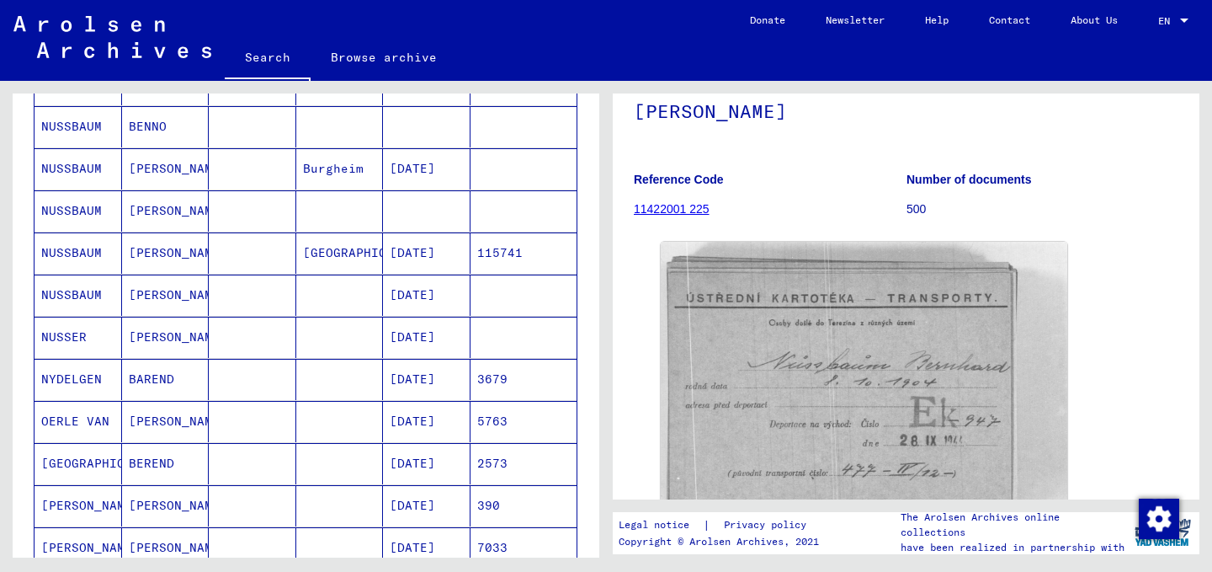
click at [327, 285] on mat-cell at bounding box center [340, 294] width 88 height 41
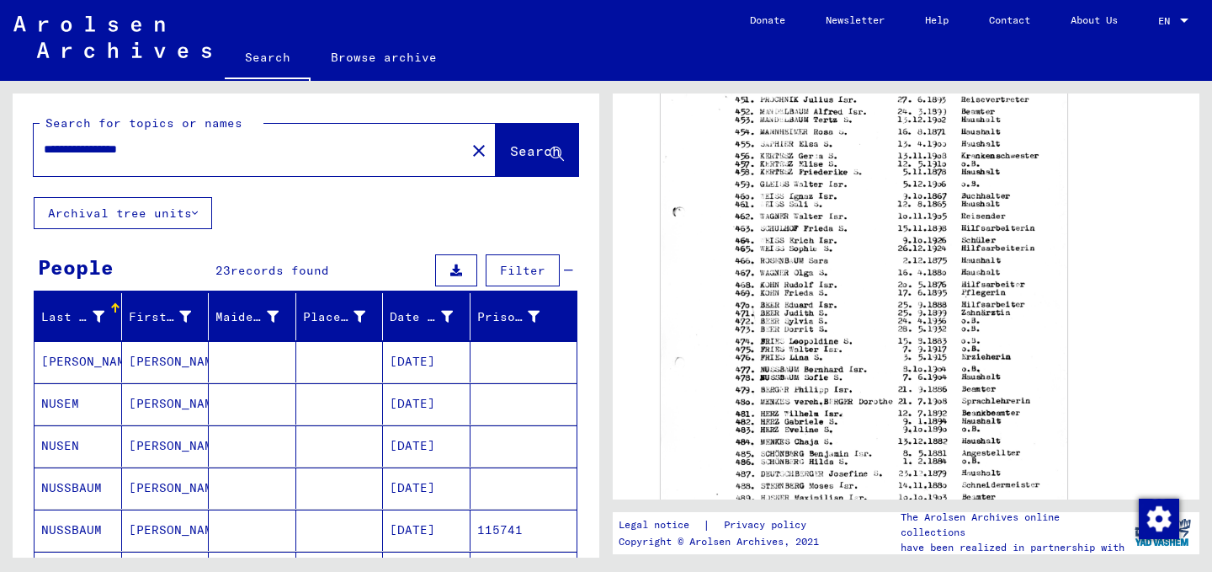
click at [77, 152] on input "**********" at bounding box center [250, 150] width 412 height 18
type input "**********"
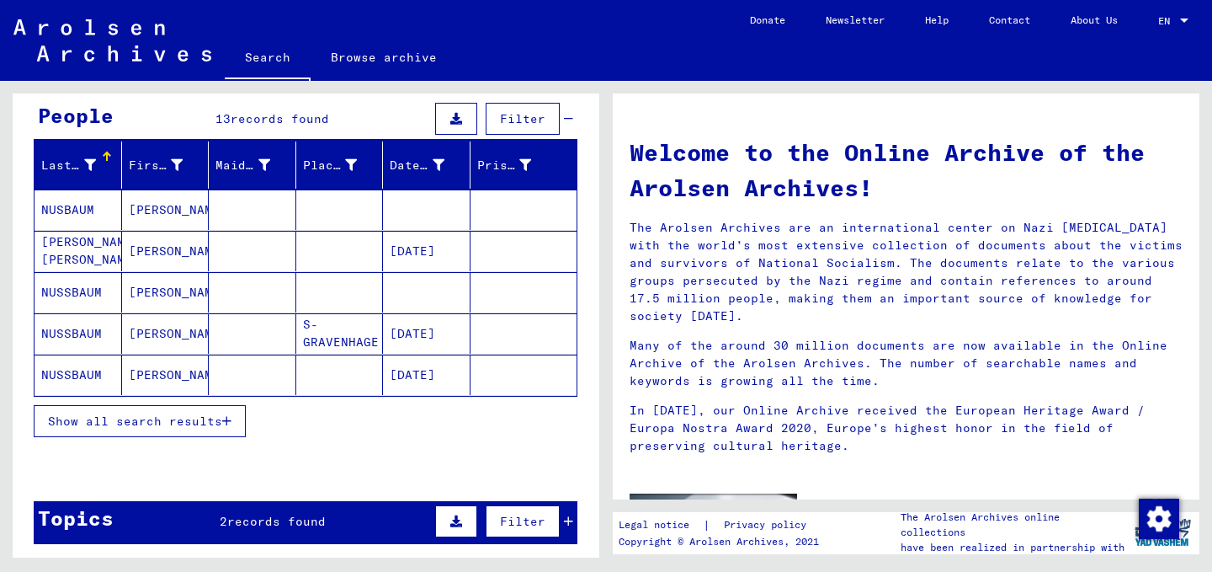
scroll to position [153, 0]
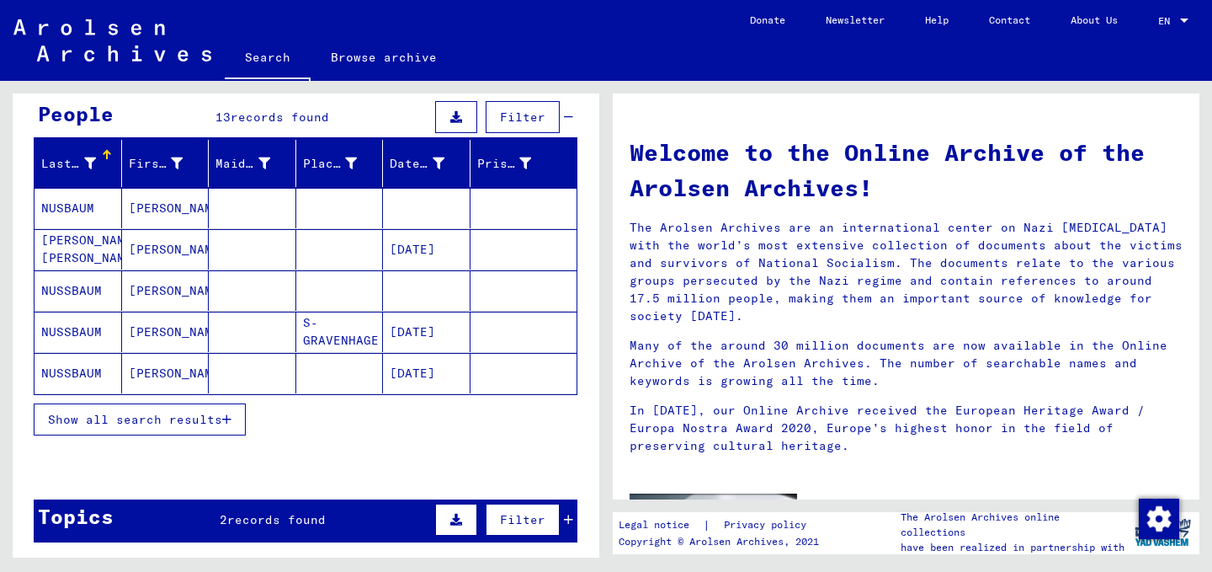
click at [170, 243] on mat-cell "[PERSON_NAME]" at bounding box center [166, 249] width 88 height 40
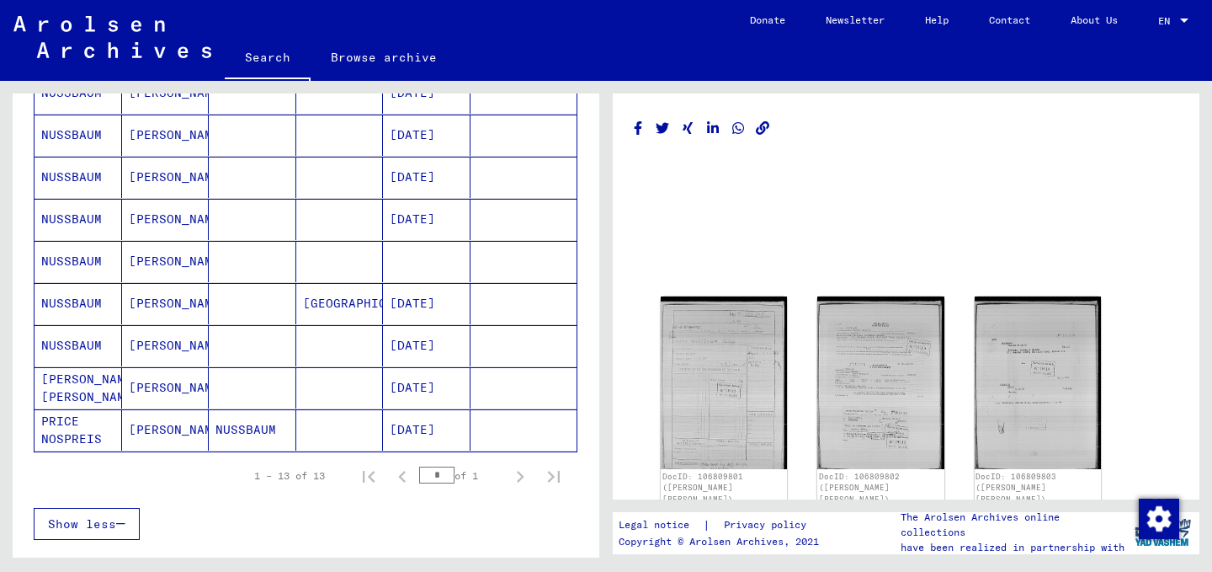
scroll to position [439, 0]
click at [337, 335] on mat-cell at bounding box center [340, 343] width 88 height 41
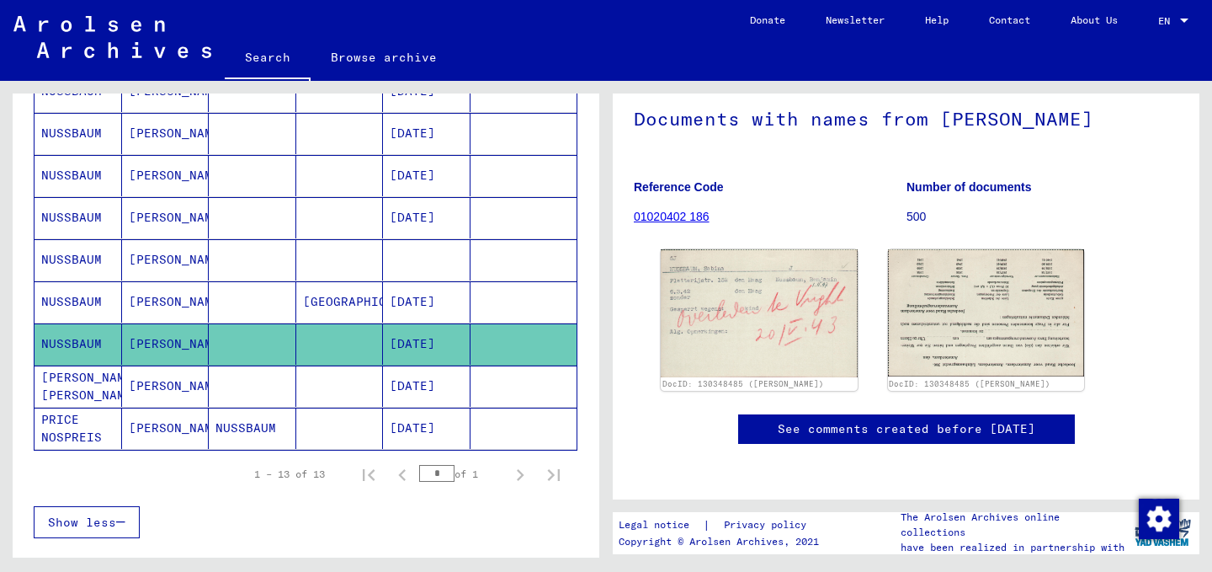
scroll to position [104, 0]
click at [759, 303] on img at bounding box center [759, 313] width 206 height 134
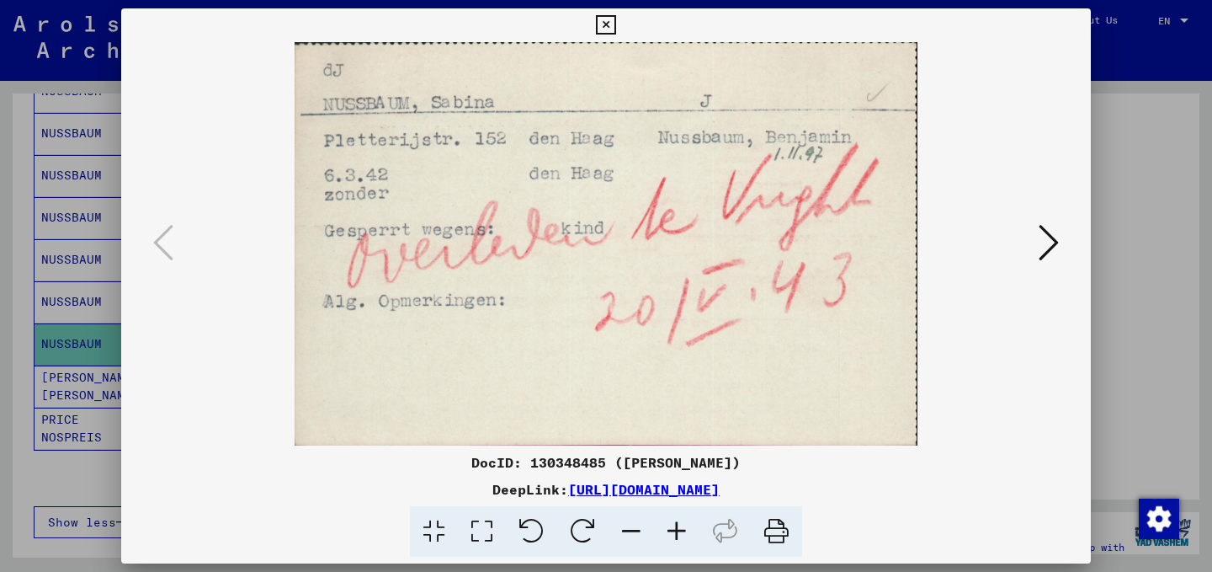
click at [1192, 199] on div at bounding box center [606, 286] width 1212 height 572
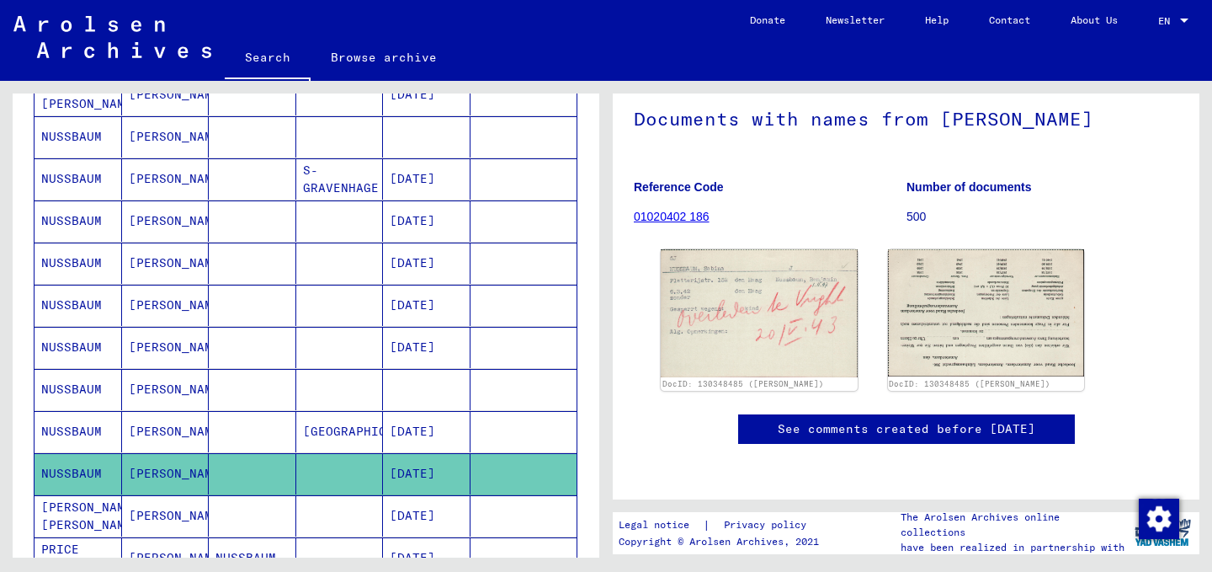
scroll to position [357, 0]
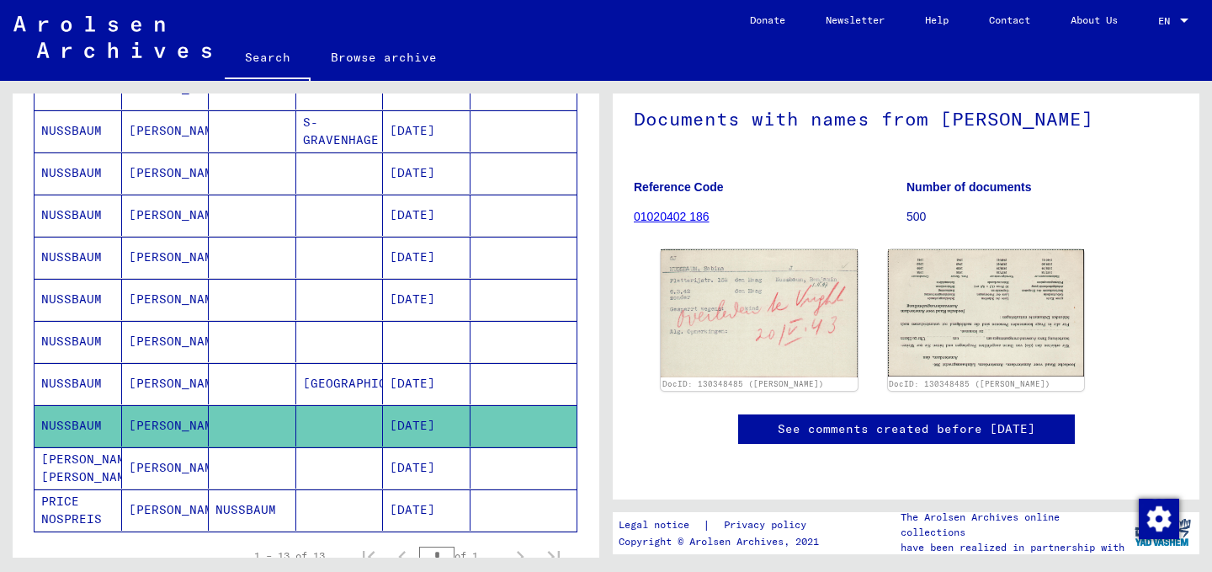
click at [412, 258] on mat-cell "[DATE]" at bounding box center [427, 257] width 88 height 41
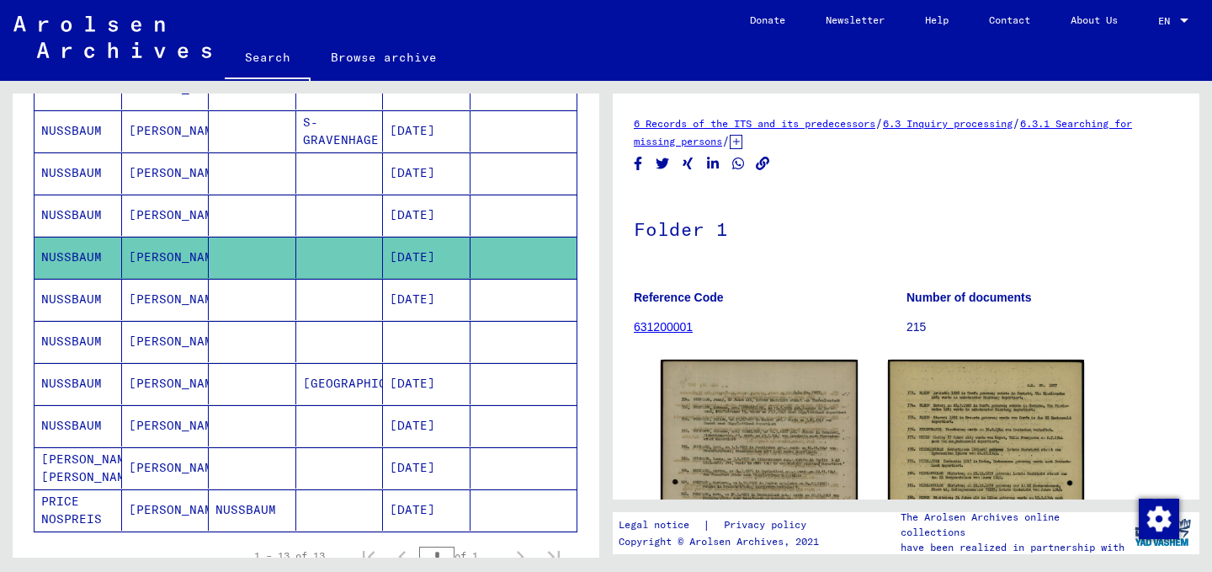
click at [417, 300] on mat-cell "[DATE]" at bounding box center [427, 299] width 88 height 41
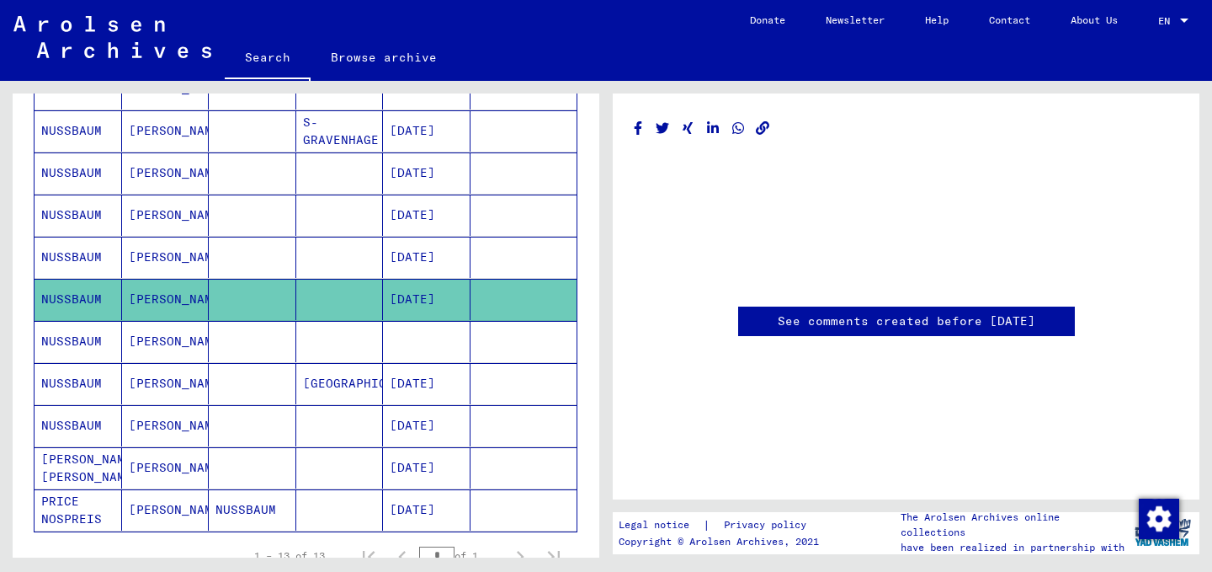
click at [410, 390] on mat-cell "[DATE]" at bounding box center [427, 383] width 88 height 41
